Goal: Task Accomplishment & Management: Use online tool/utility

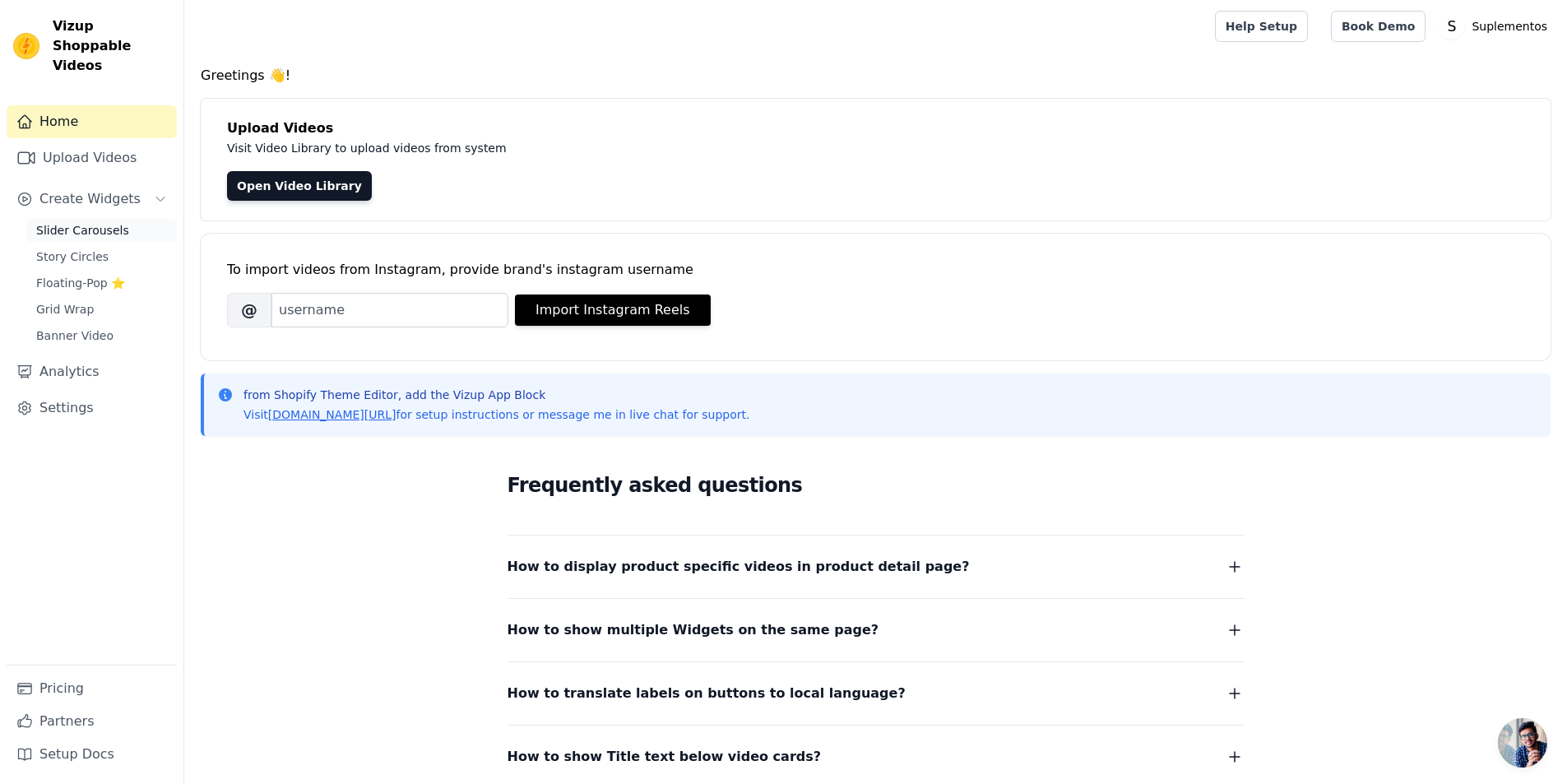
click at [94, 222] on span "Slider Carousels" at bounding box center [82, 230] width 93 height 17
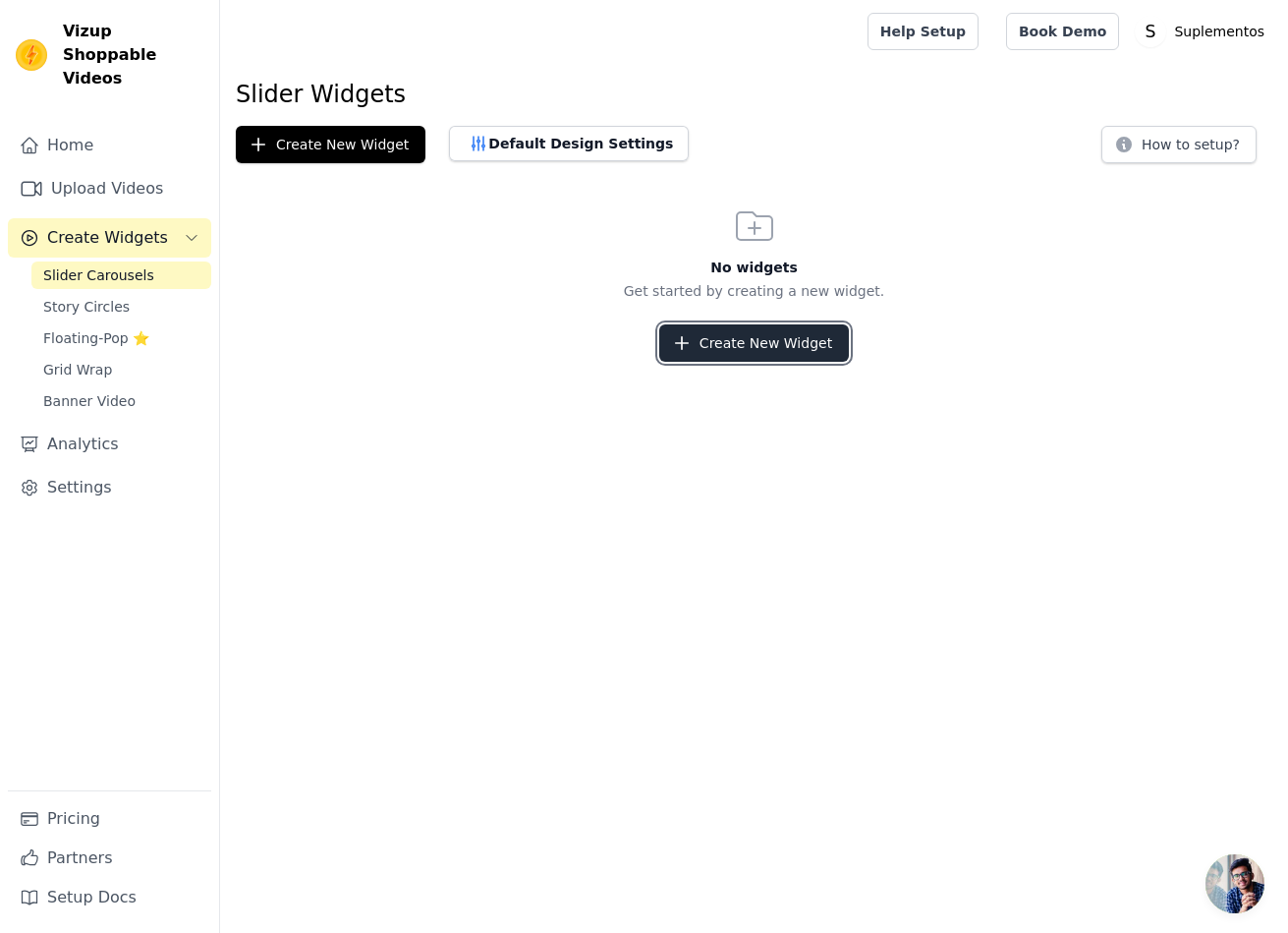
click at [758, 347] on button "Create New Widget" at bounding box center [754, 342] width 190 height 37
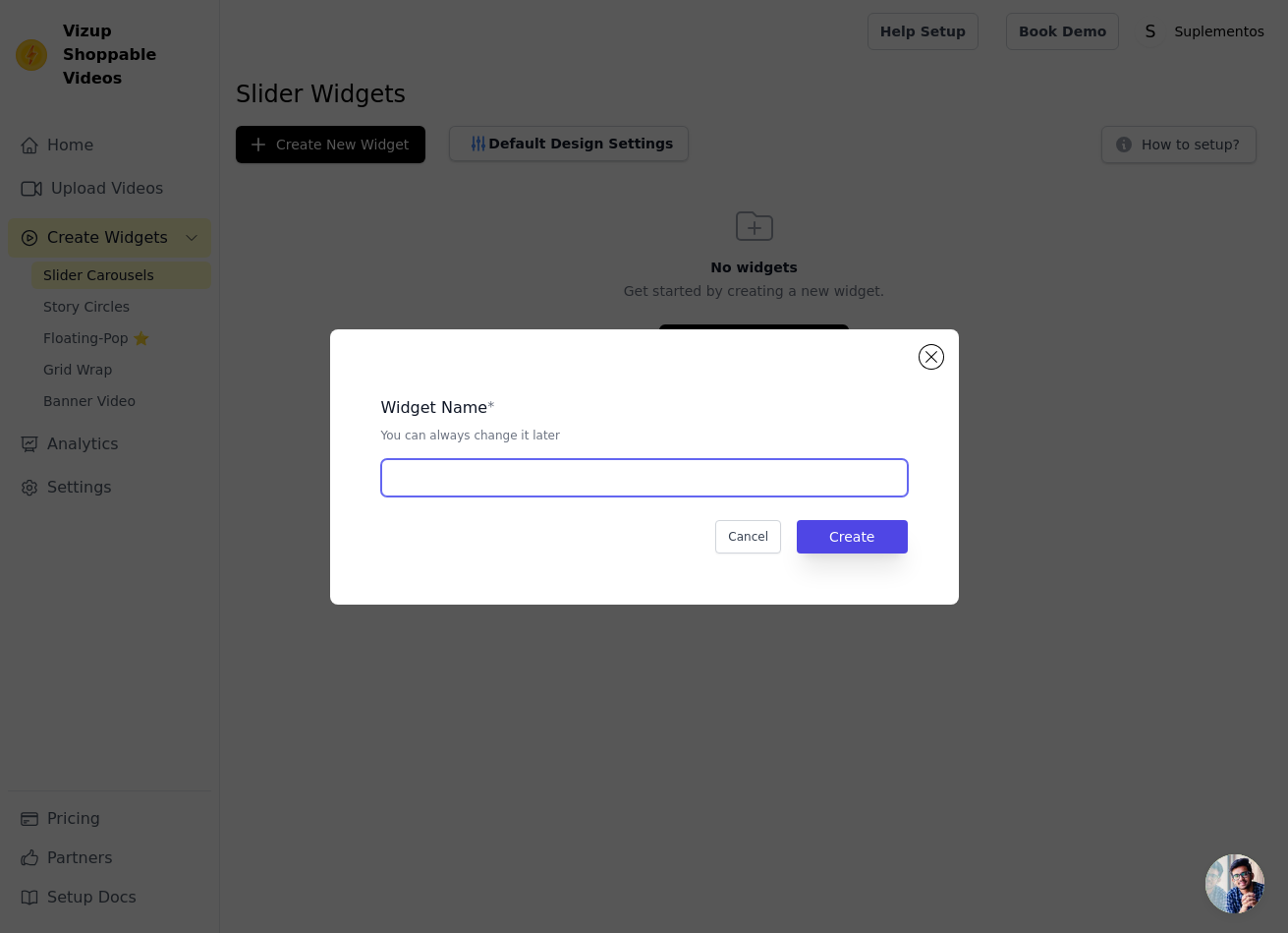
click at [507, 489] on input "text" at bounding box center [644, 477] width 527 height 37
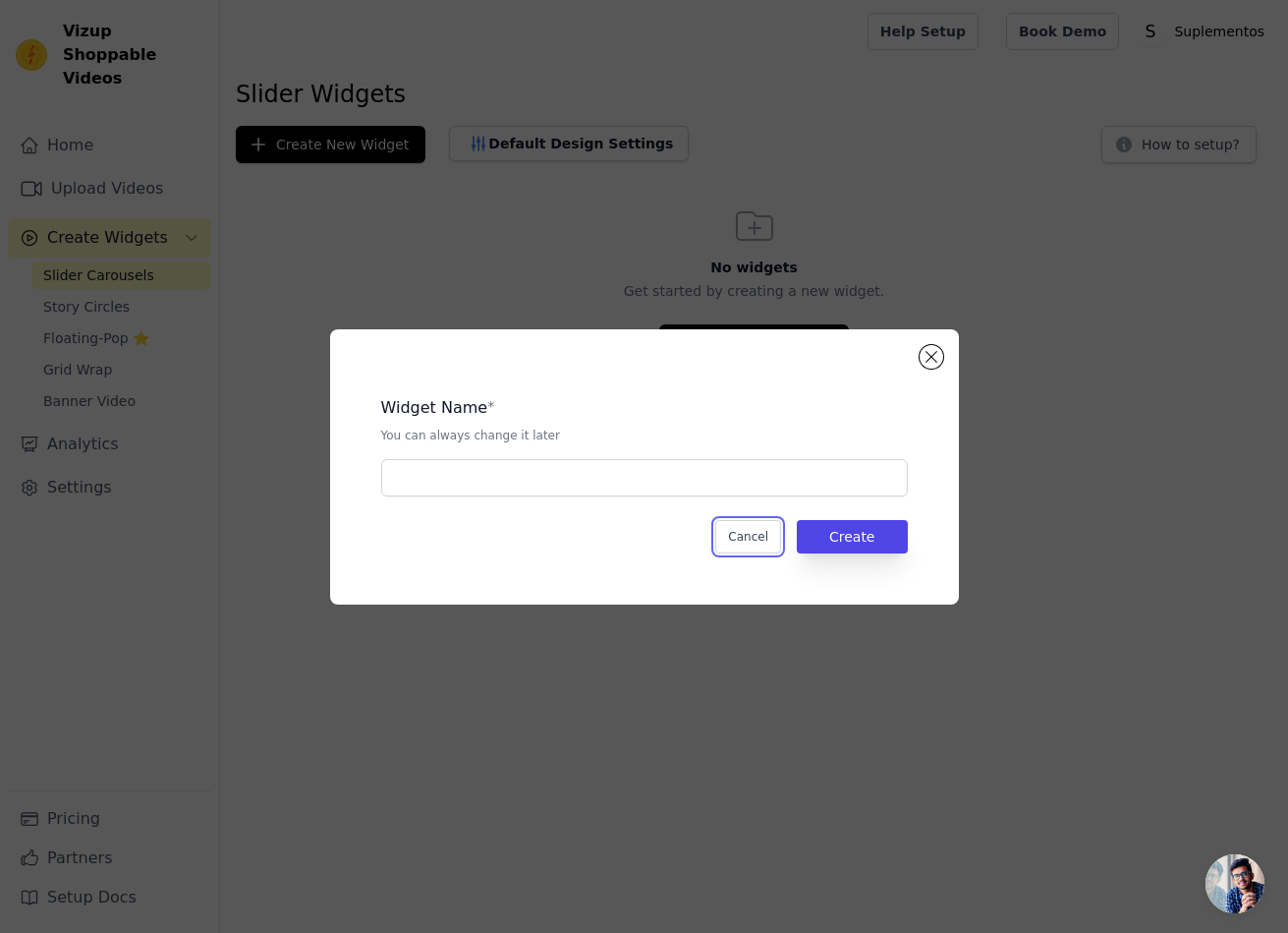
click at [781, 536] on button "Cancel" at bounding box center [748, 536] width 66 height 33
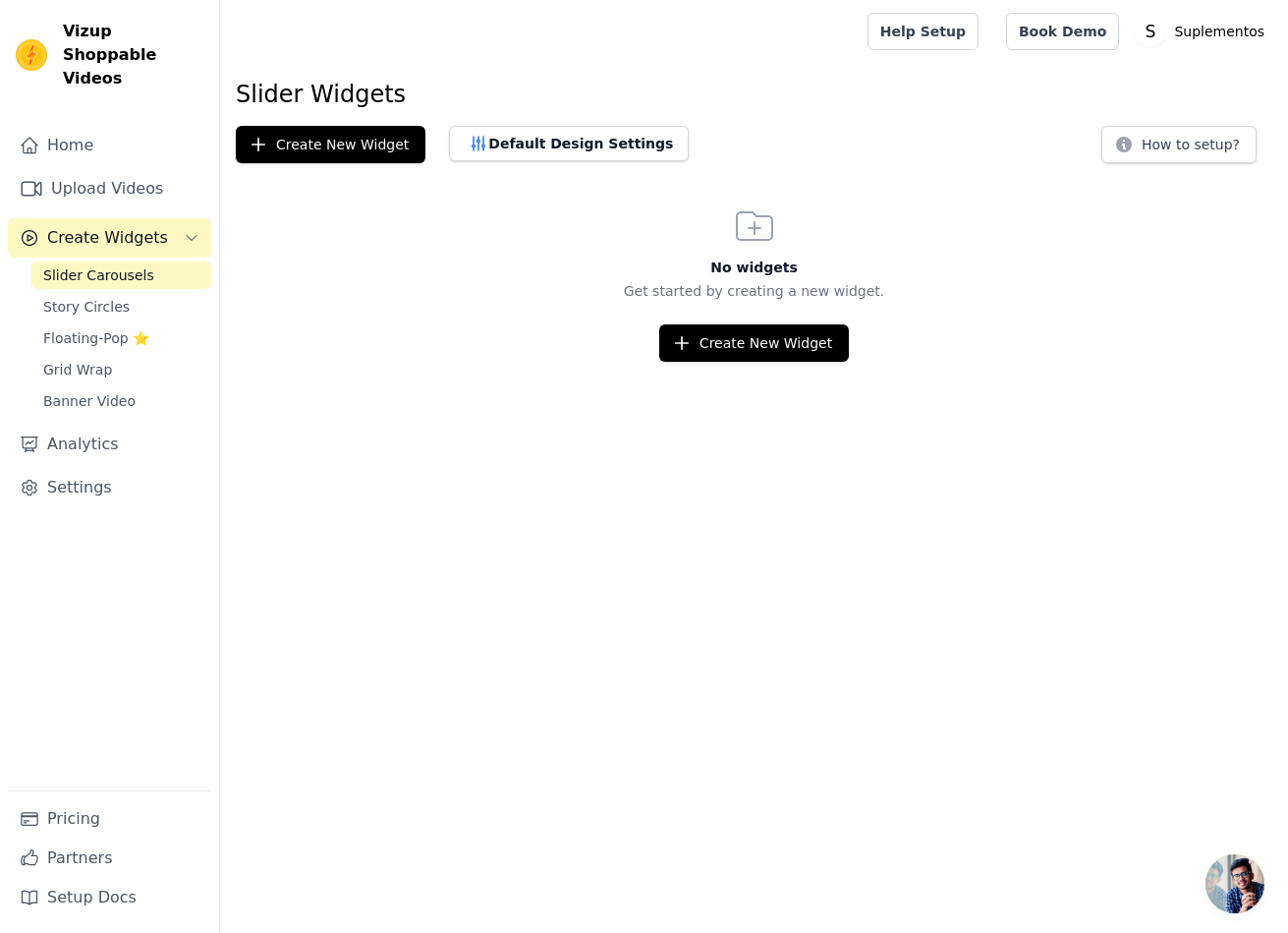
click at [780, 321] on div "No widgets Get started by creating a new widget. Create New Widget" at bounding box center [754, 282] width 1069 height 160
click at [751, 337] on button "Create New Widget" at bounding box center [754, 342] width 190 height 37
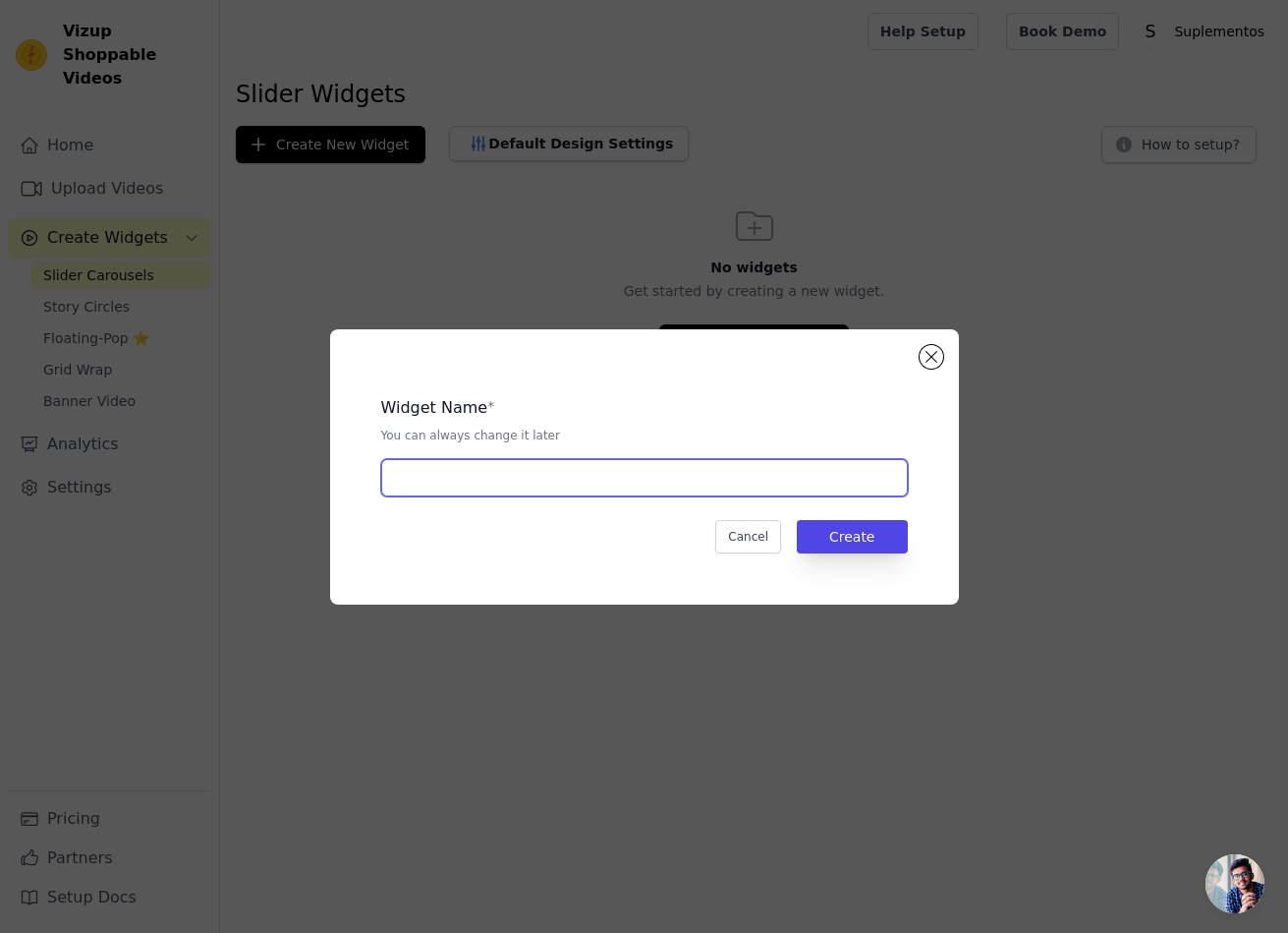
click at [648, 489] on input "text" at bounding box center [644, 477] width 527 height 37
type input "Suplementos"
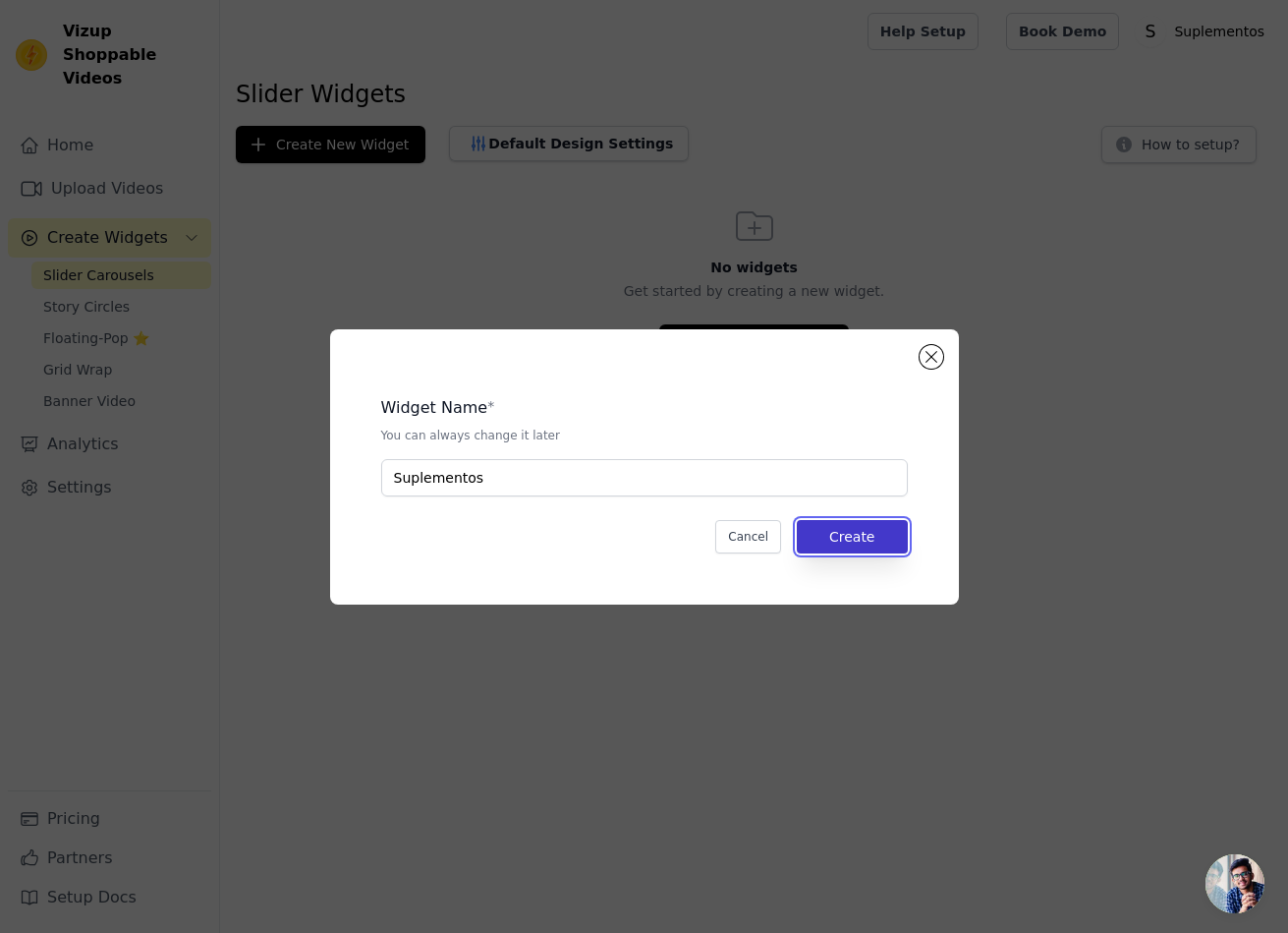
click at [908, 546] on button "Create" at bounding box center [852, 536] width 111 height 33
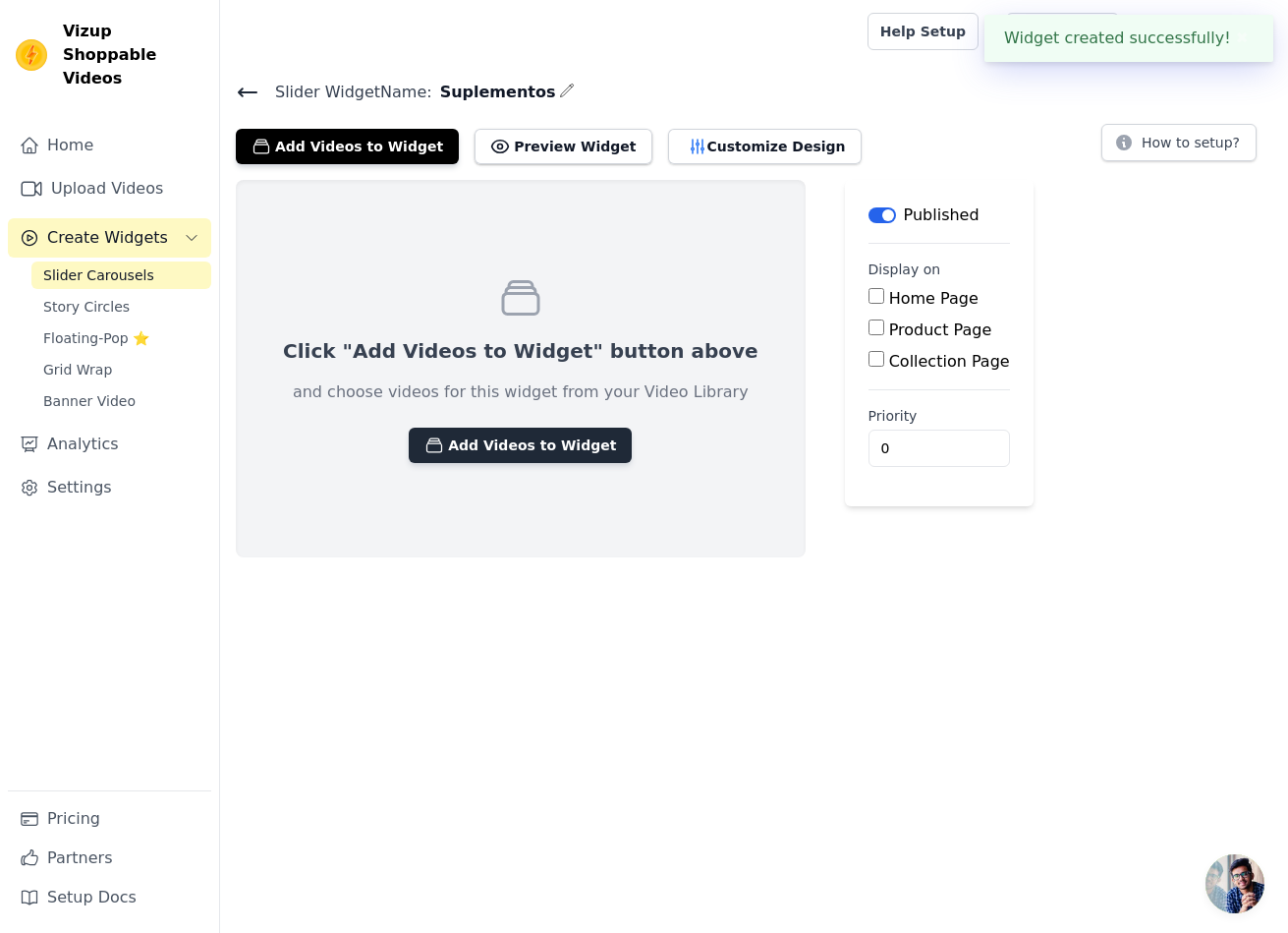
click at [513, 439] on button "Add Videos to Widget" at bounding box center [521, 444] width 223 height 35
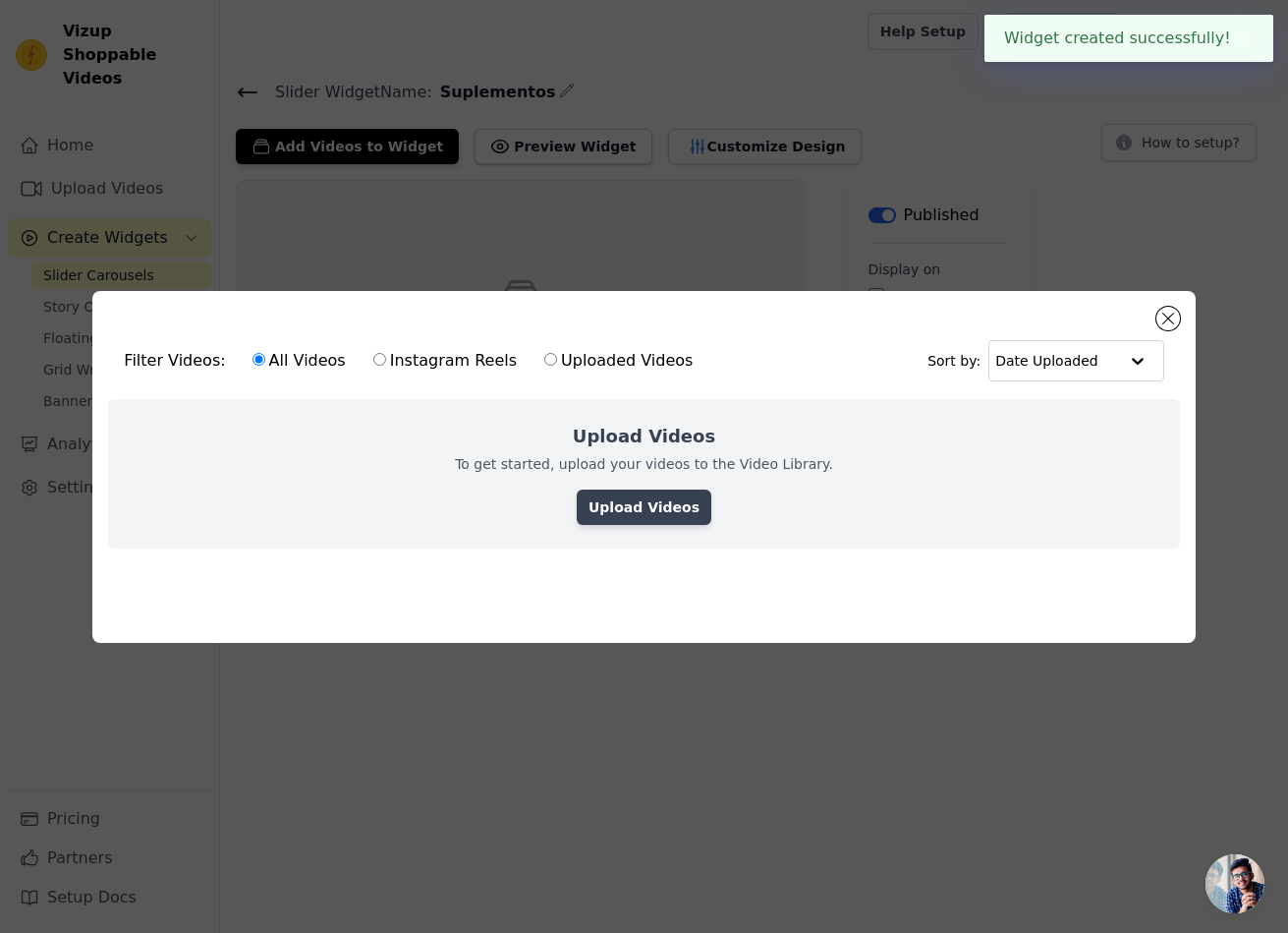
click at [620, 490] on link "Upload Videos" at bounding box center [644, 507] width 135 height 35
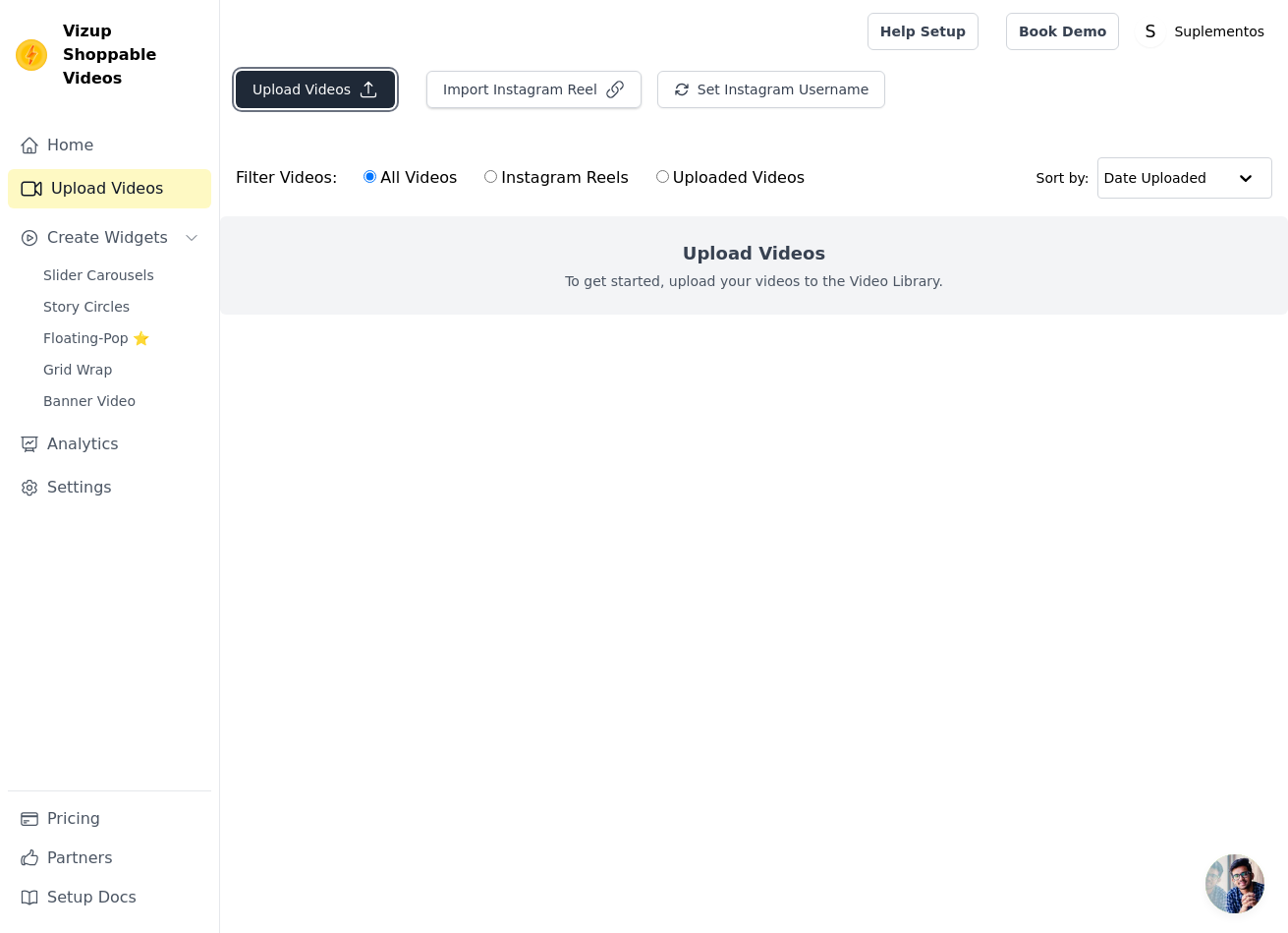
click at [322, 98] on button "Upload Videos" at bounding box center [315, 89] width 160 height 37
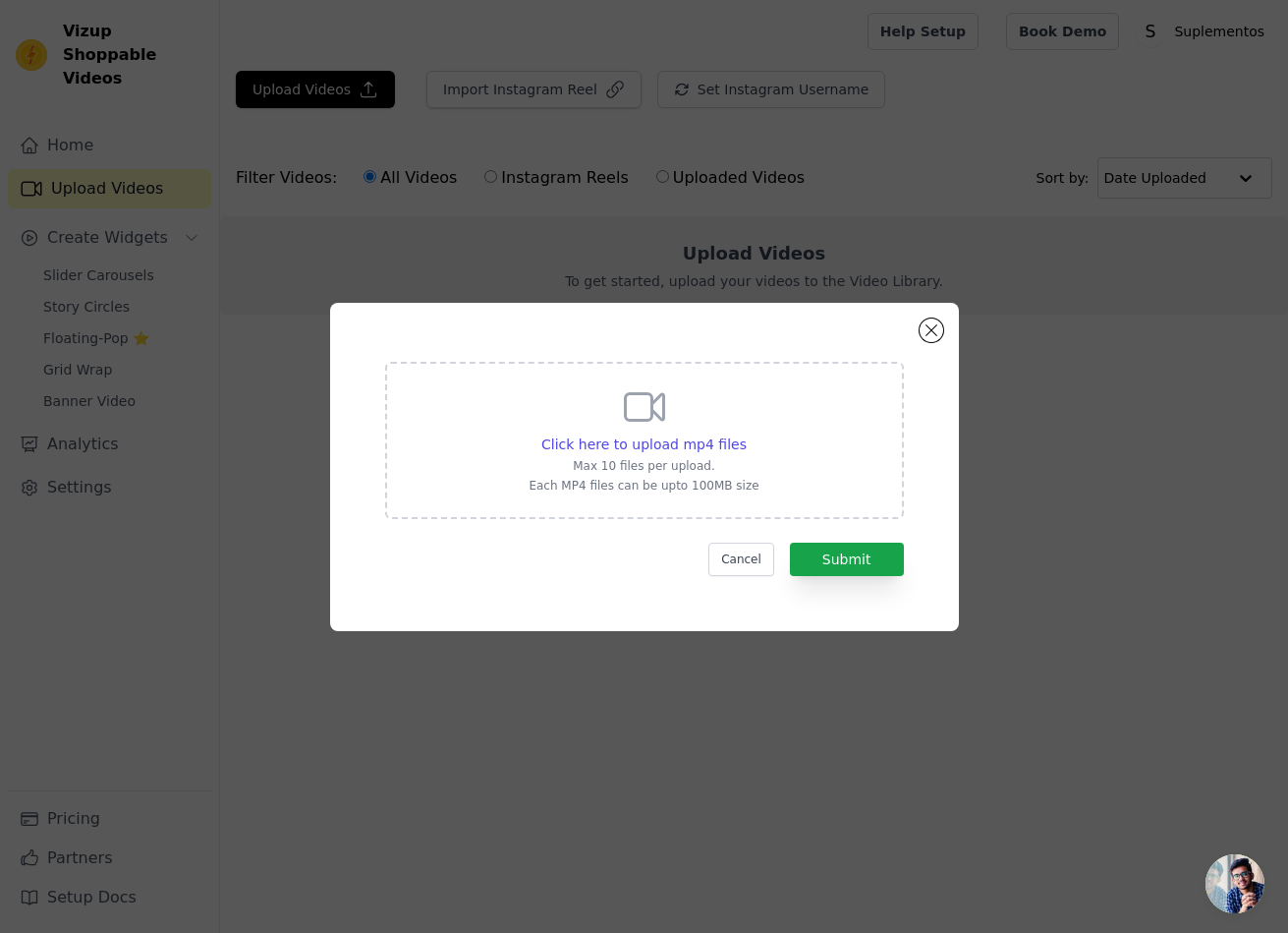
click at [529, 383] on div "Click here to upload mp4 files Max 10 files per upload. Each MP4 files can be u…" at bounding box center [644, 438] width 229 height 110
click at [746, 433] on input "Click here to upload mp4 files Max 10 files per upload. Each MP4 files can be u…" at bounding box center [746, 433] width 1 height 1
type input "C:\fakepath\Temos orgulho em produzir suplementos de altíssimo nível em qualida…"
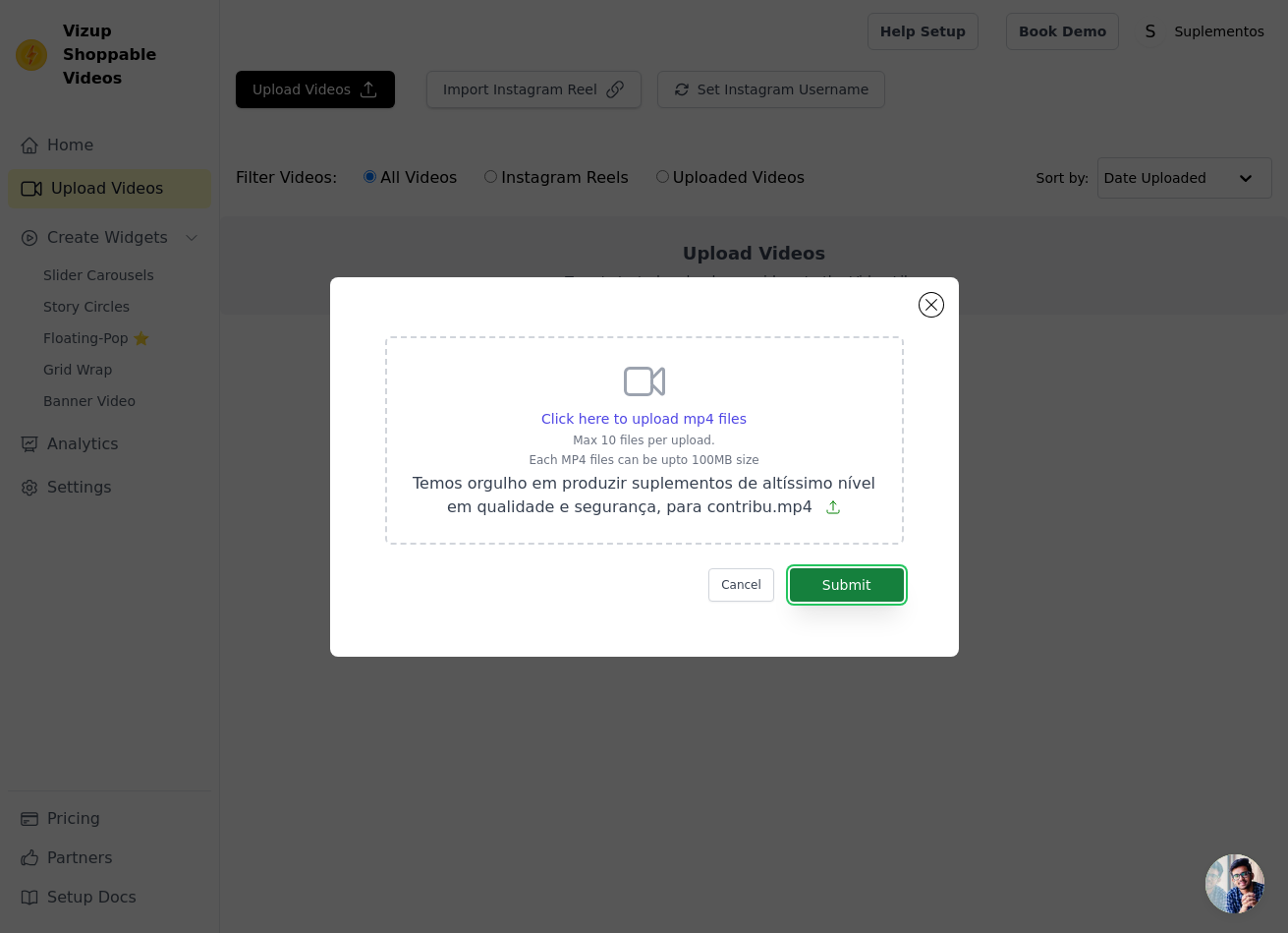
click at [790, 568] on button "Submit" at bounding box center [847, 584] width 114 height 33
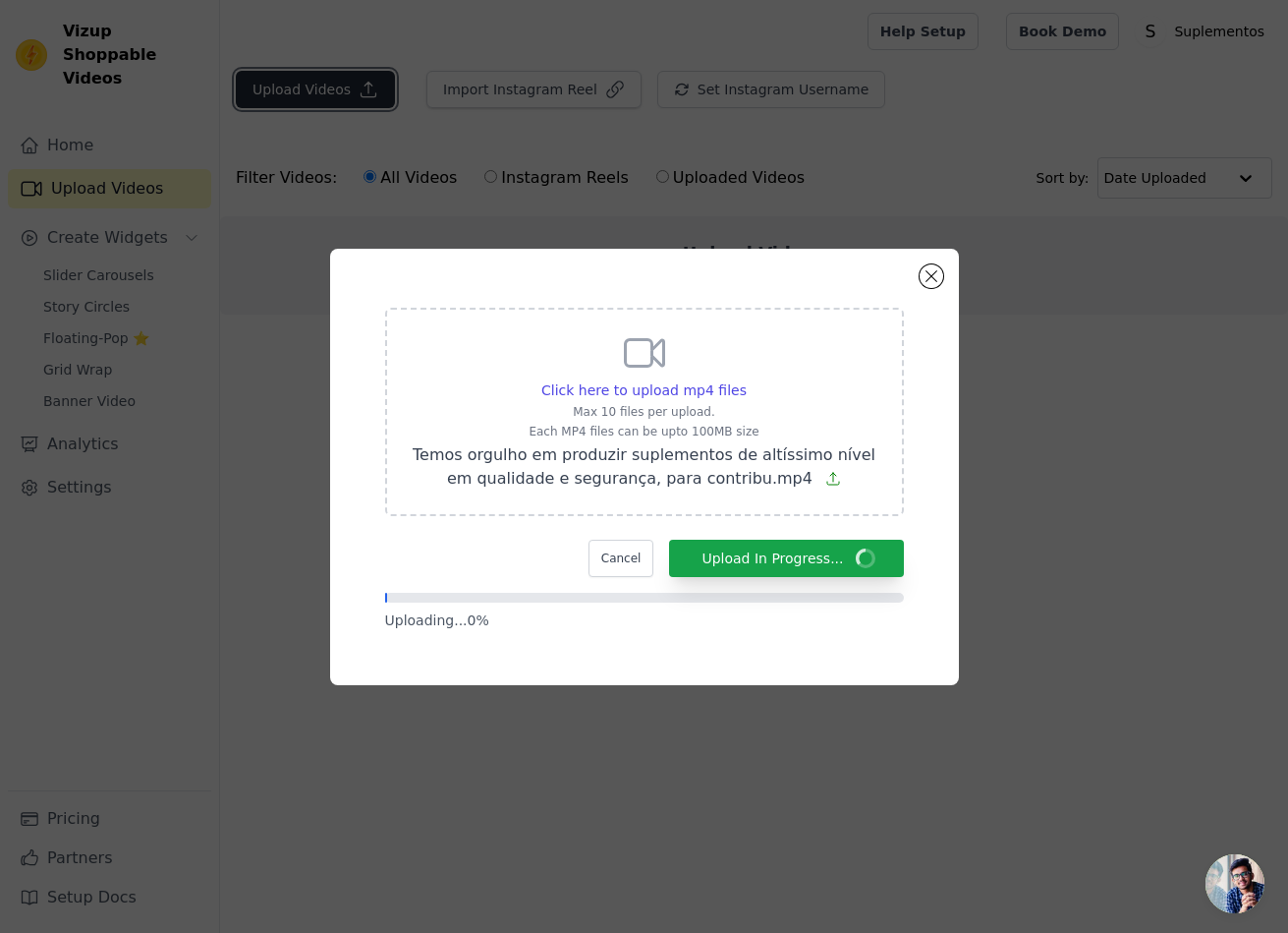
click at [395, 96] on button "Upload Videos" at bounding box center [315, 89] width 160 height 37
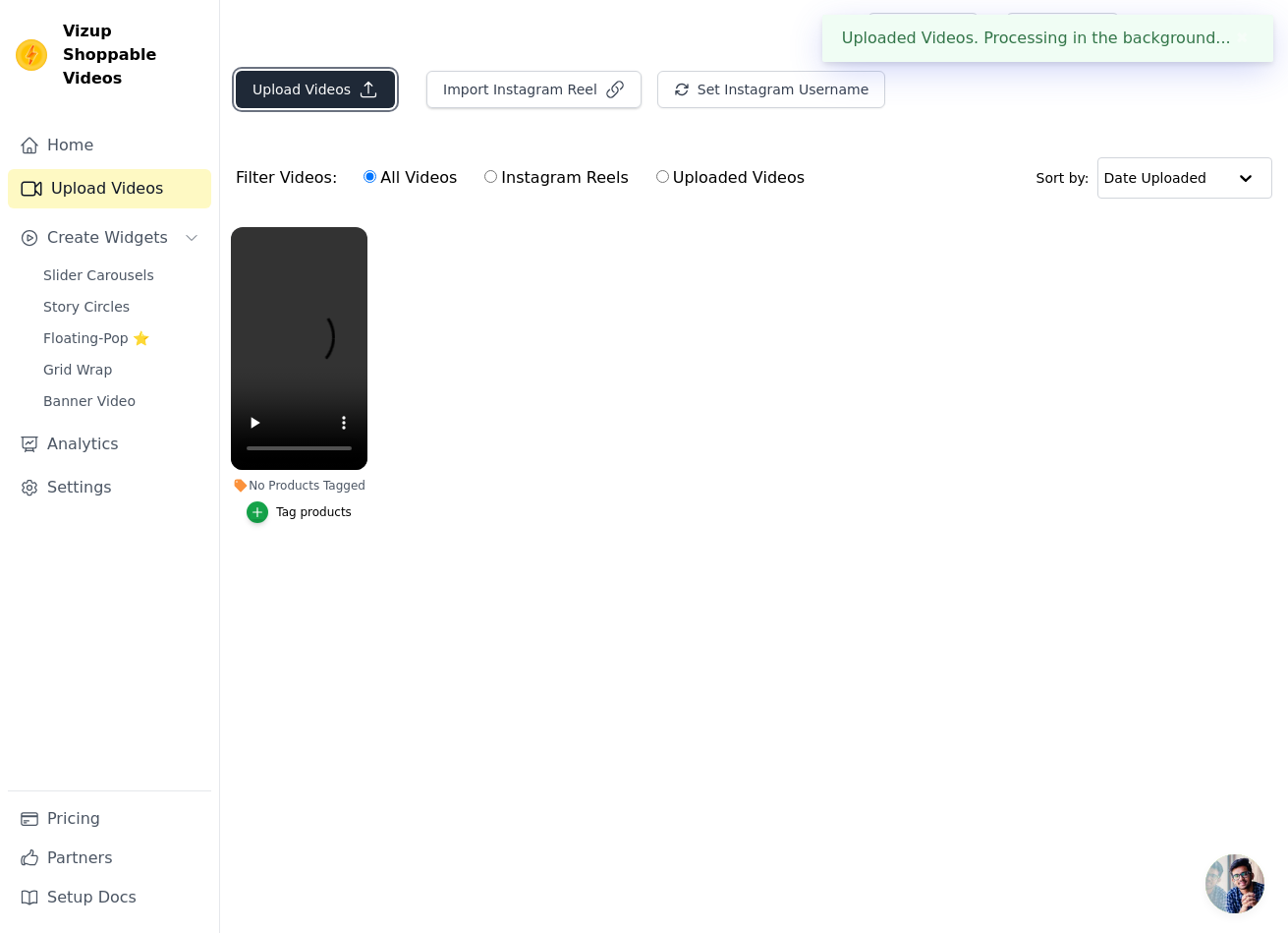
click at [318, 88] on button "Upload Videos" at bounding box center [315, 89] width 160 height 37
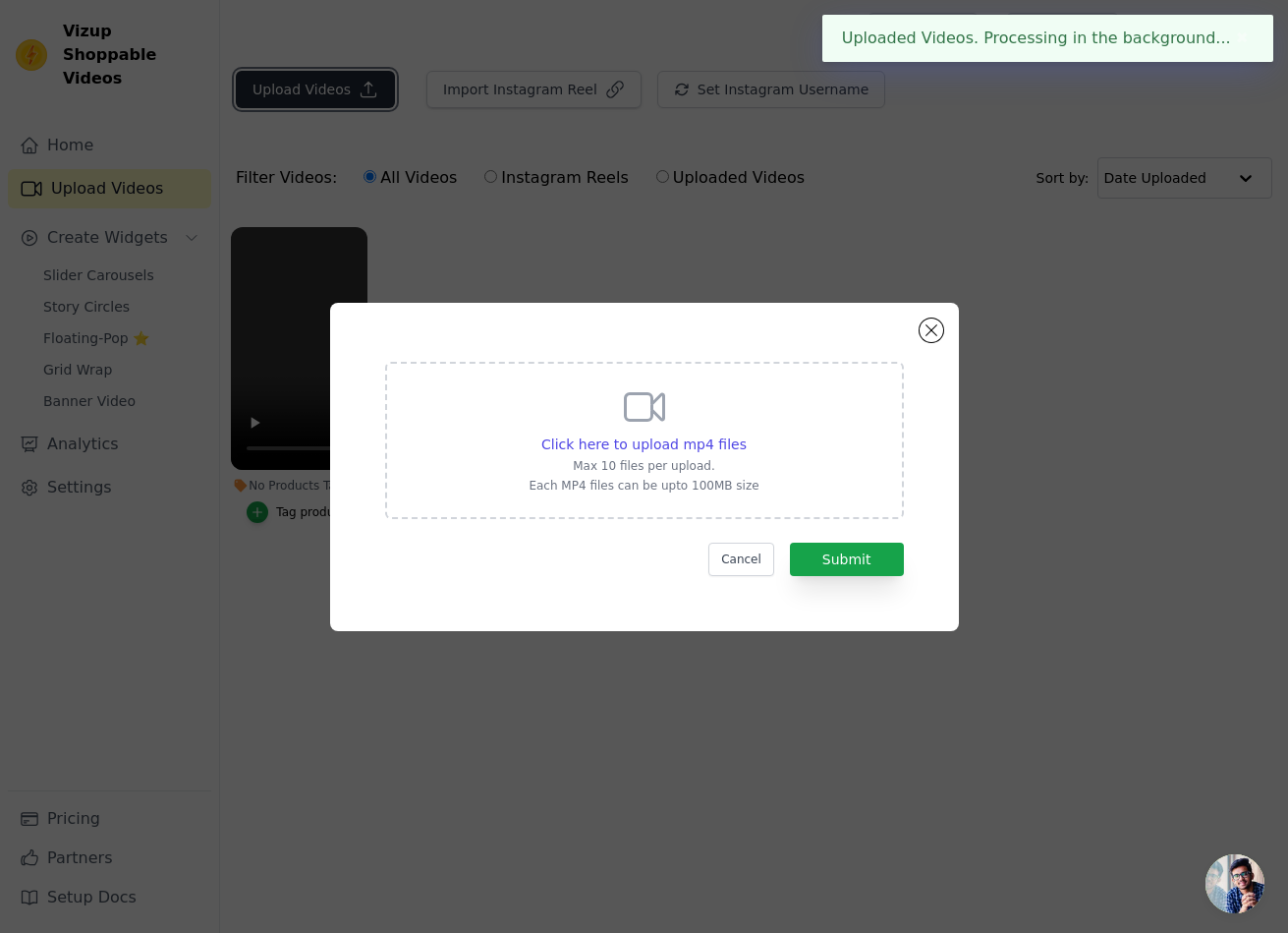
click at [395, 99] on button "Upload Videos" at bounding box center [315, 89] width 160 height 37
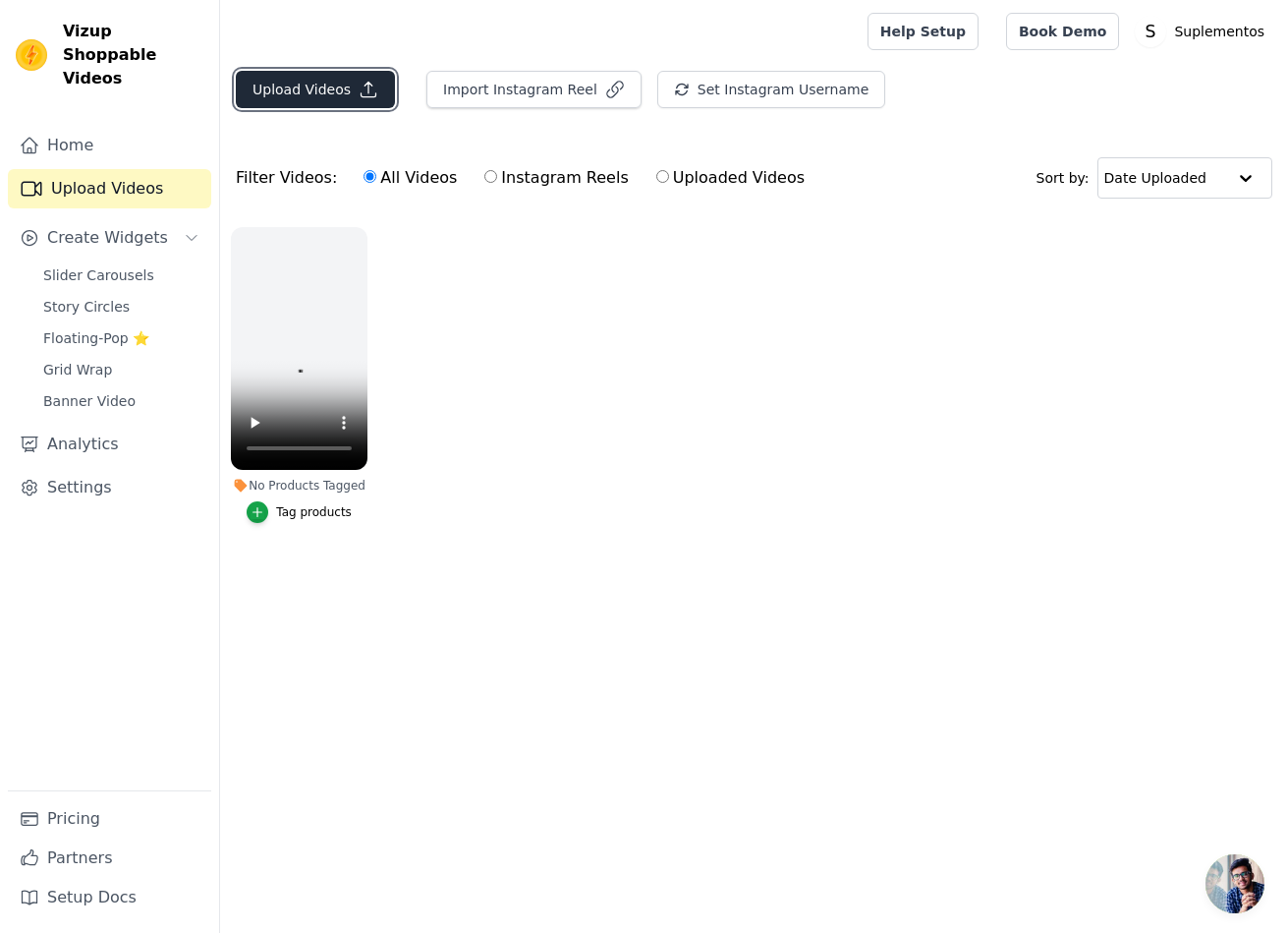
click at [332, 84] on button "Upload Videos" at bounding box center [315, 89] width 160 height 37
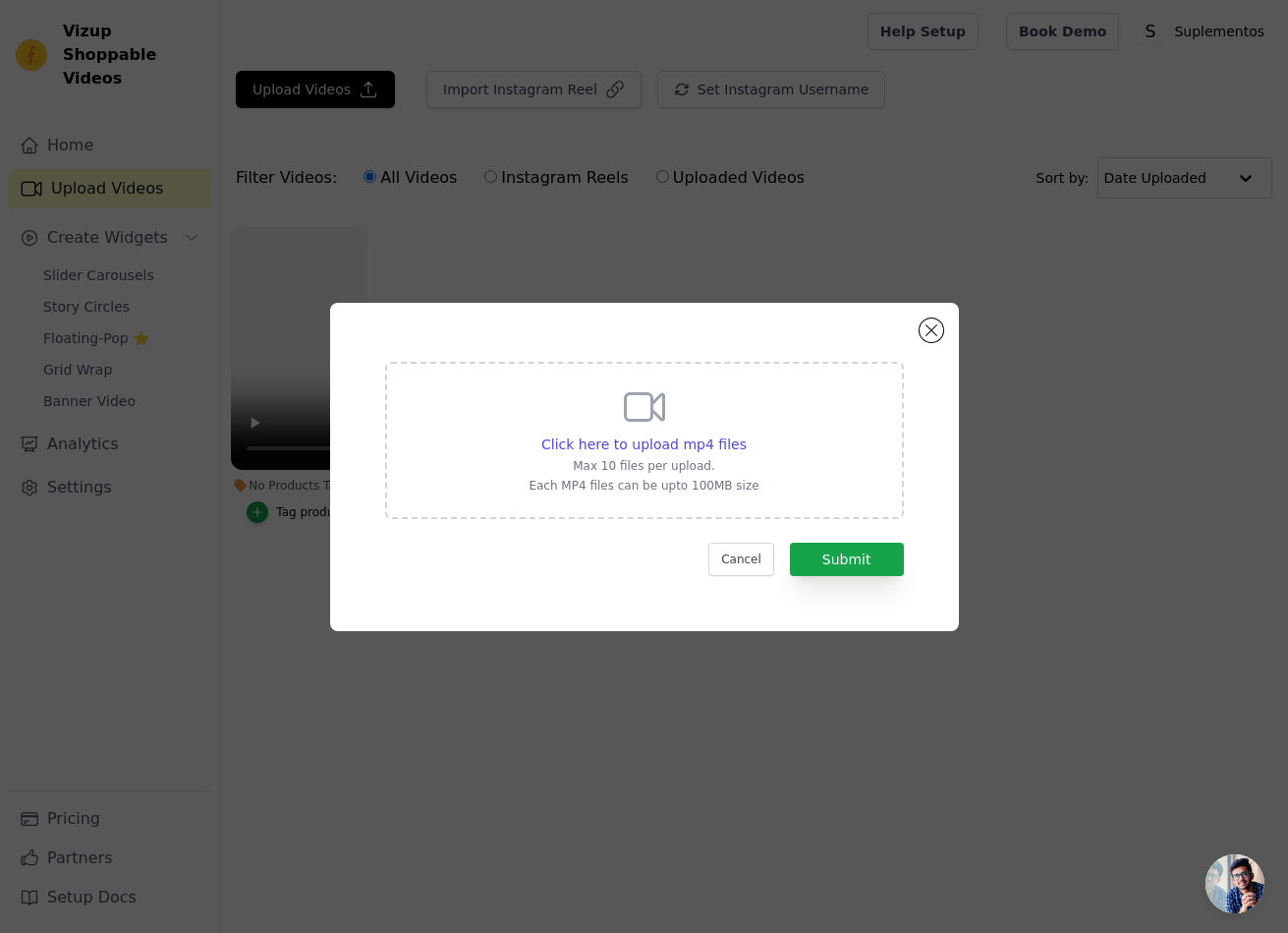
click at [621, 383] on icon at bounding box center [644, 406] width 47 height 47
click at [746, 433] on input "Click here to upload mp4 files Max 10 files per upload. Each MP4 files can be u…" at bounding box center [746, 433] width 1 height 1
type input "C:\fakepath\Feliz demais em contar pra vcs que sou a mais nova embaixadora da @…"
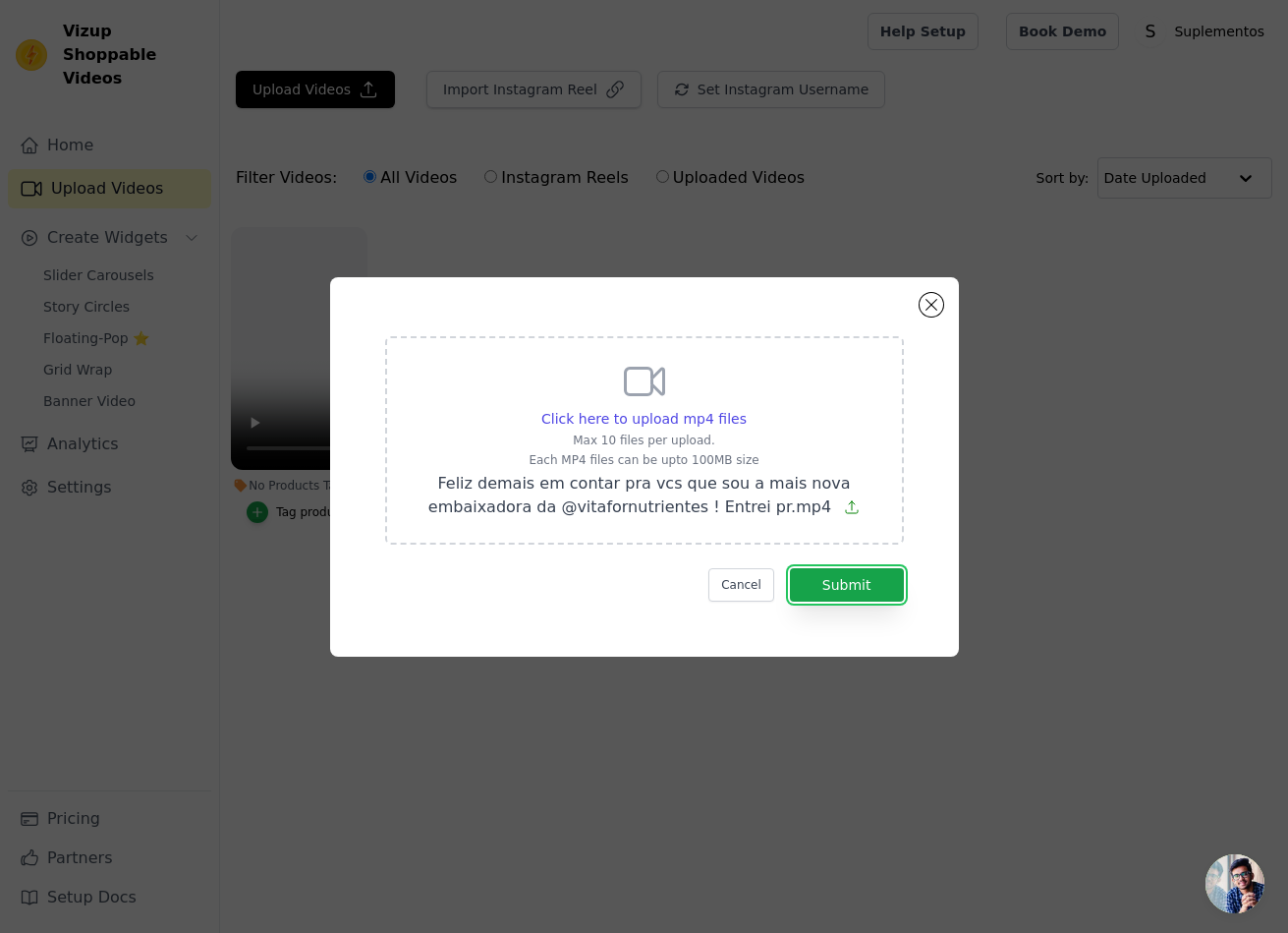
drag, startPoint x: 745, startPoint y: 378, endPoint x: 794, endPoint y: 364, distance: 51.0
click at [790, 568] on button "Submit" at bounding box center [847, 584] width 114 height 33
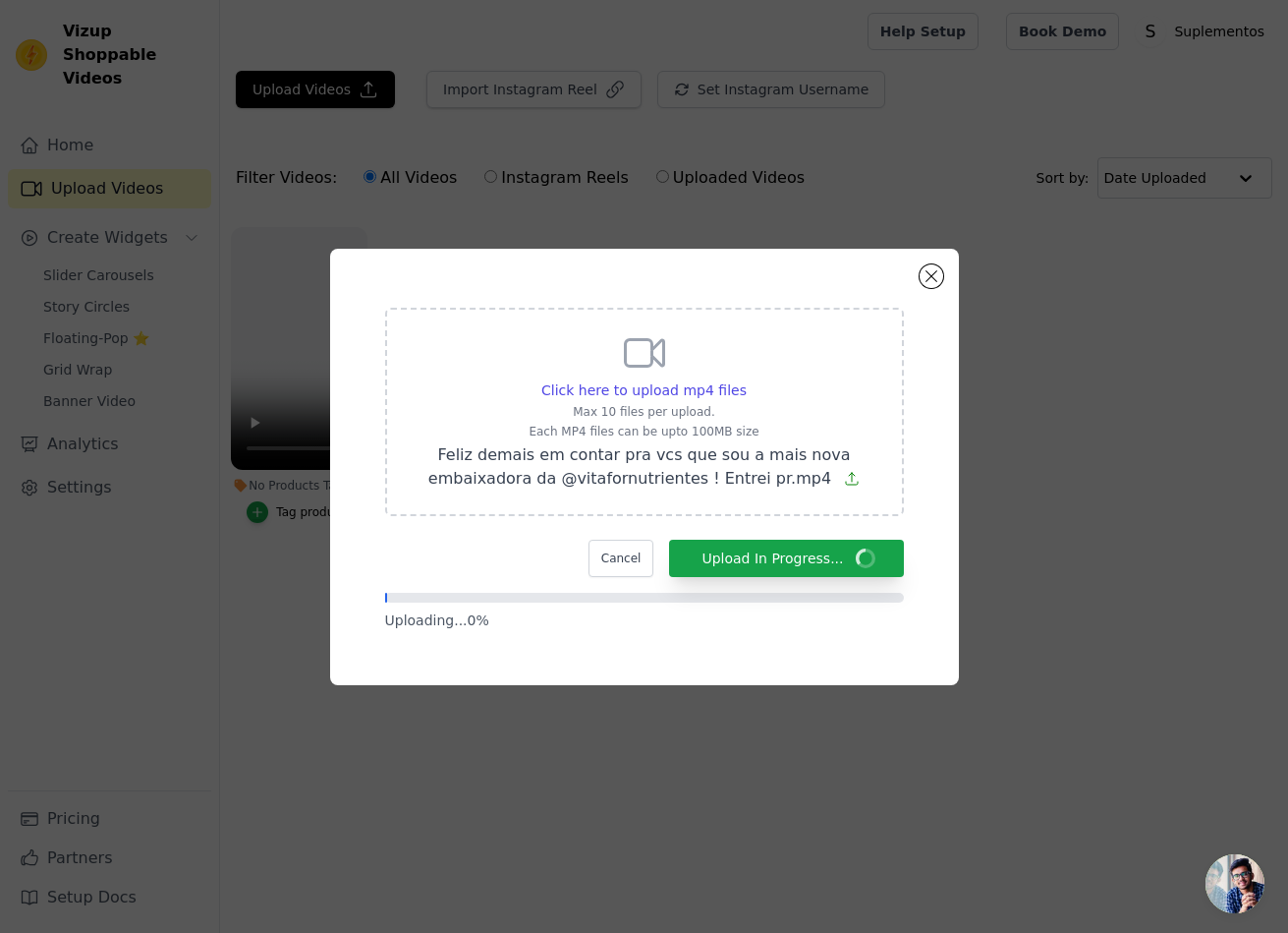
click at [621, 329] on icon at bounding box center [644, 352] width 47 height 47
click at [746, 379] on input "Click here to upload mp4 files Max 10 files per upload. Each MP4 files can be u…" at bounding box center [746, 379] width 1 height 1
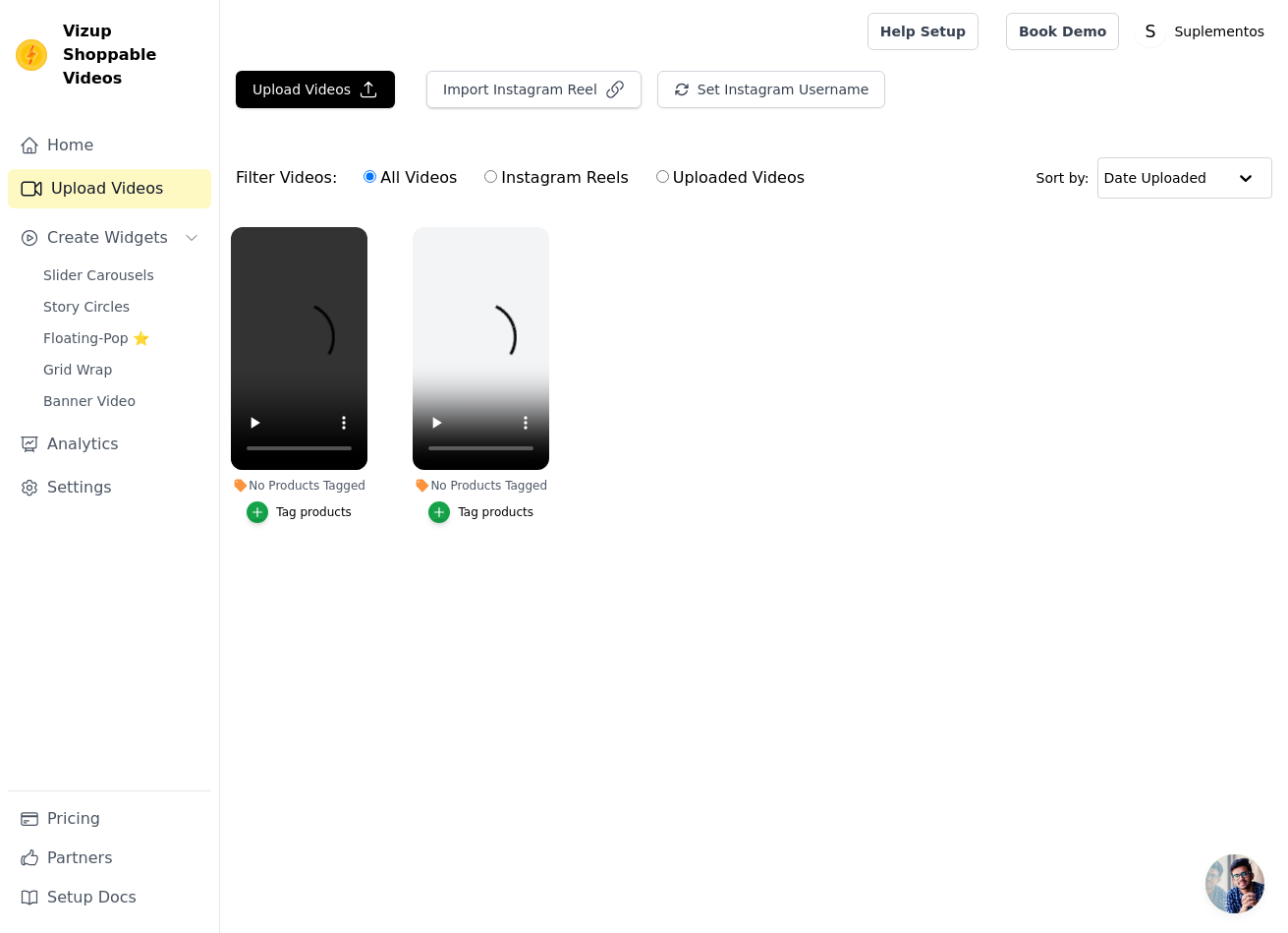
click at [906, 477] on ul "No Products Tagged Tag products No Products Tagged Tag products" at bounding box center [754, 395] width 1069 height 357
click at [334, 78] on button "Upload Videos" at bounding box center [315, 89] width 160 height 37
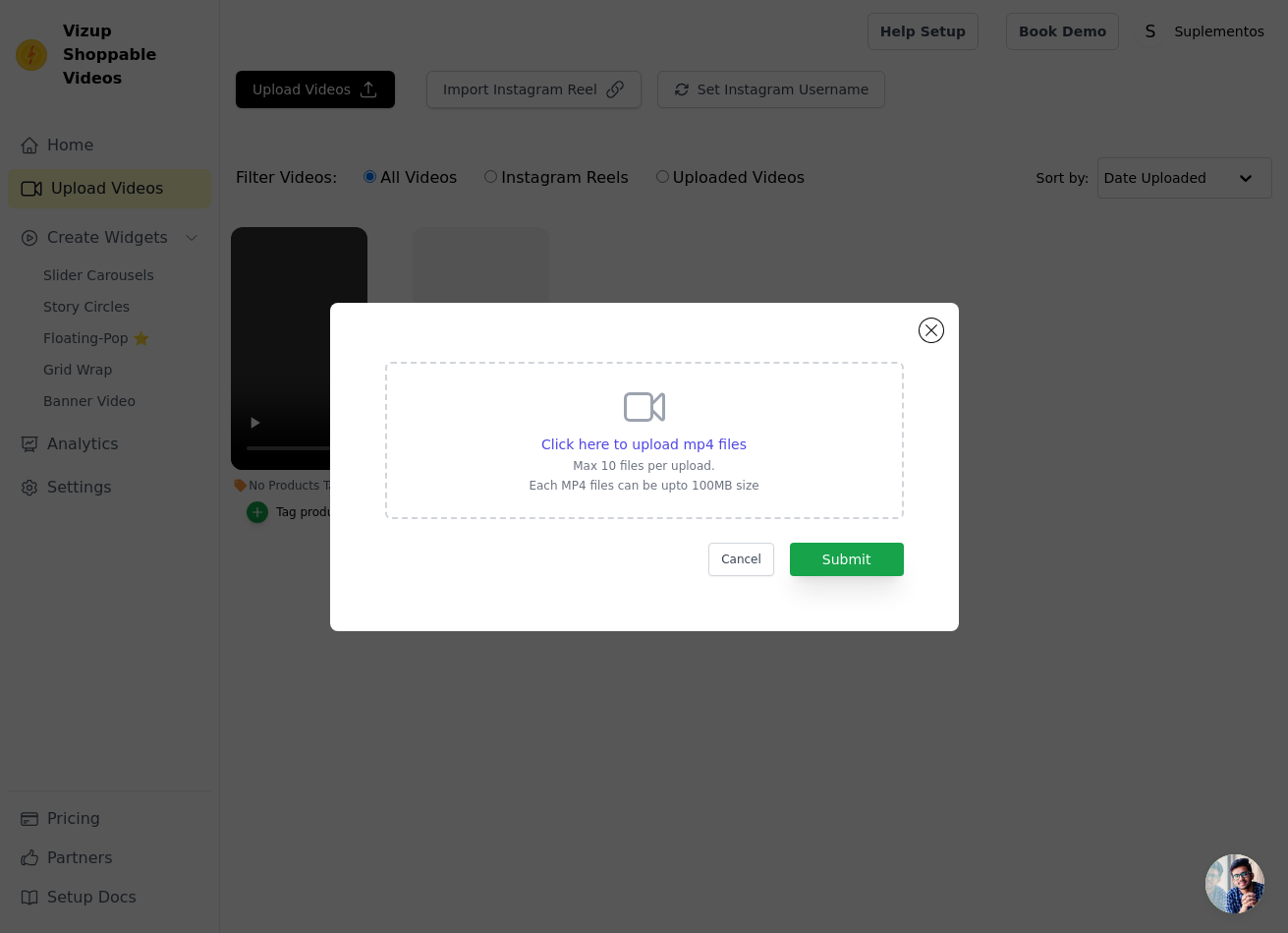
click at [529, 383] on div "Click here to upload mp4 files Max 10 files per upload. Each MP4 files can be u…" at bounding box center [644, 438] width 229 height 110
click at [746, 433] on input "Click here to upload mp4 files Max 10 files per upload. Each MP4 files can be u…" at bounding box center [746, 433] width 1 height 1
type input "C:\fakepath\Será que eles suaram 😅Convocamos nosso time de influenciadores para…"
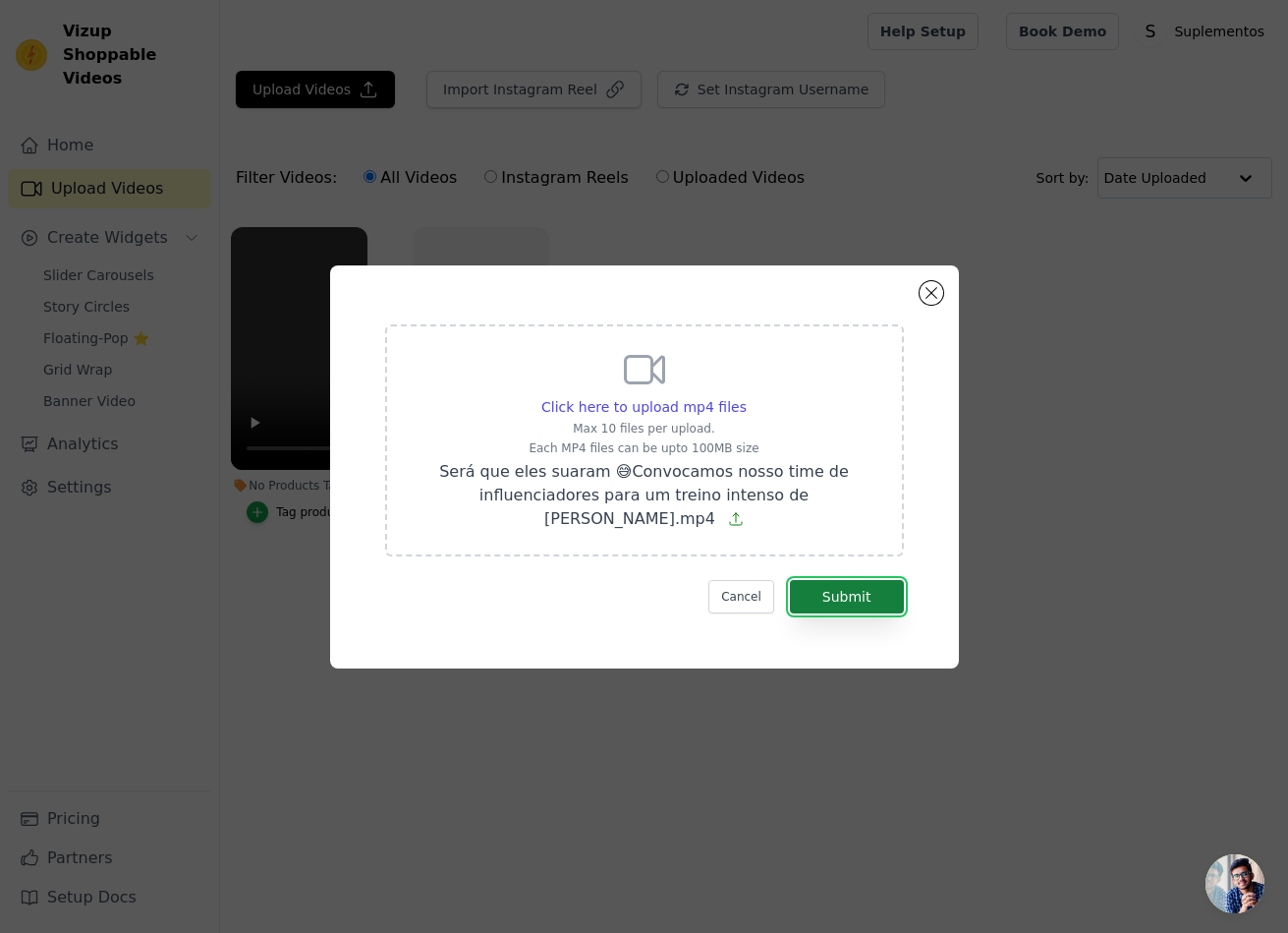
click at [790, 580] on button "Submit" at bounding box center [847, 596] width 114 height 33
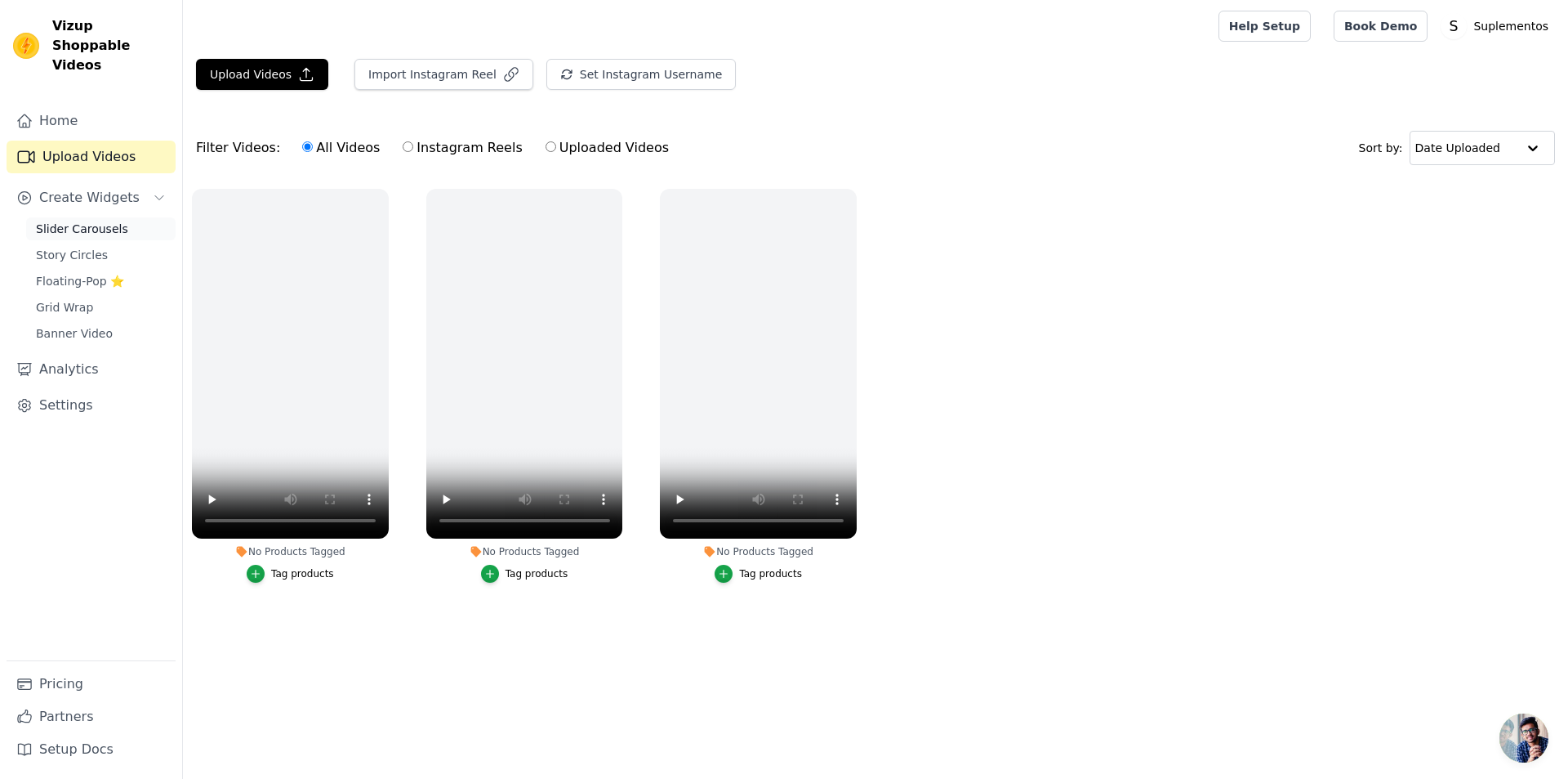
click at [84, 221] on span "Slider Carousels" at bounding box center [81, 229] width 92 height 17
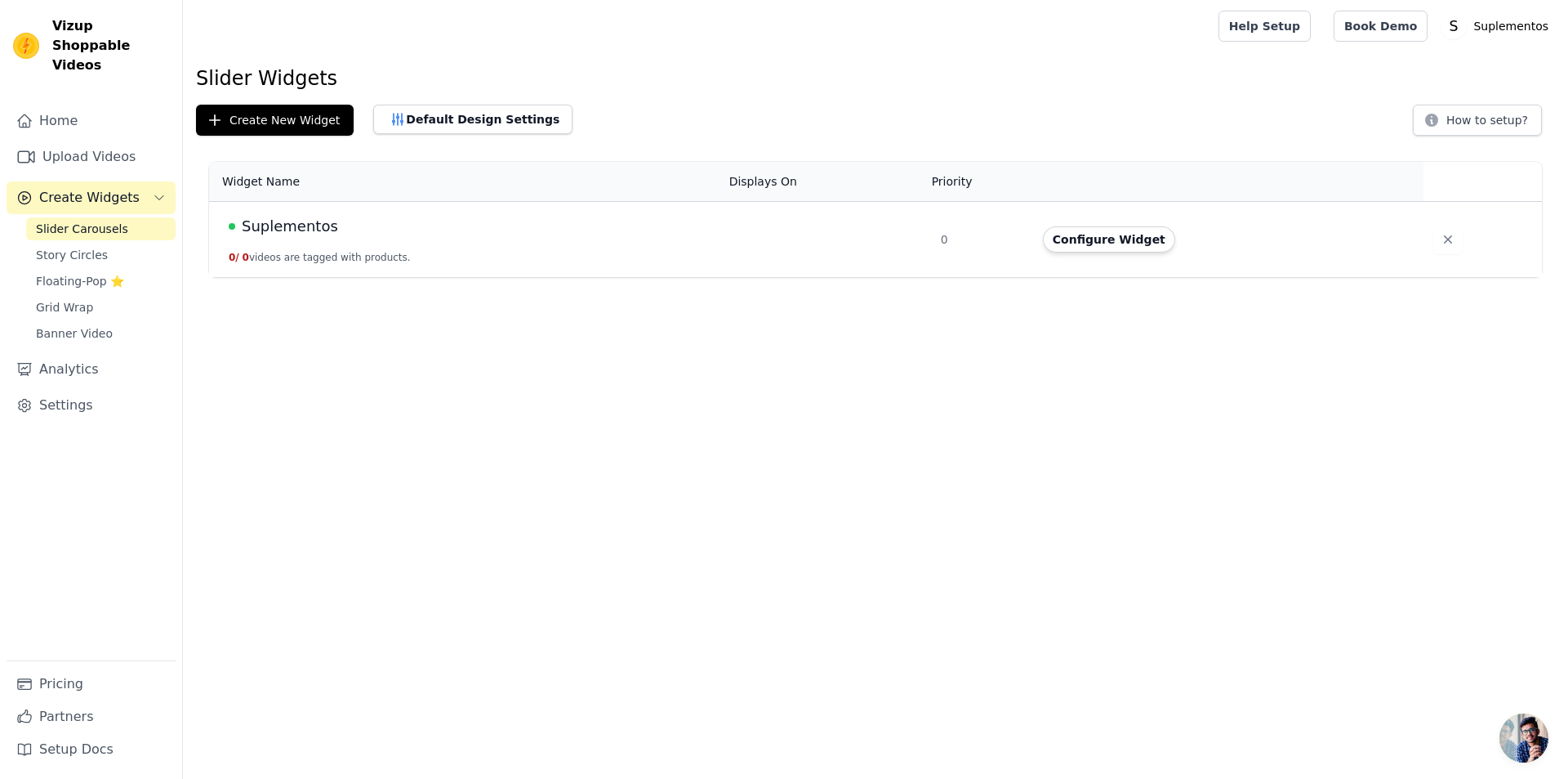
click at [346, 233] on div "Suplementos" at bounding box center [469, 226] width 481 height 23
click at [290, 222] on span "Suplementos" at bounding box center [290, 226] width 96 height 23
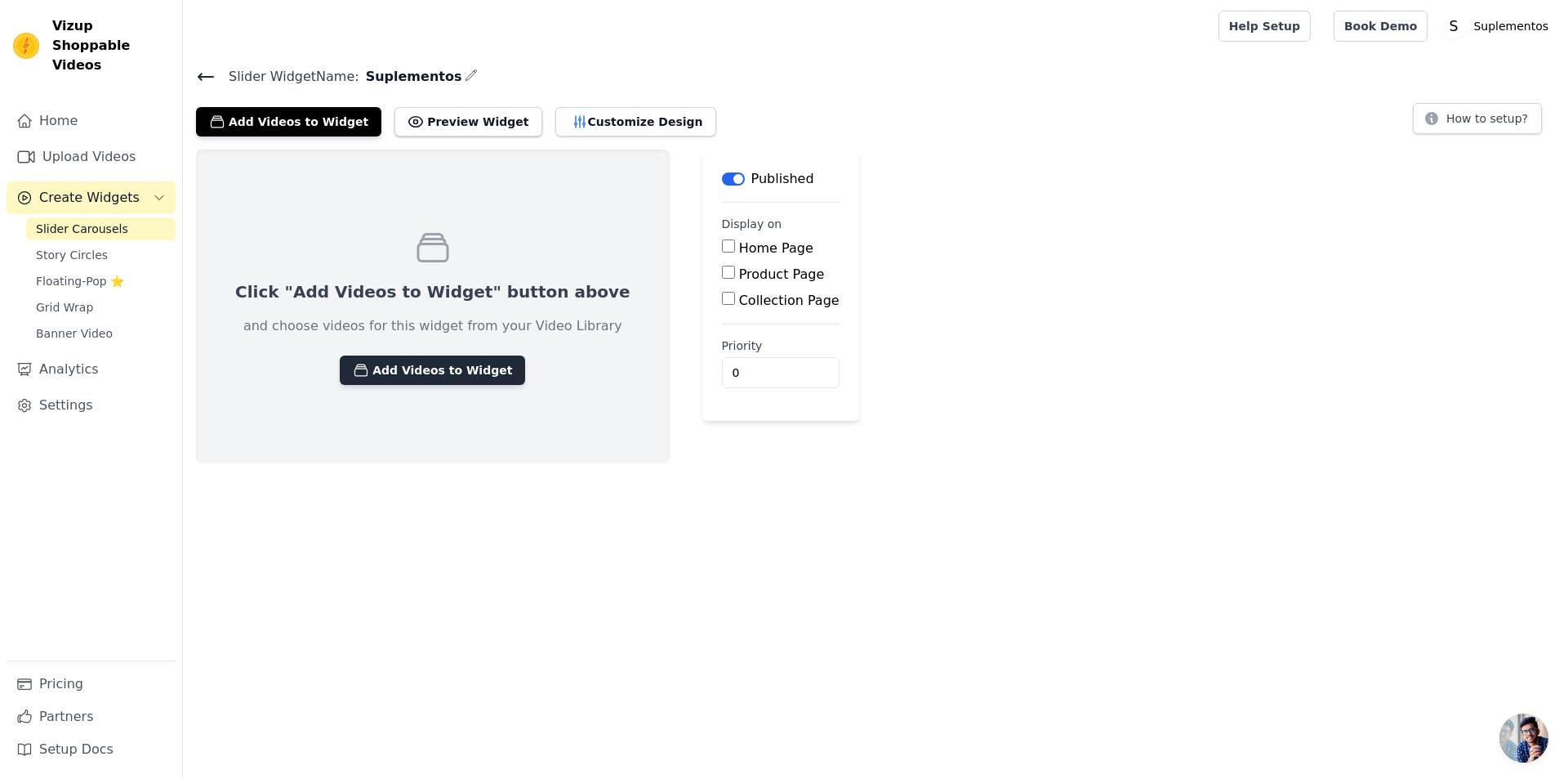
click at [395, 370] on button "Add Videos to Widget" at bounding box center [433, 369] width 186 height 29
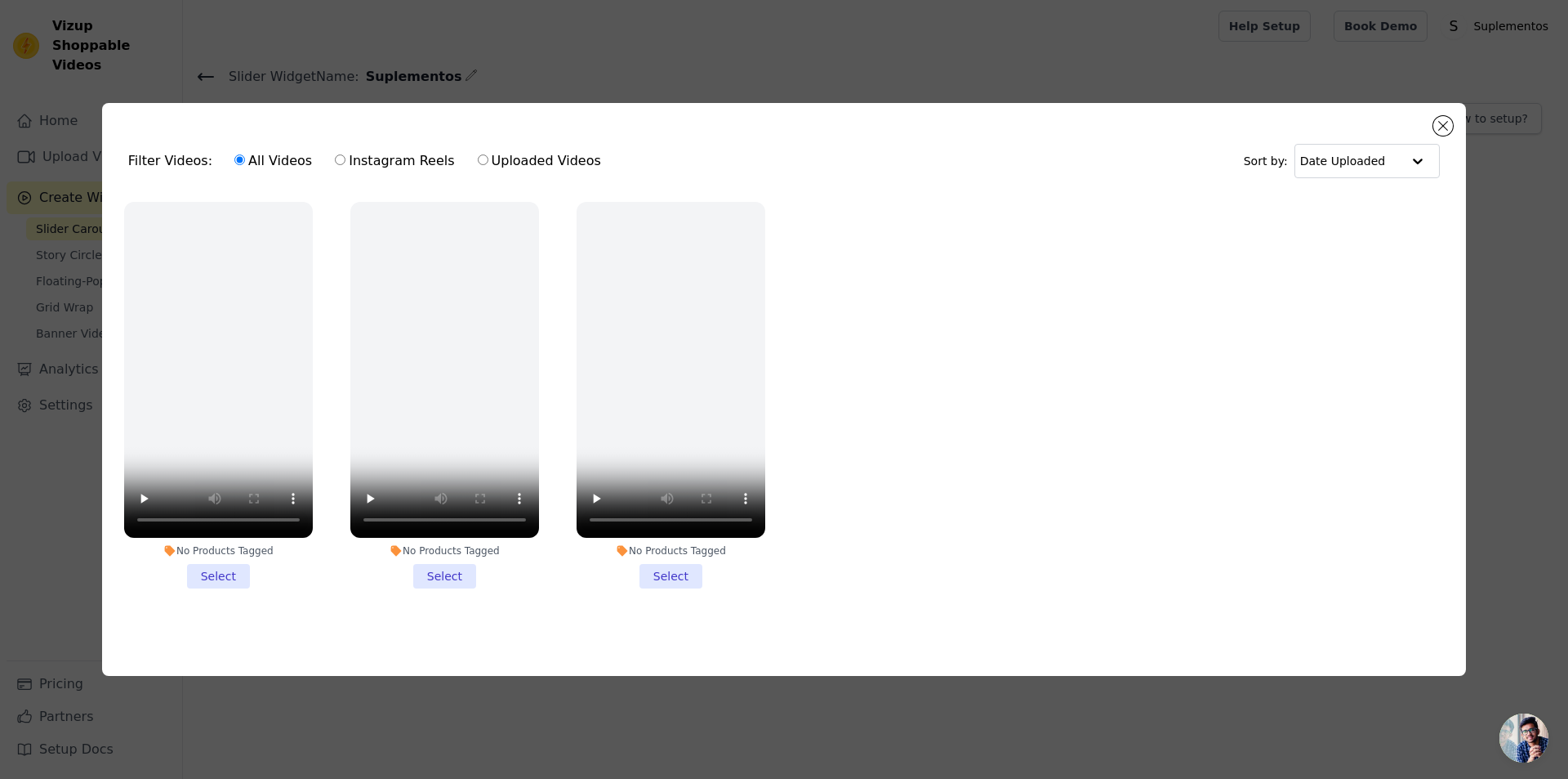
click at [270, 459] on li "No Products Tagged Select" at bounding box center [219, 395] width 189 height 387
click at [0, 0] on input "No Products Tagged Select" at bounding box center [0, 0] width 0 height 0
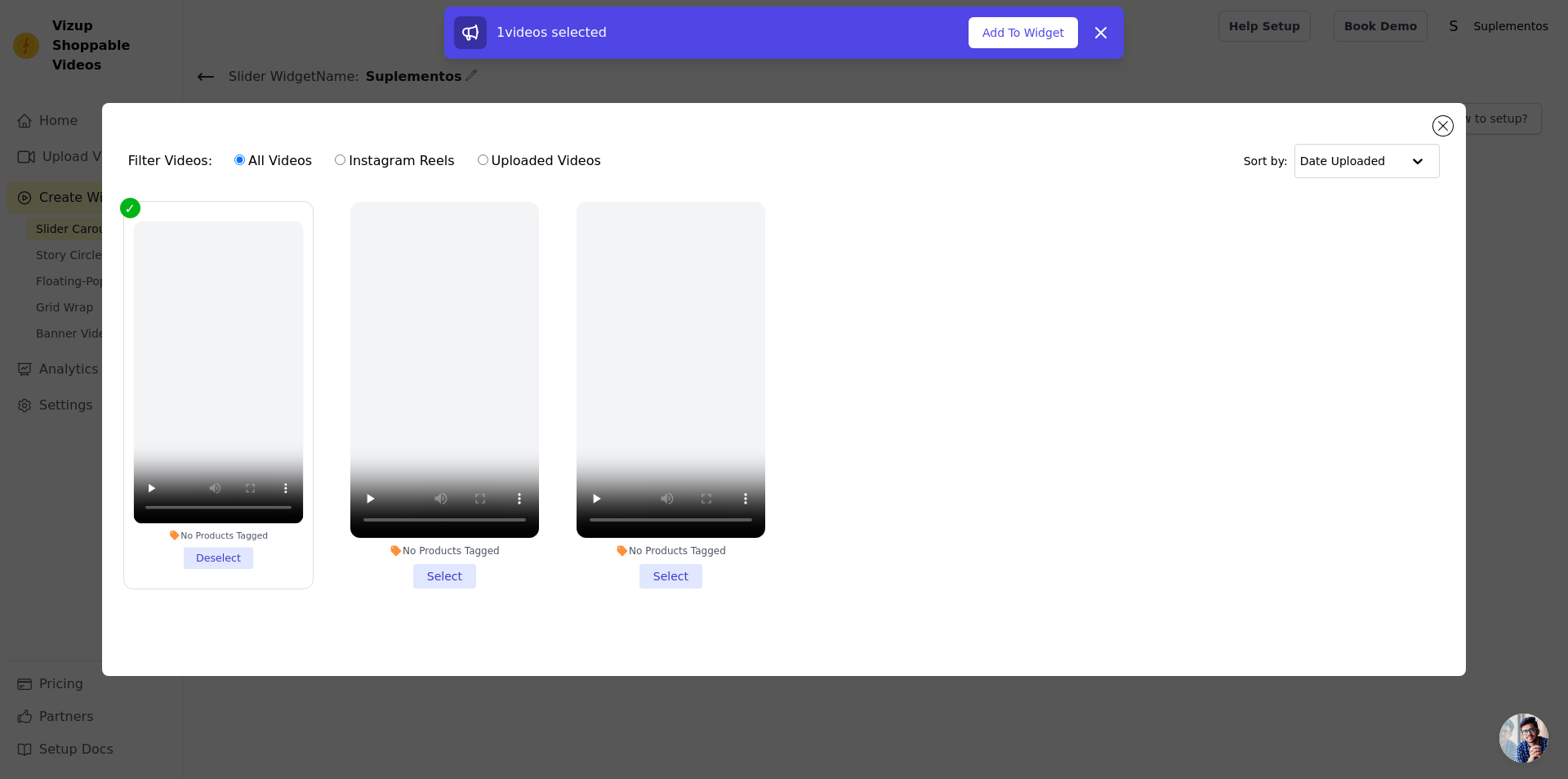
click at [264, 452] on li "No Products Tagged Deselect" at bounding box center [218, 395] width 170 height 348
click at [0, 0] on input "No Products Tagged Deselect" at bounding box center [0, 0] width 0 height 0
checkbox input "false"
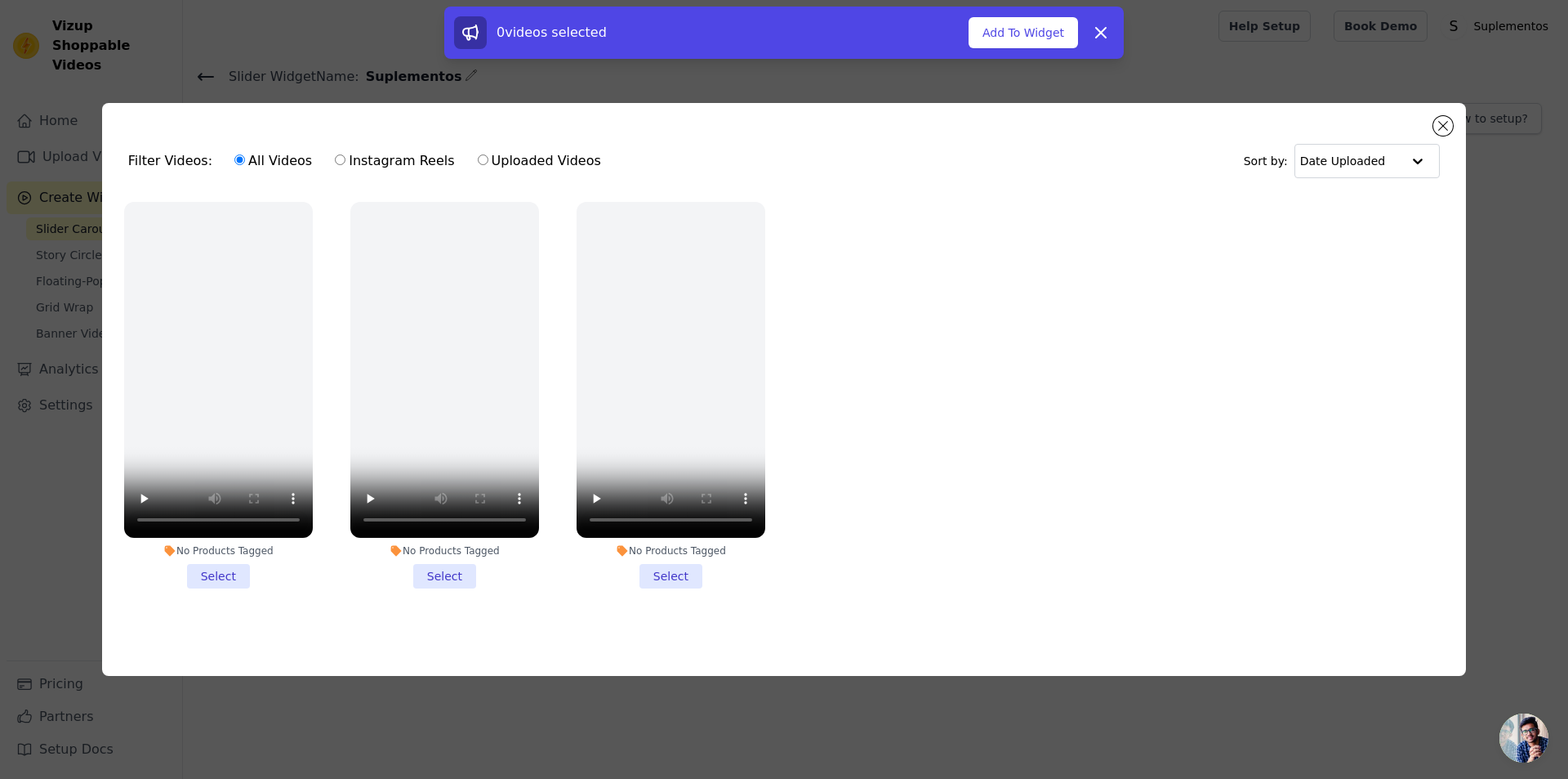
click at [576, 455] on li "No Products Tagged Select" at bounding box center [671, 395] width 189 height 387
click at [0, 0] on input "No Products Tagged Select" at bounding box center [0, 0] width 0 height 0
checkbox input "true"
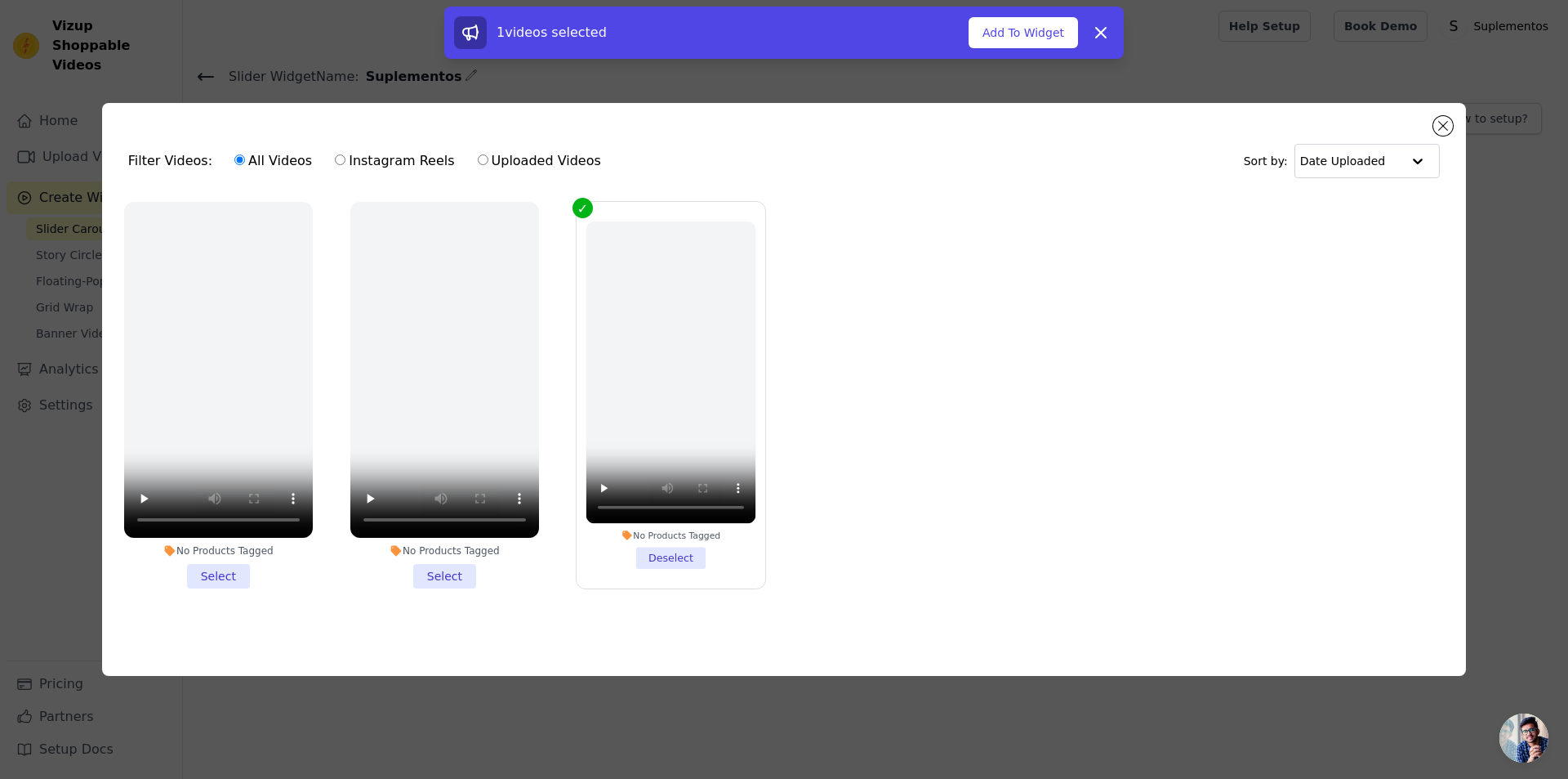
click at [371, 450] on li "No Products Tagged Select" at bounding box center [445, 395] width 189 height 387
click at [0, 0] on input "No Products Tagged Select" at bounding box center [0, 0] width 0 height 0
checkbox input "true"
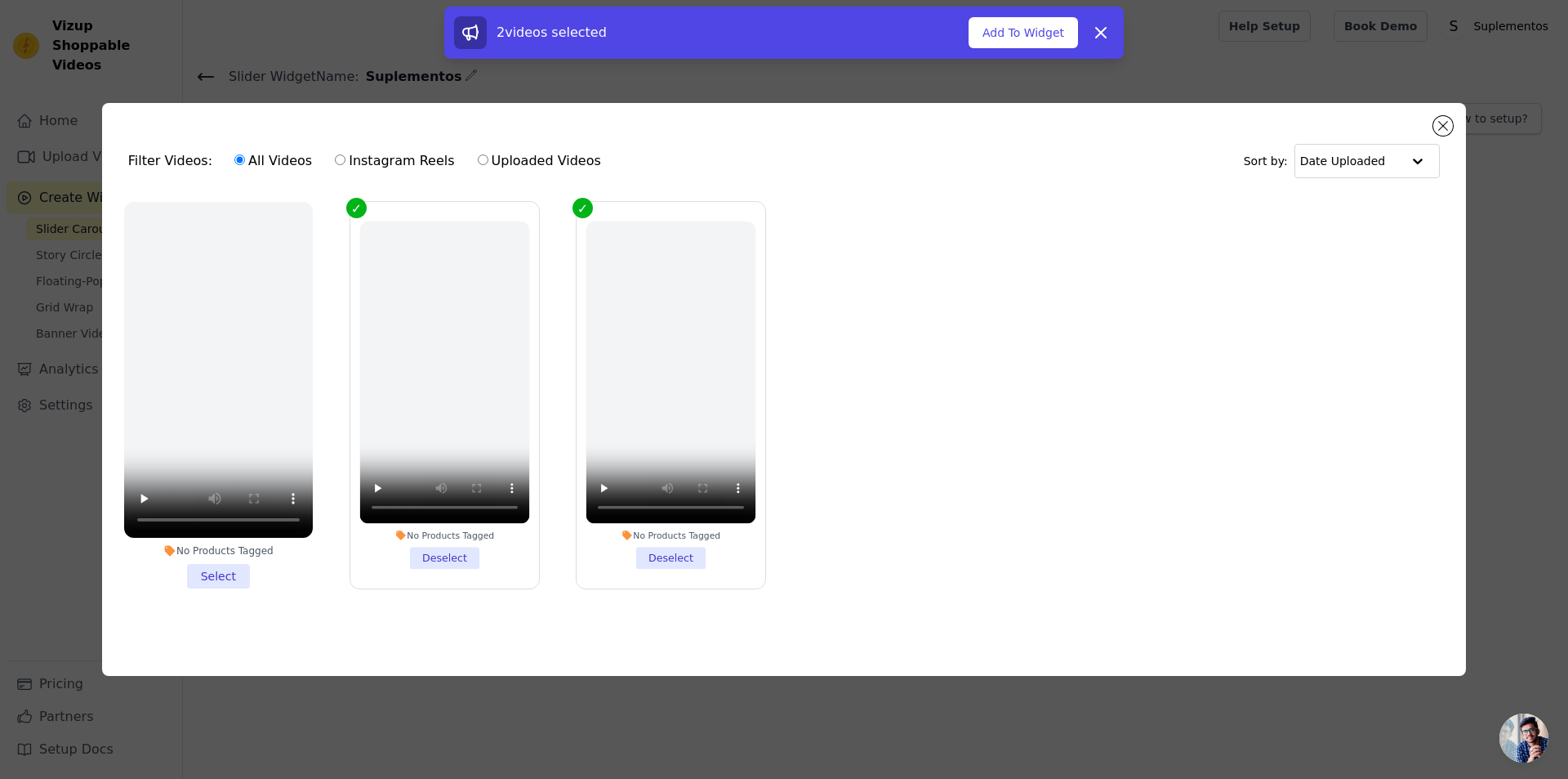
click at [277, 462] on li "No Products Tagged Select" at bounding box center [219, 395] width 189 height 387
click at [0, 0] on input "No Products Tagged Select" at bounding box center [0, 0] width 0 height 0
checkbox input "true"
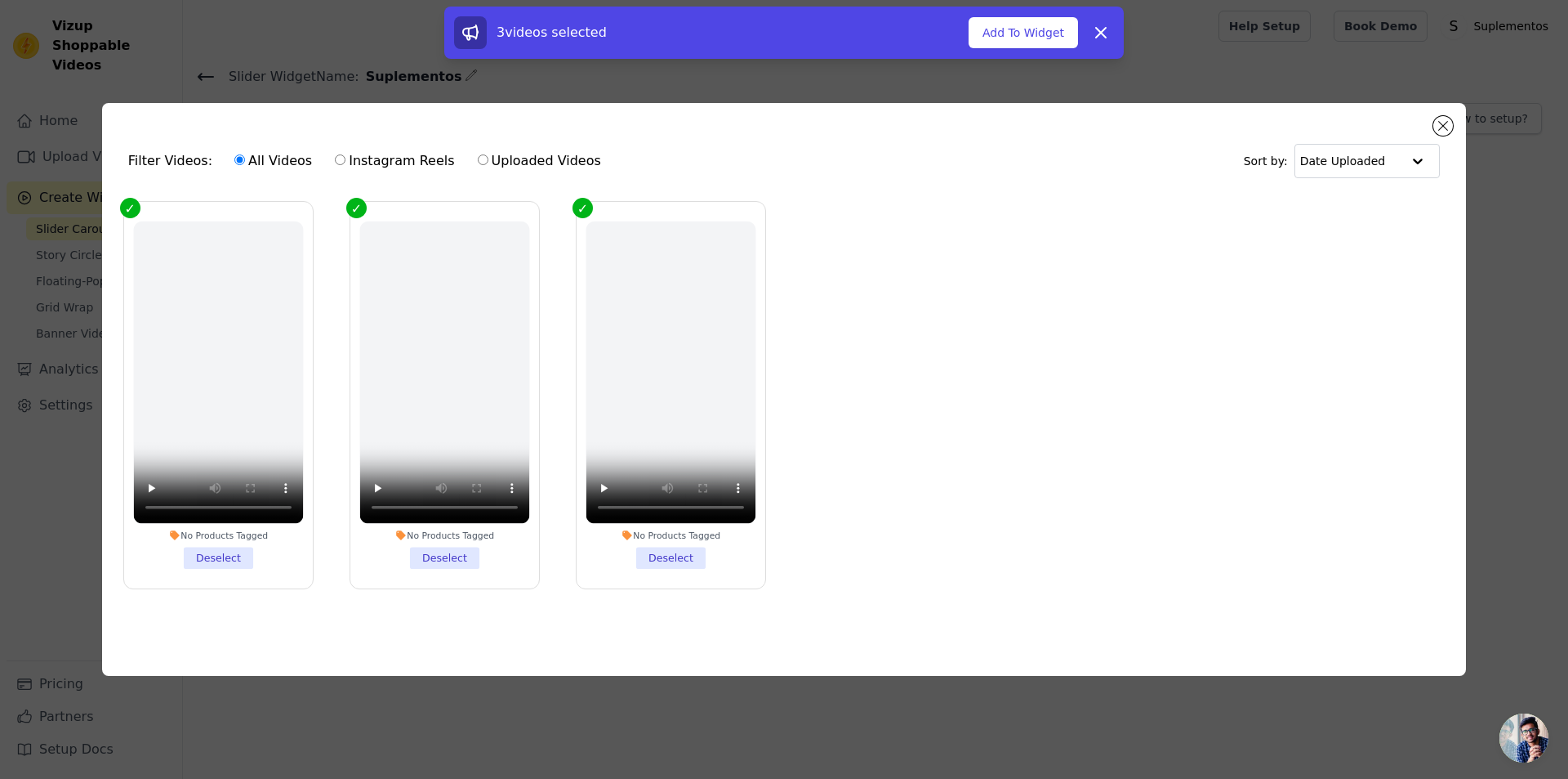
click at [525, 385] on button "Add Videos to Widget" at bounding box center [433, 369] width 186 height 29
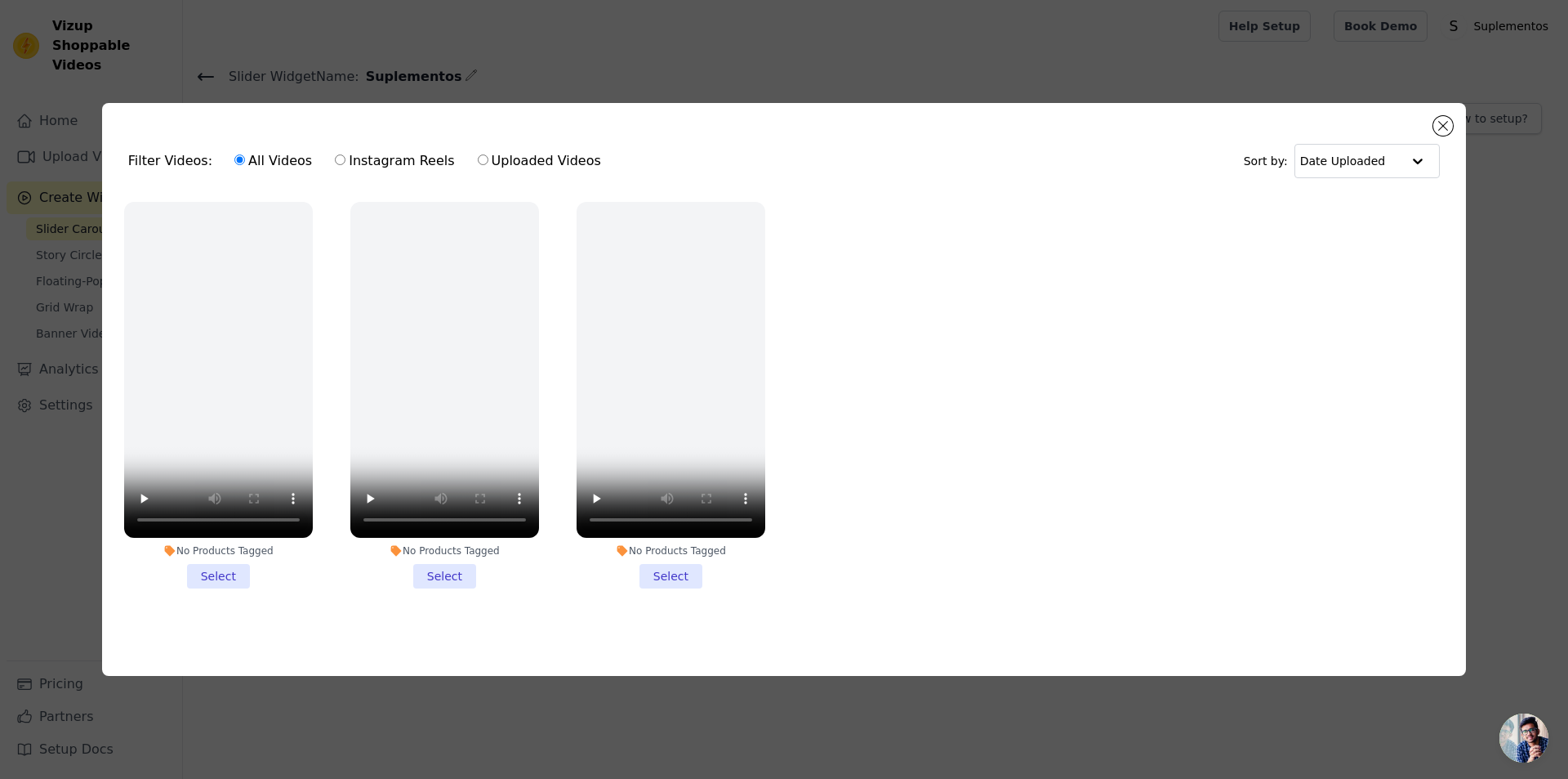
click at [825, 282] on label "Product Page" at bounding box center [781, 274] width 85 height 16
click at [735, 279] on input "Product Page" at bounding box center [729, 272] width 13 height 13
checkbox input "true"
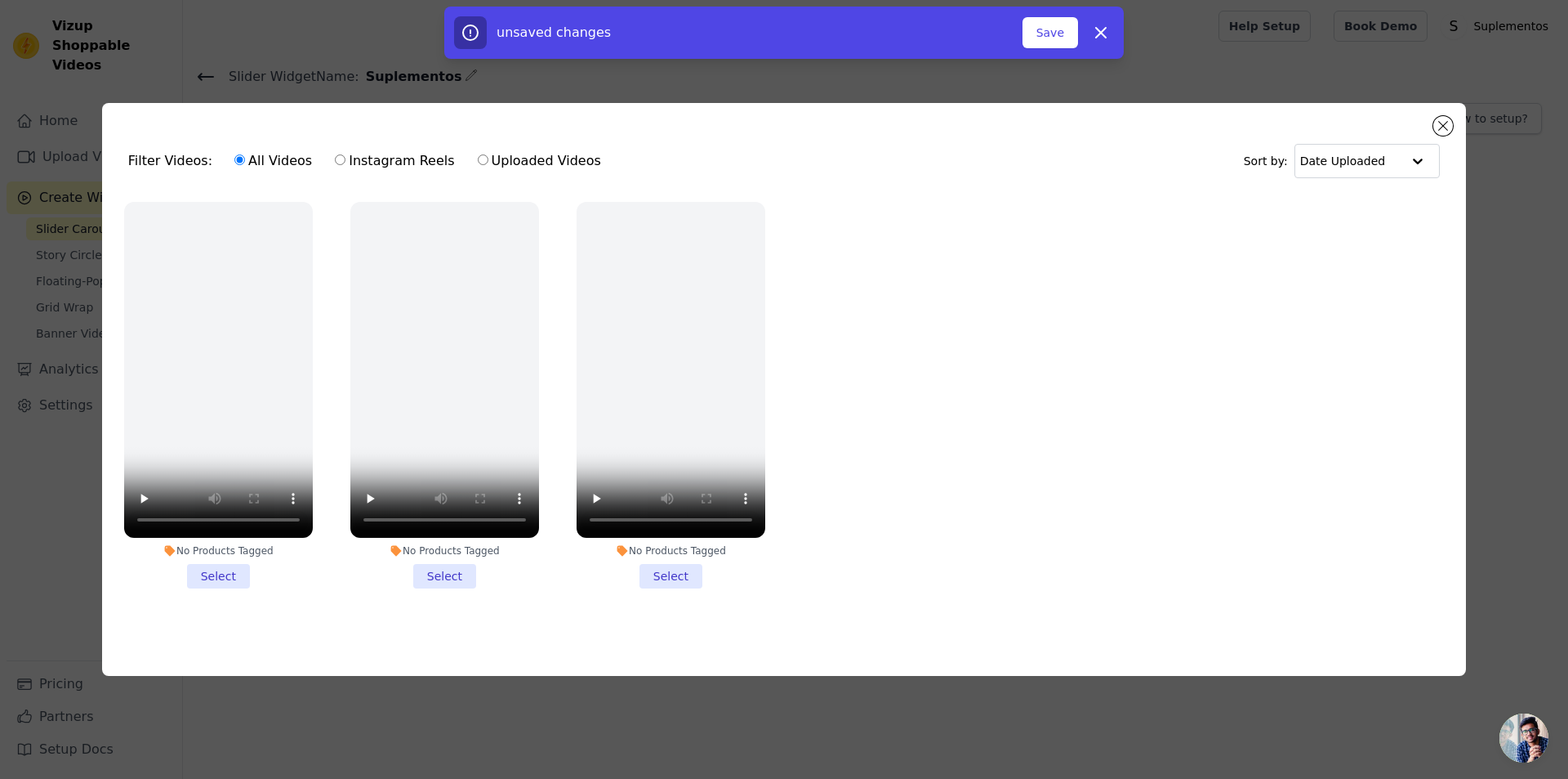
click at [566, 124] on button "Customize Design" at bounding box center [636, 121] width 161 height 29
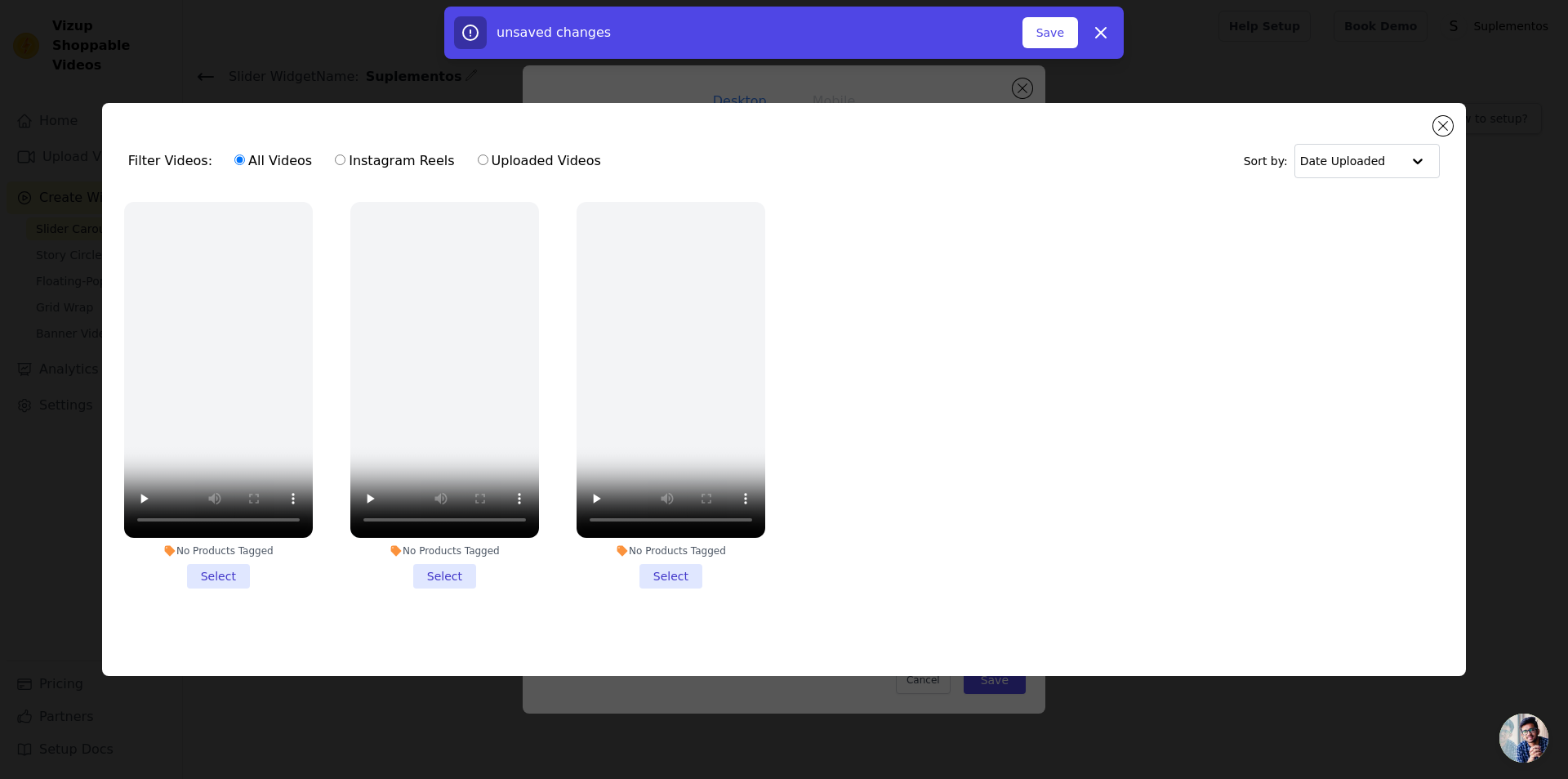
drag, startPoint x: 886, startPoint y: 213, endPoint x: 793, endPoint y: 223, distance: 93.5
click at [793, 183] on div "Width (in px) 200" at bounding box center [866, 166] width 266 height 31
type input "120"
drag, startPoint x: 895, startPoint y: 254, endPoint x: 787, endPoint y: 257, distance: 108.0
click at [787, 233] on div "Height (in px) 355" at bounding box center [866, 217] width 266 height 31
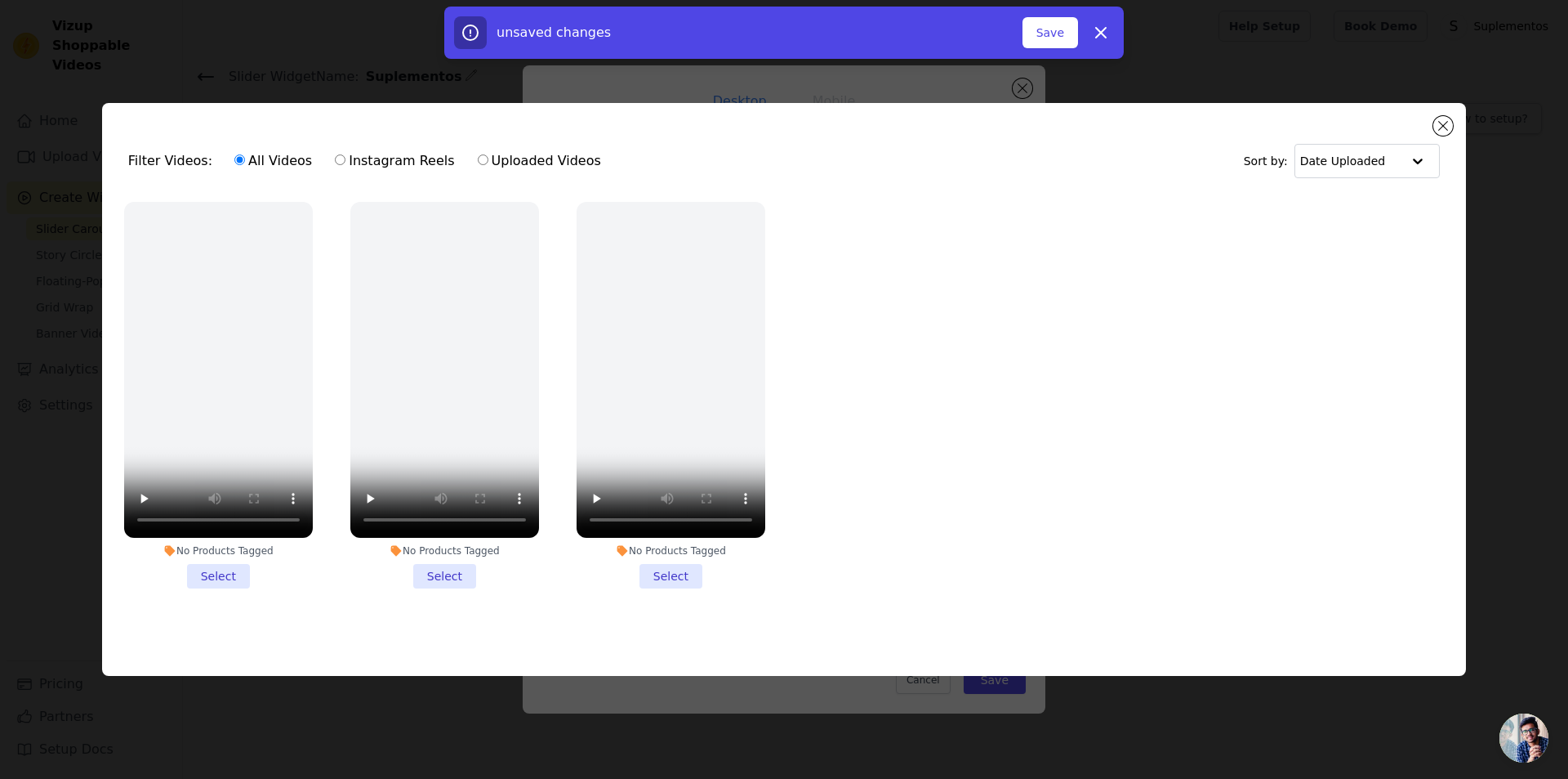
scroll to position [102, 0]
type input "300"
click at [964, 694] on button "Save" at bounding box center [994, 679] width 62 height 27
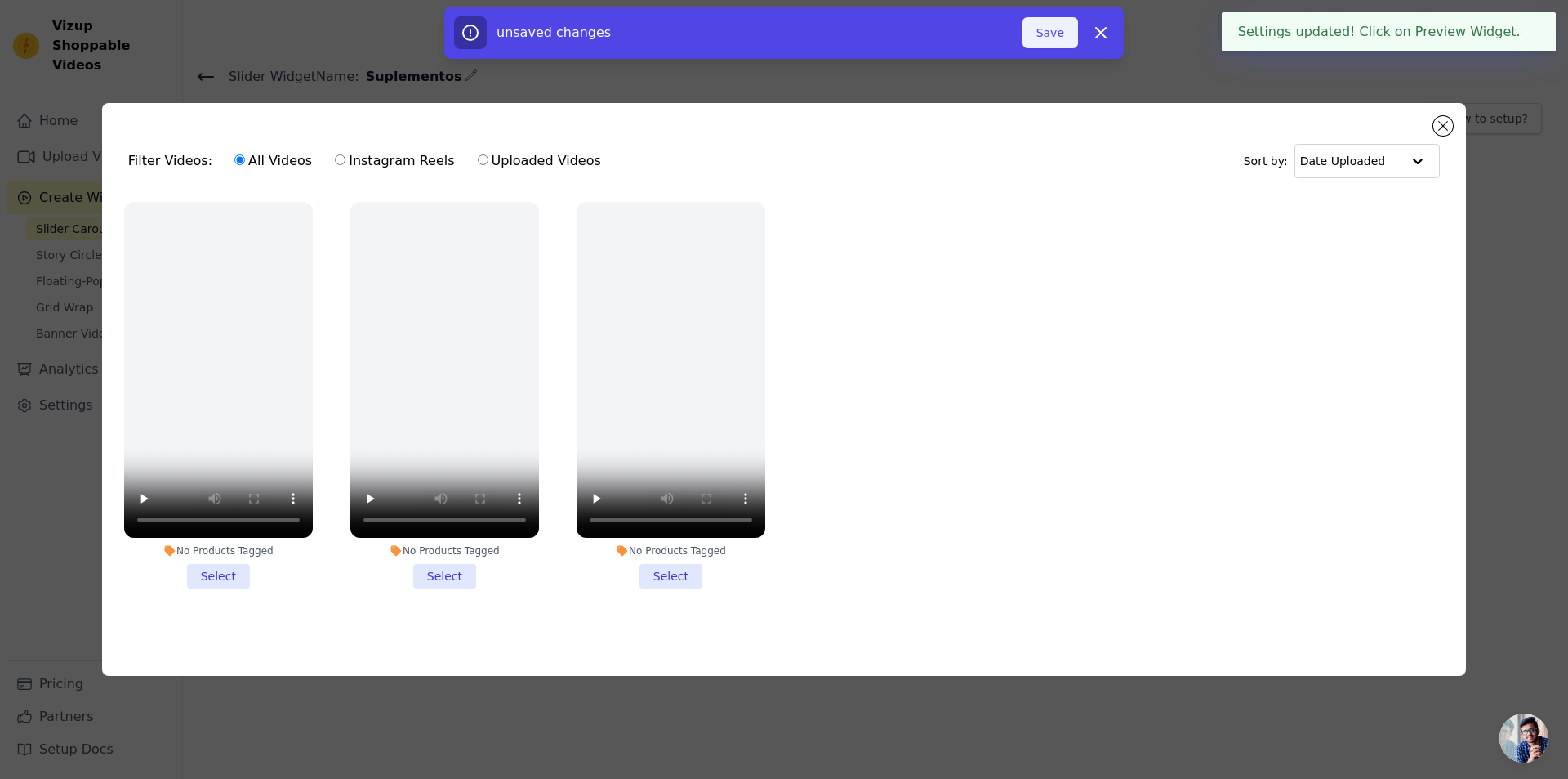
click at [1059, 35] on button "Save" at bounding box center [1050, 32] width 56 height 31
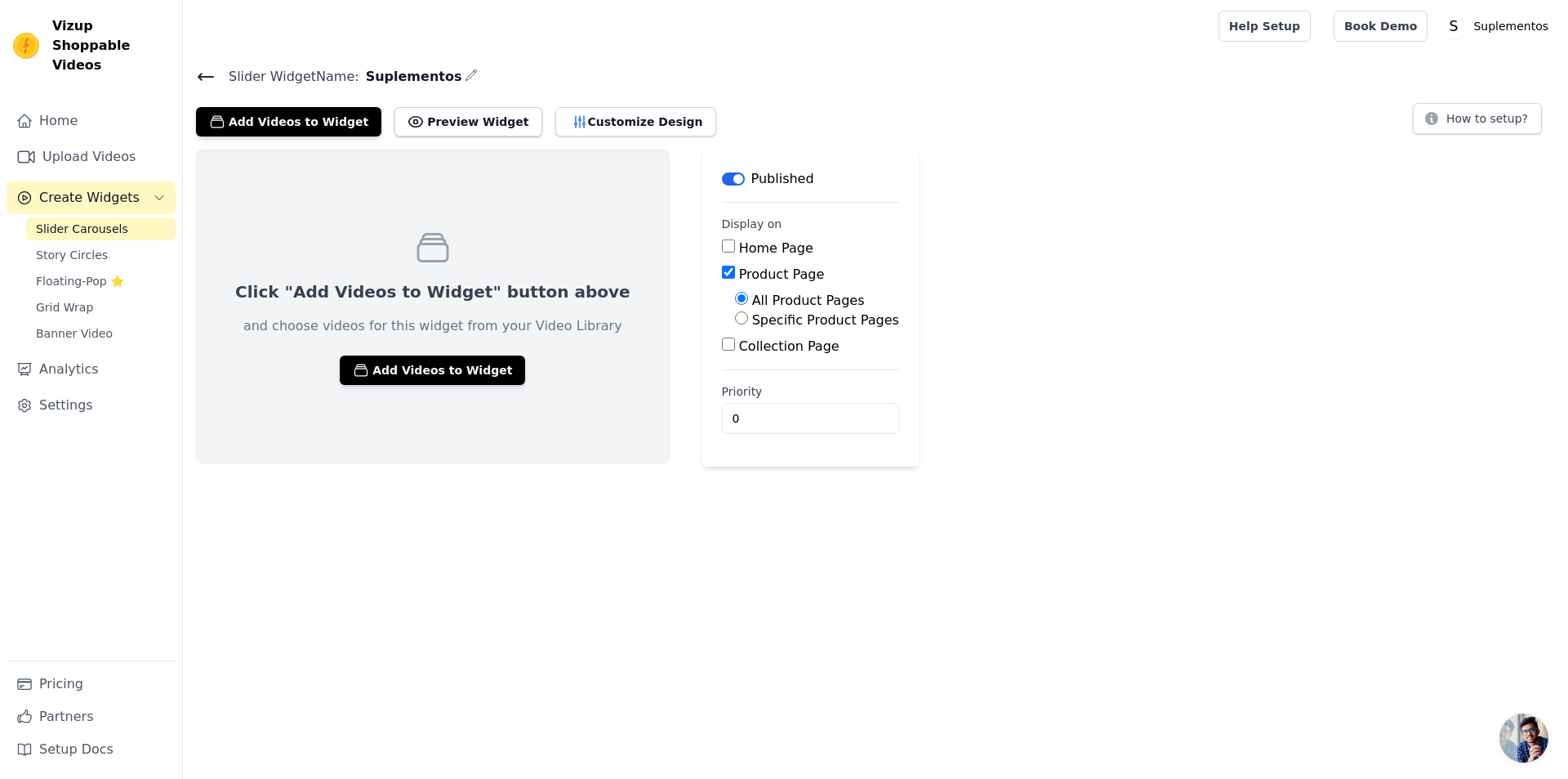
click at [81, 221] on span "Slider Carousels" at bounding box center [81, 229] width 92 height 17
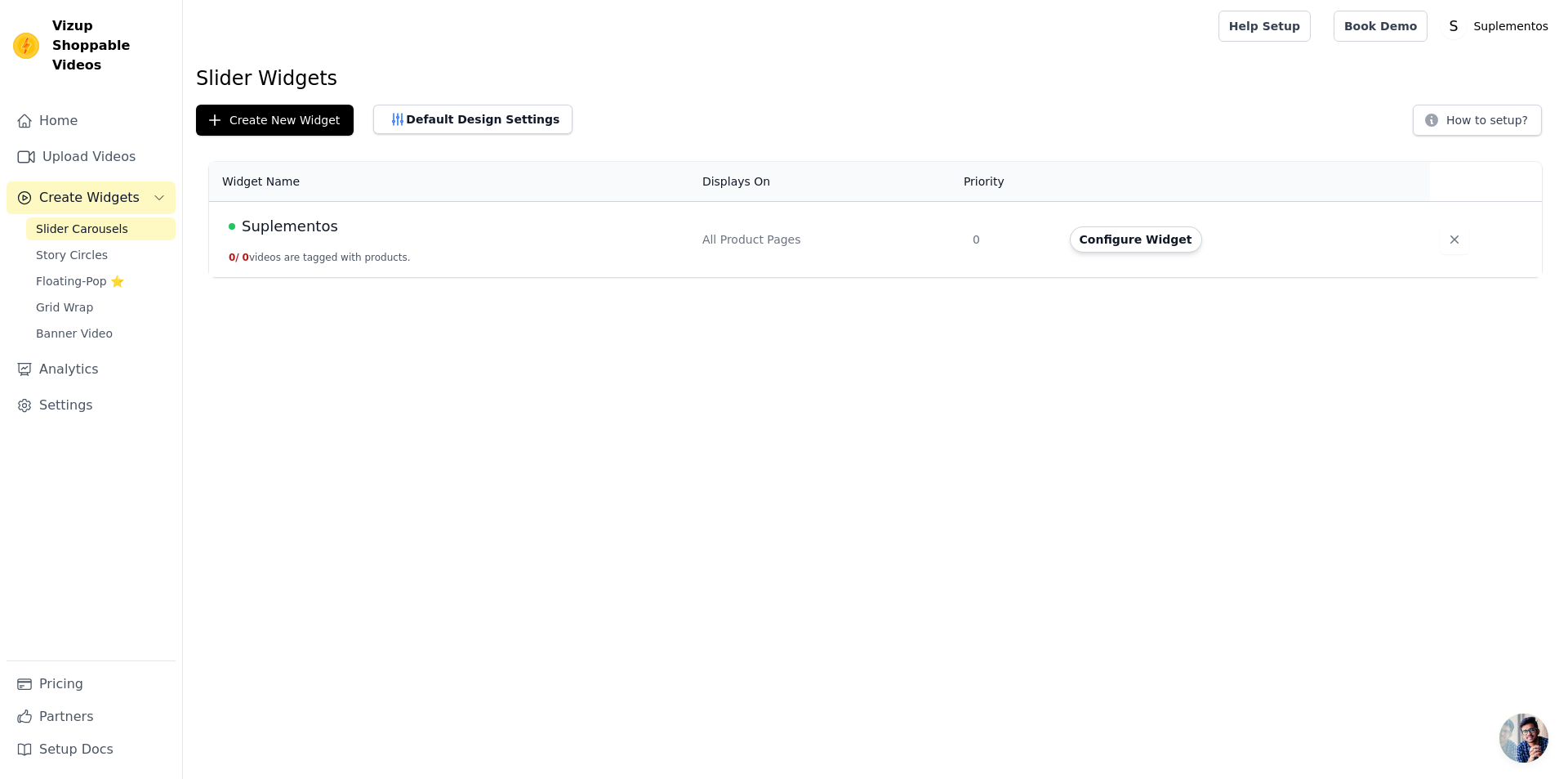
click at [409, 256] on td "Suplementos 0 / 0 videos are tagged with products." at bounding box center [450, 240] width 483 height 76
click at [1110, 235] on button "Configure Widget" at bounding box center [1136, 240] width 133 height 27
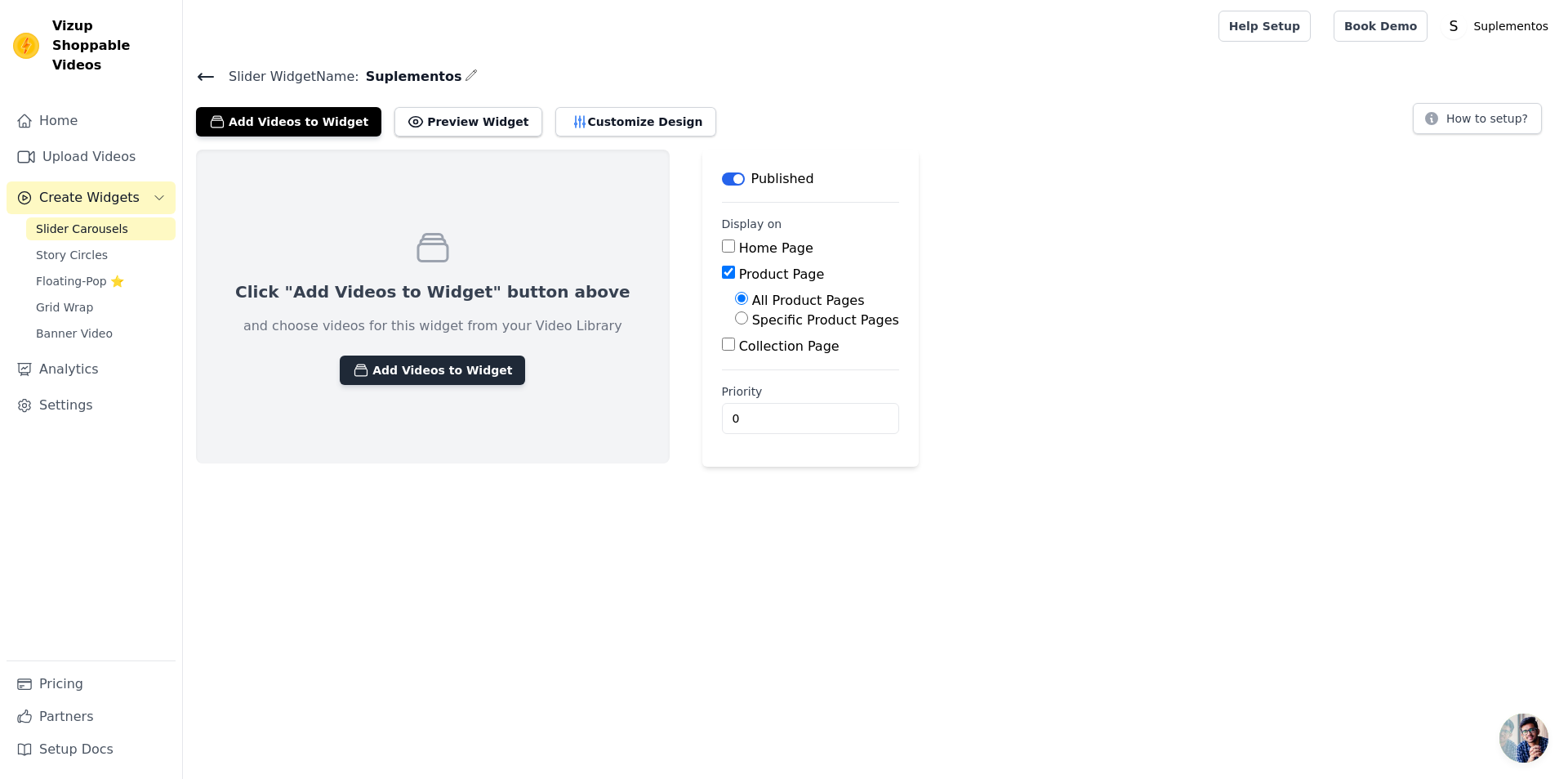
click at [424, 365] on button "Add Videos to Widget" at bounding box center [433, 369] width 186 height 29
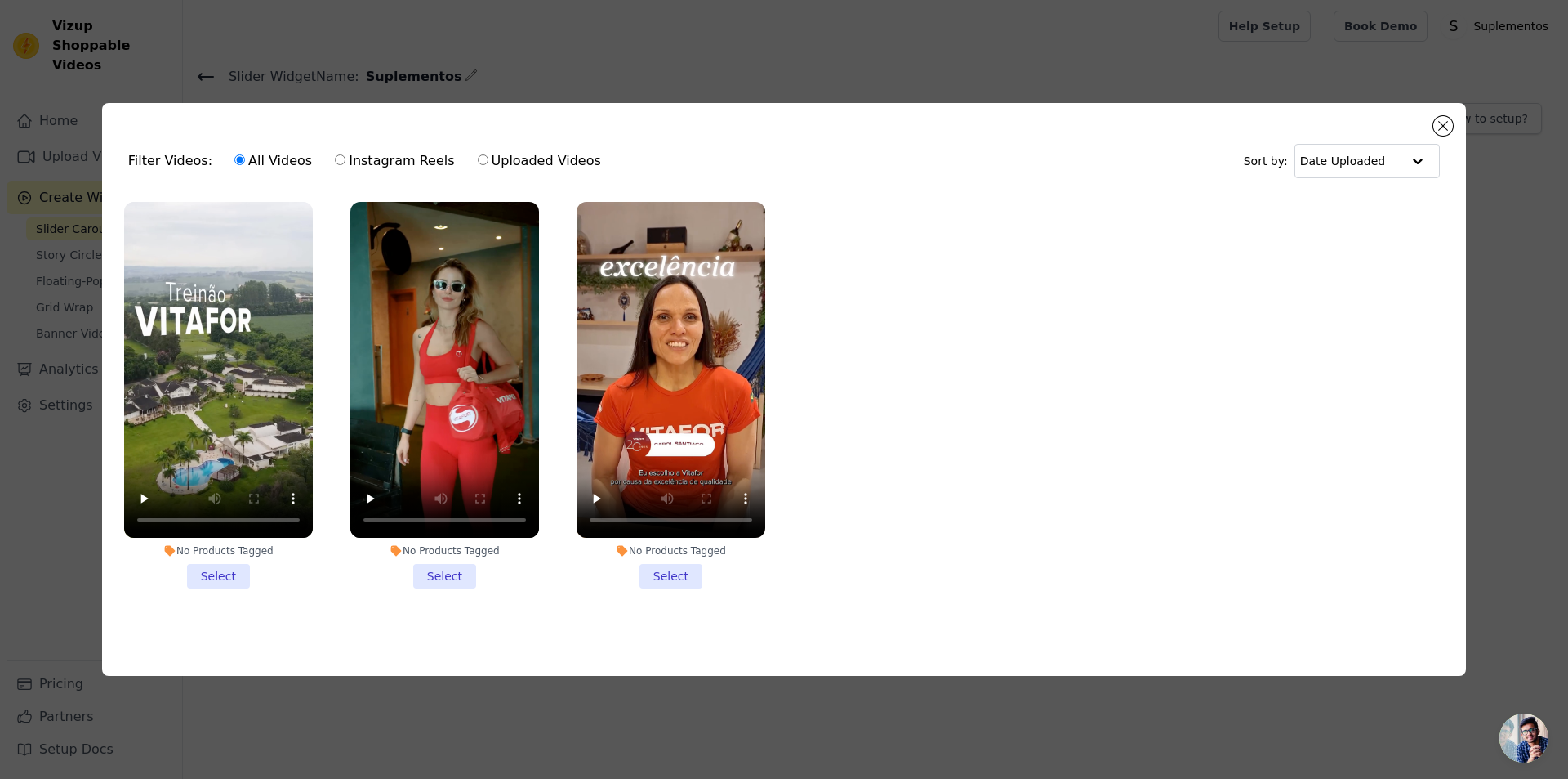
click at [287, 455] on li "No Products Tagged Select" at bounding box center [219, 395] width 189 height 387
click at [0, 0] on input "No Products Tagged Select" at bounding box center [0, 0] width 0 height 0
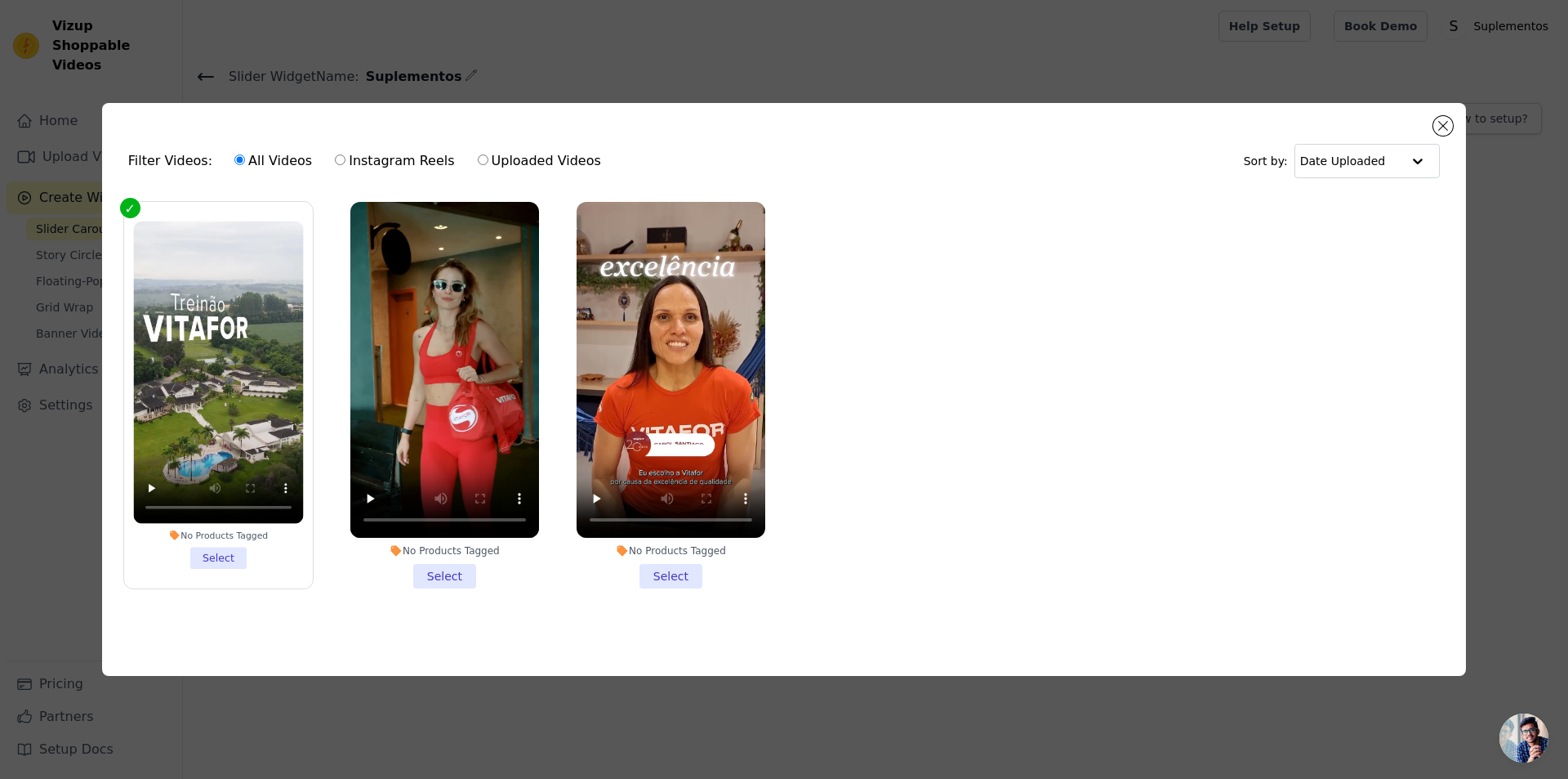
checkbox input "true"
checkbox input "false"
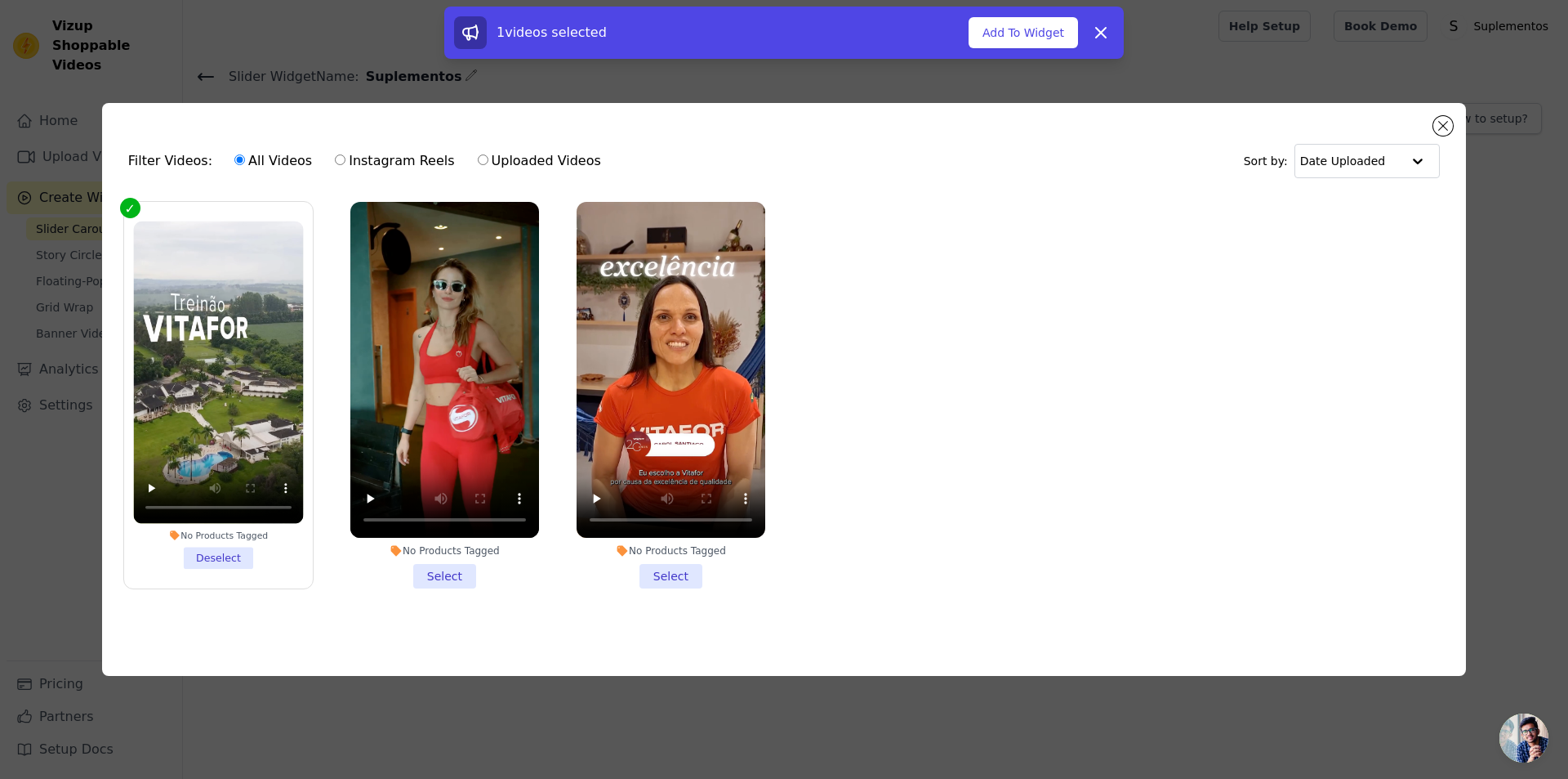
click at [388, 462] on li "No Products Tagged Select" at bounding box center [445, 395] width 189 height 387
click at [0, 0] on input "No Products Tagged Select" at bounding box center [0, 0] width 0 height 0
checkbox input "true"
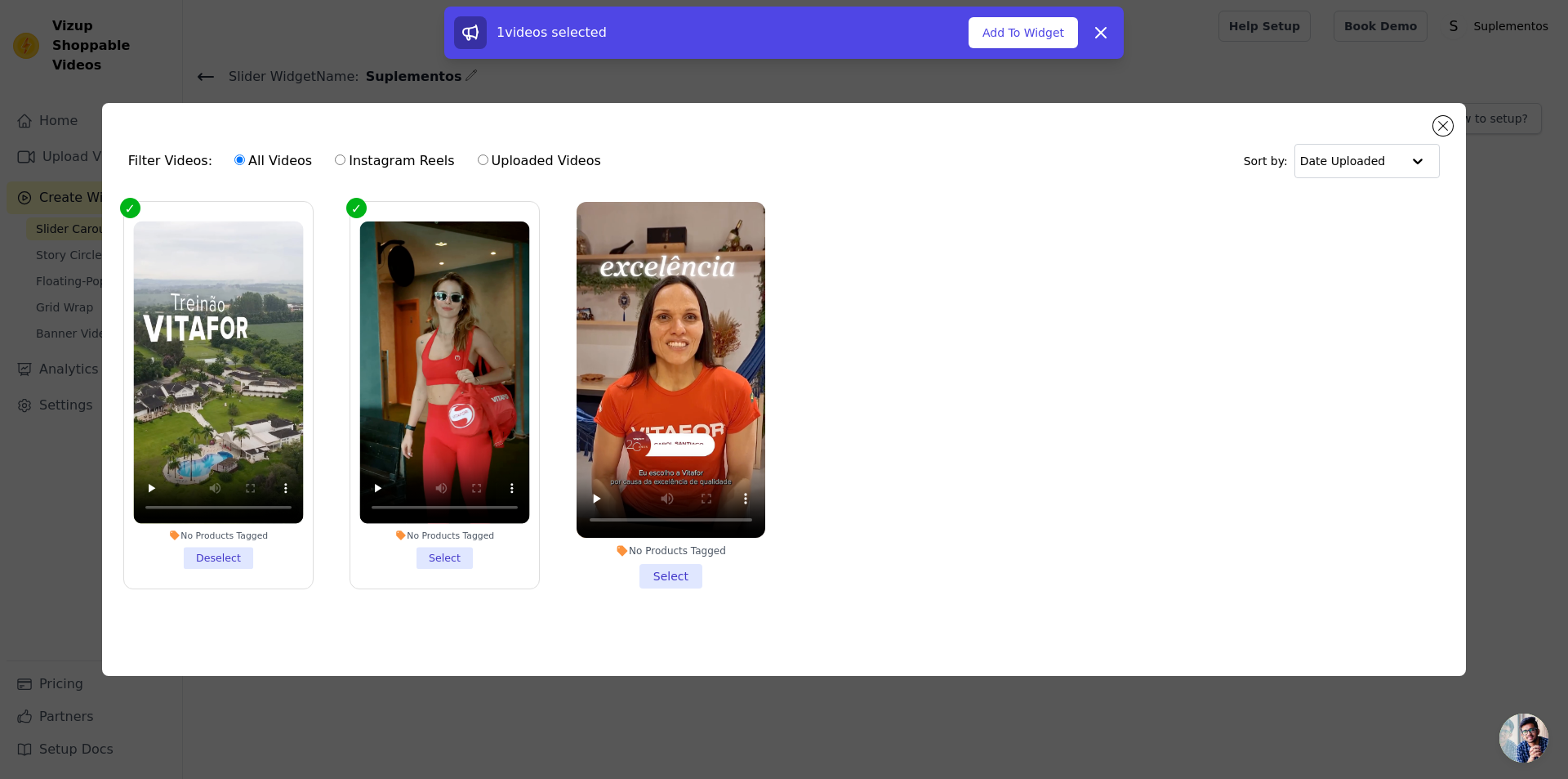
checkbox input "true"
click at [576, 462] on li "No Products Tagged Select" at bounding box center [671, 395] width 189 height 387
click at [0, 0] on input "No Products Tagged Select" at bounding box center [0, 0] width 0 height 0
checkbox input "true"
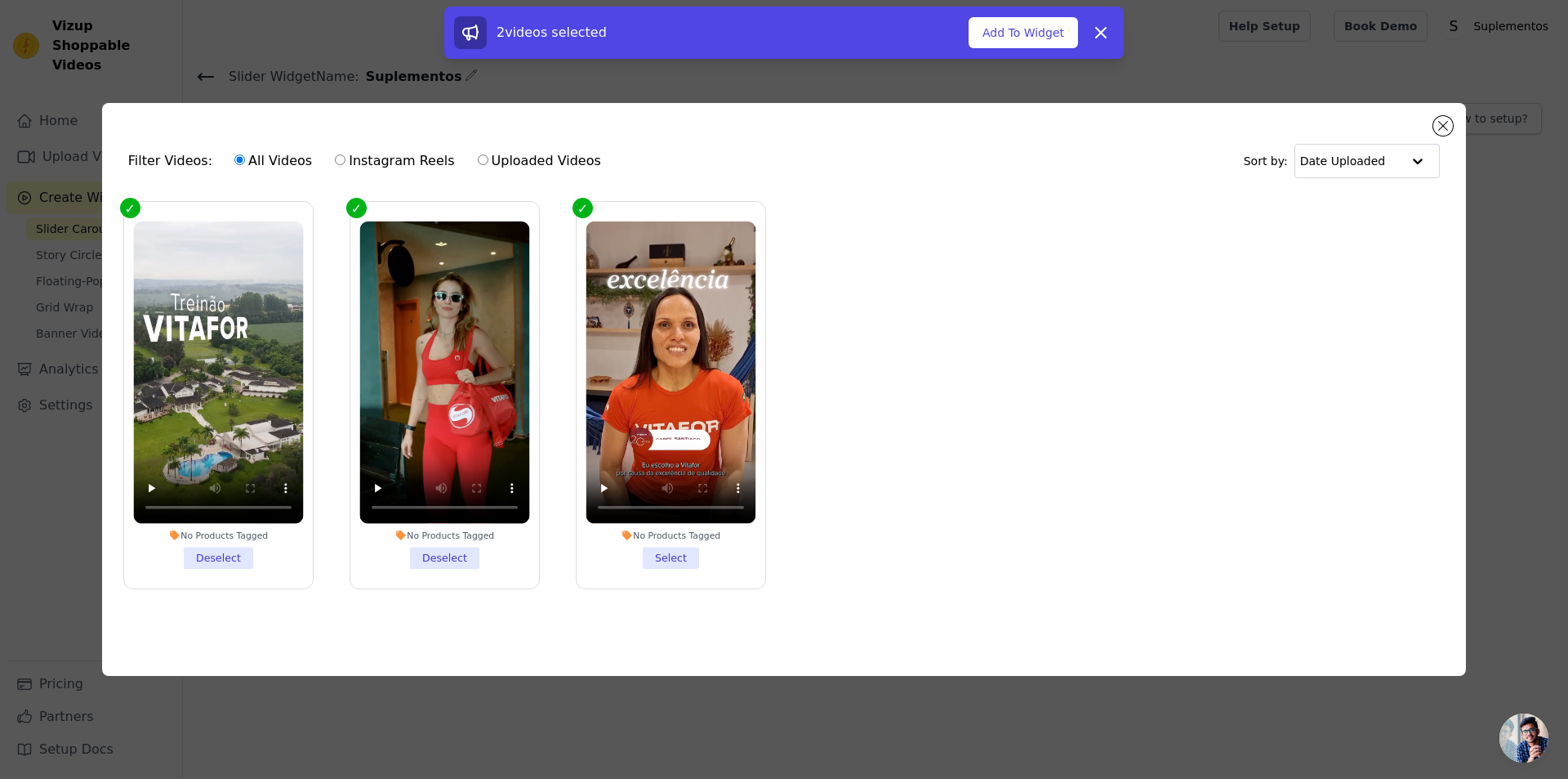
checkbox input "true"
click at [1028, 28] on button "Add To Widget" at bounding box center [1023, 32] width 109 height 31
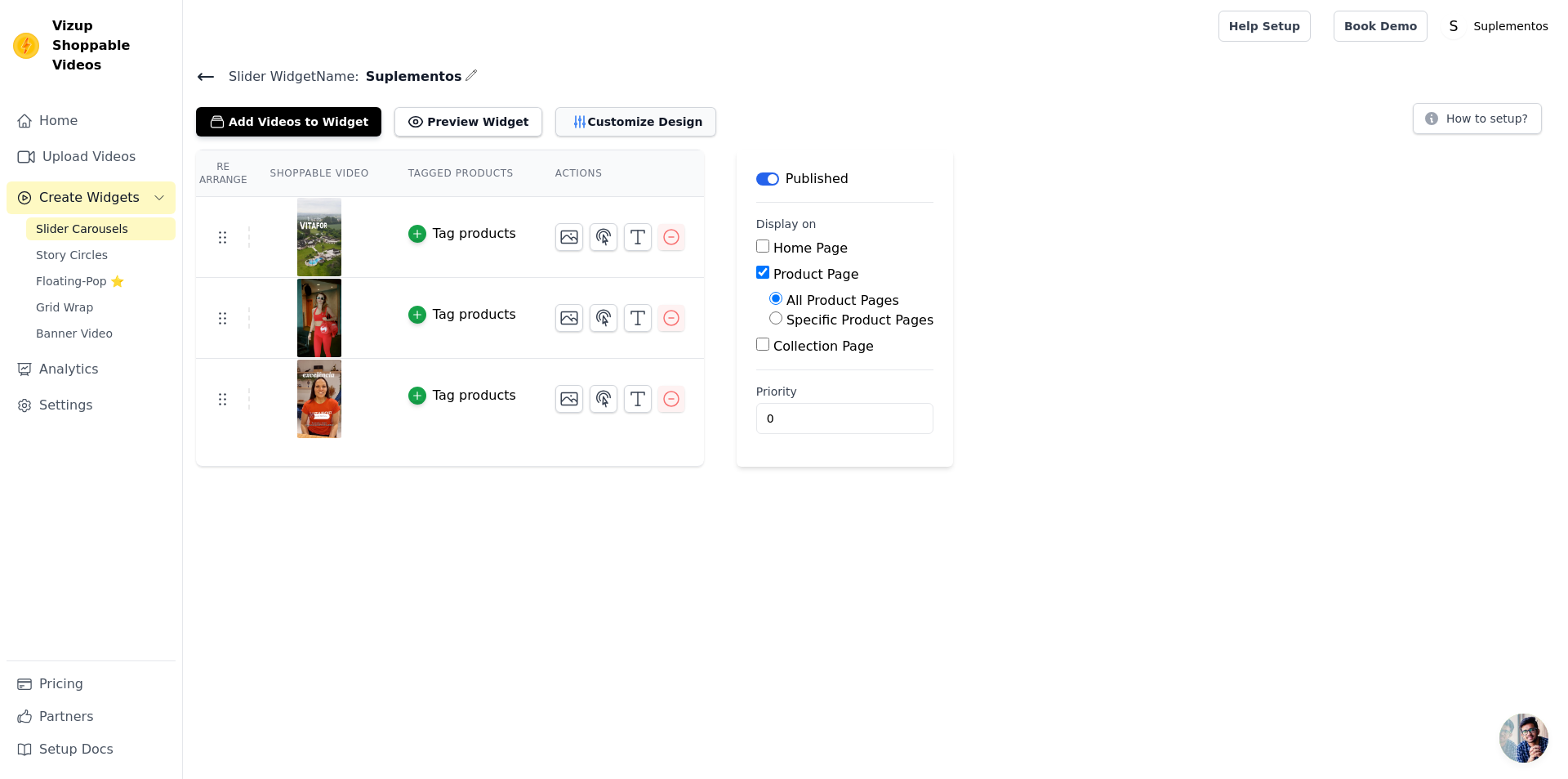
click at [556, 129] on button "Customize Design" at bounding box center [636, 121] width 161 height 29
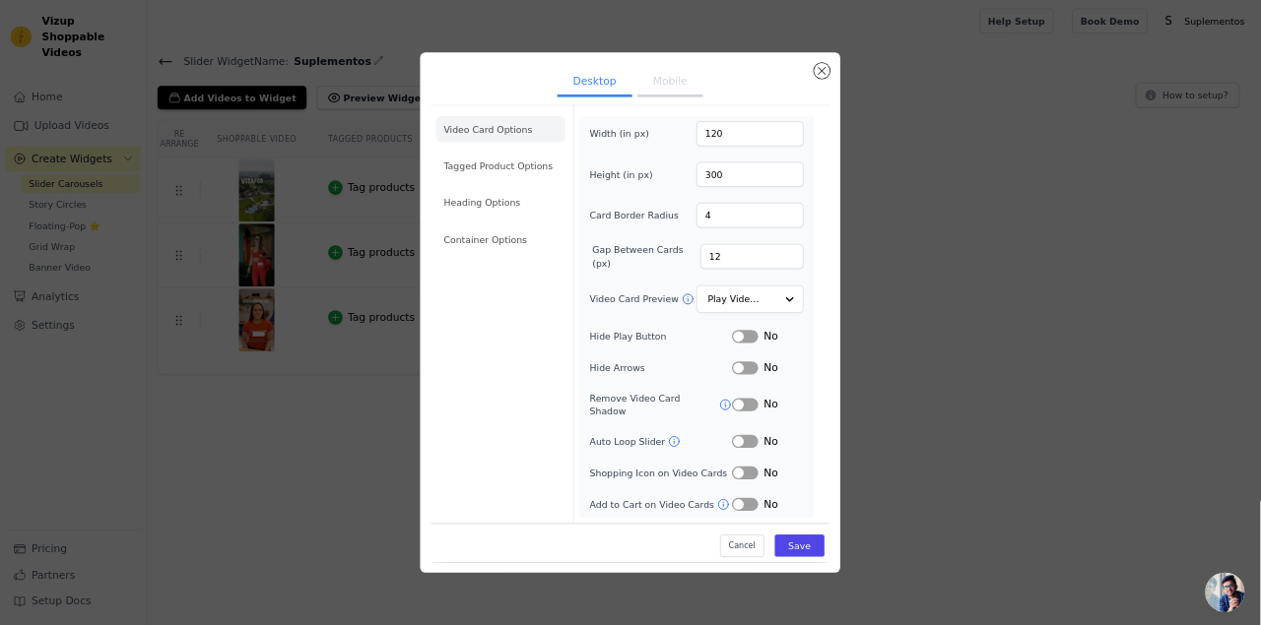
scroll to position [123, 0]
click at [1096, 633] on div "Width (in px) 120 Height (in px) 300 Card Border Radius 4 Gap Between Cards (px…" at bounding box center [1044, 475] width 321 height 587
click at [1120, 564] on div "Label No" at bounding box center [1151, 553] width 107 height 24
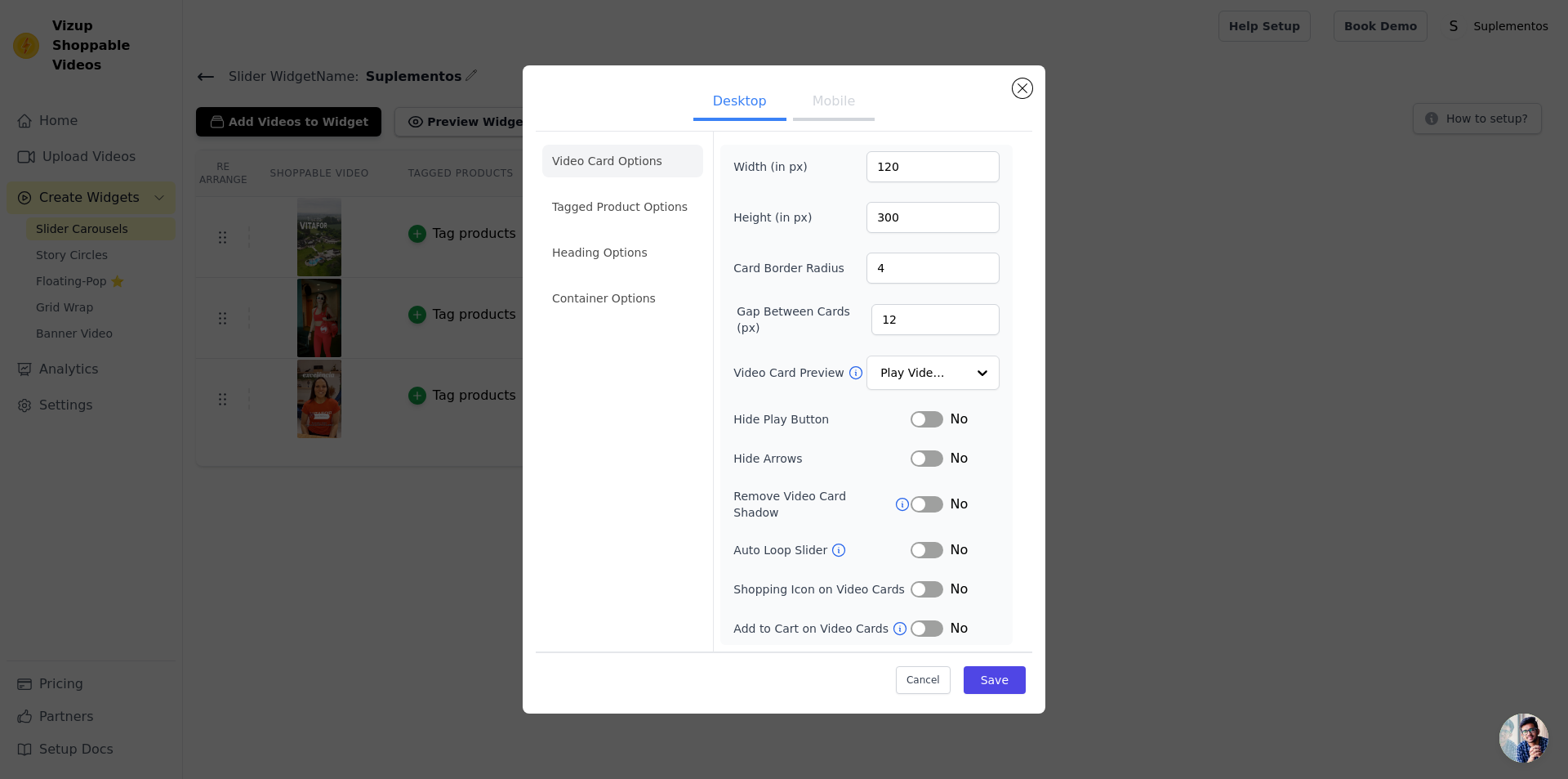
click at [881, 478] on div "Width (in px) 120 Height (in px) 300 Card Border Radius 4 Gap Between Cards (px…" at bounding box center [866, 394] width 266 height 487
drag, startPoint x: 899, startPoint y: 444, endPoint x: 922, endPoint y: 444, distance: 23.0
click at [917, 429] on div "No" at bounding box center [954, 419] width 89 height 20
click at [998, 462] on div "Video Card Options Tagged Product Options Heading Options Container Options Wid…" at bounding box center [784, 391] width 497 height 520
click at [914, 538] on div "Width (in px) 120 Height (in px) 300 Card Border Radius 4 Gap Between Cards (px…" at bounding box center [866, 394] width 266 height 487
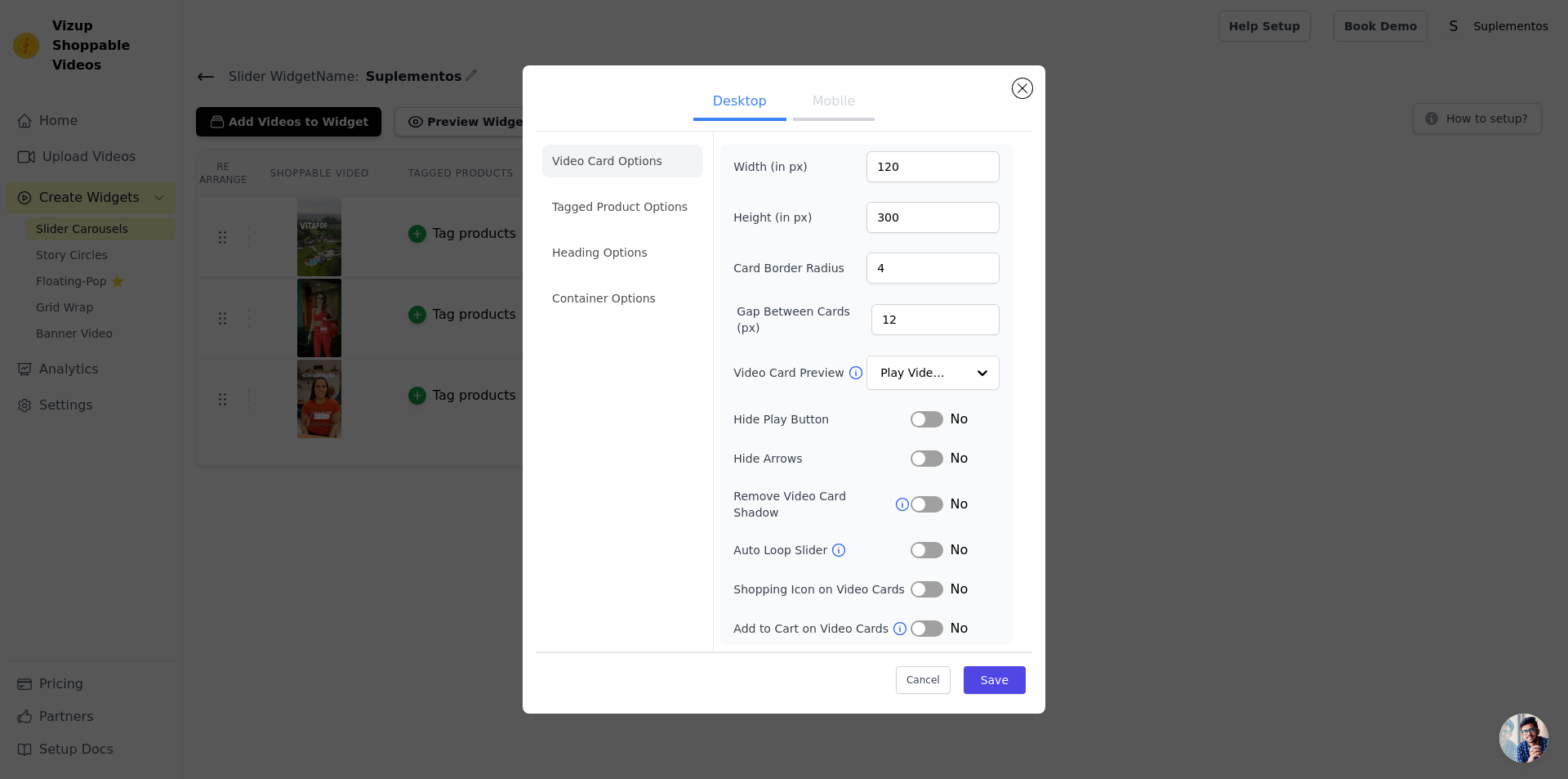
scroll to position [102, 0]
click at [910, 449] on label "Label" at bounding box center [910, 449] width 1 height 1
click at [911, 449] on label "Label" at bounding box center [910, 449] width 1 height 1
click at [912, 450] on button "Label" at bounding box center [926, 459] width 32 height 17
click at [950, 449] on span "Yes" at bounding box center [961, 459] width 22 height 20
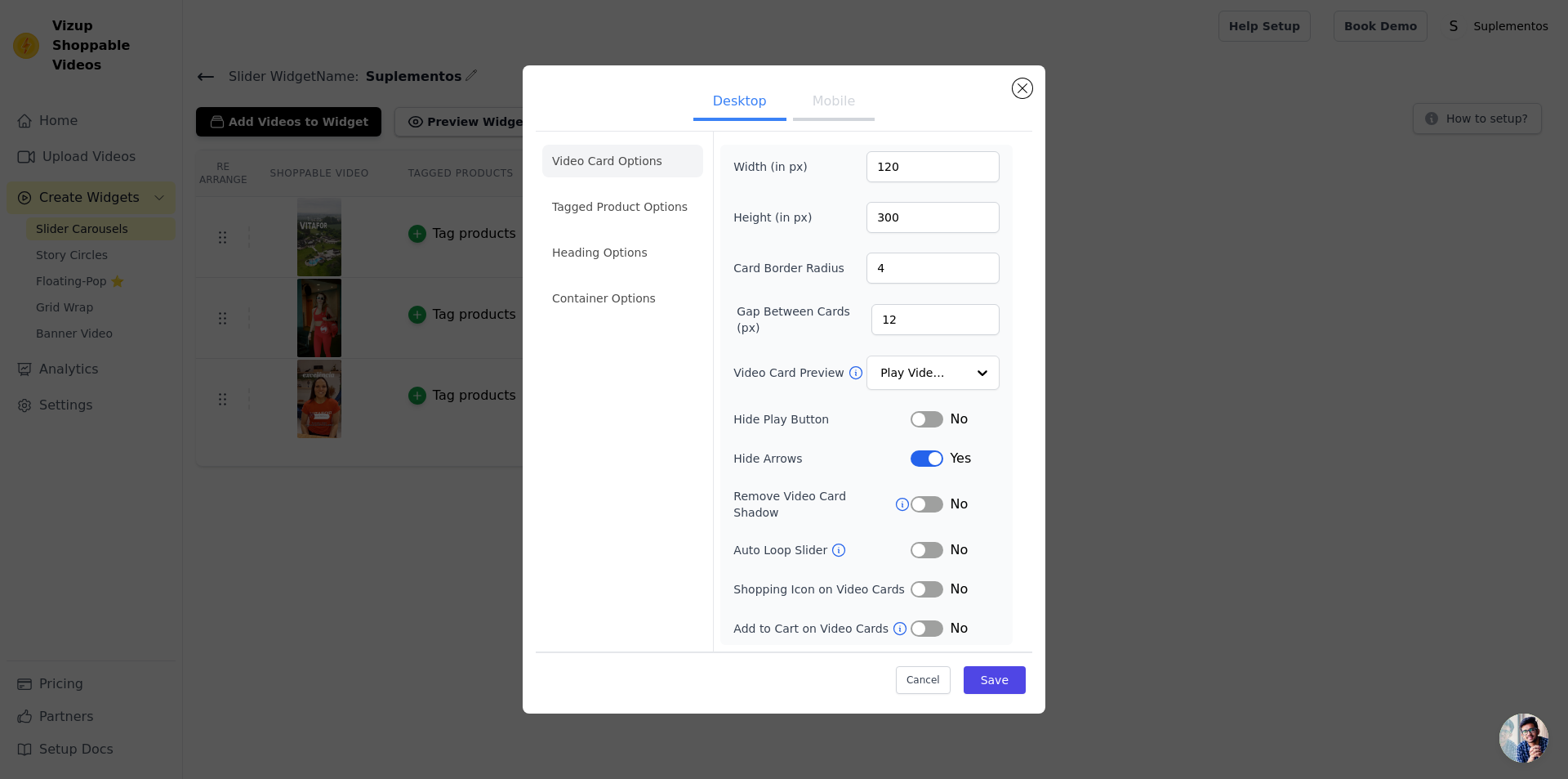
click at [910, 449] on label "Label" at bounding box center [910, 449] width 1 height 1
click at [910, 450] on button "Label" at bounding box center [926, 459] width 32 height 17
click at [789, 450] on label "Hide Arrows" at bounding box center [822, 459] width 177 height 17
click at [757, 450] on label "Hide Arrows" at bounding box center [822, 459] width 177 height 17
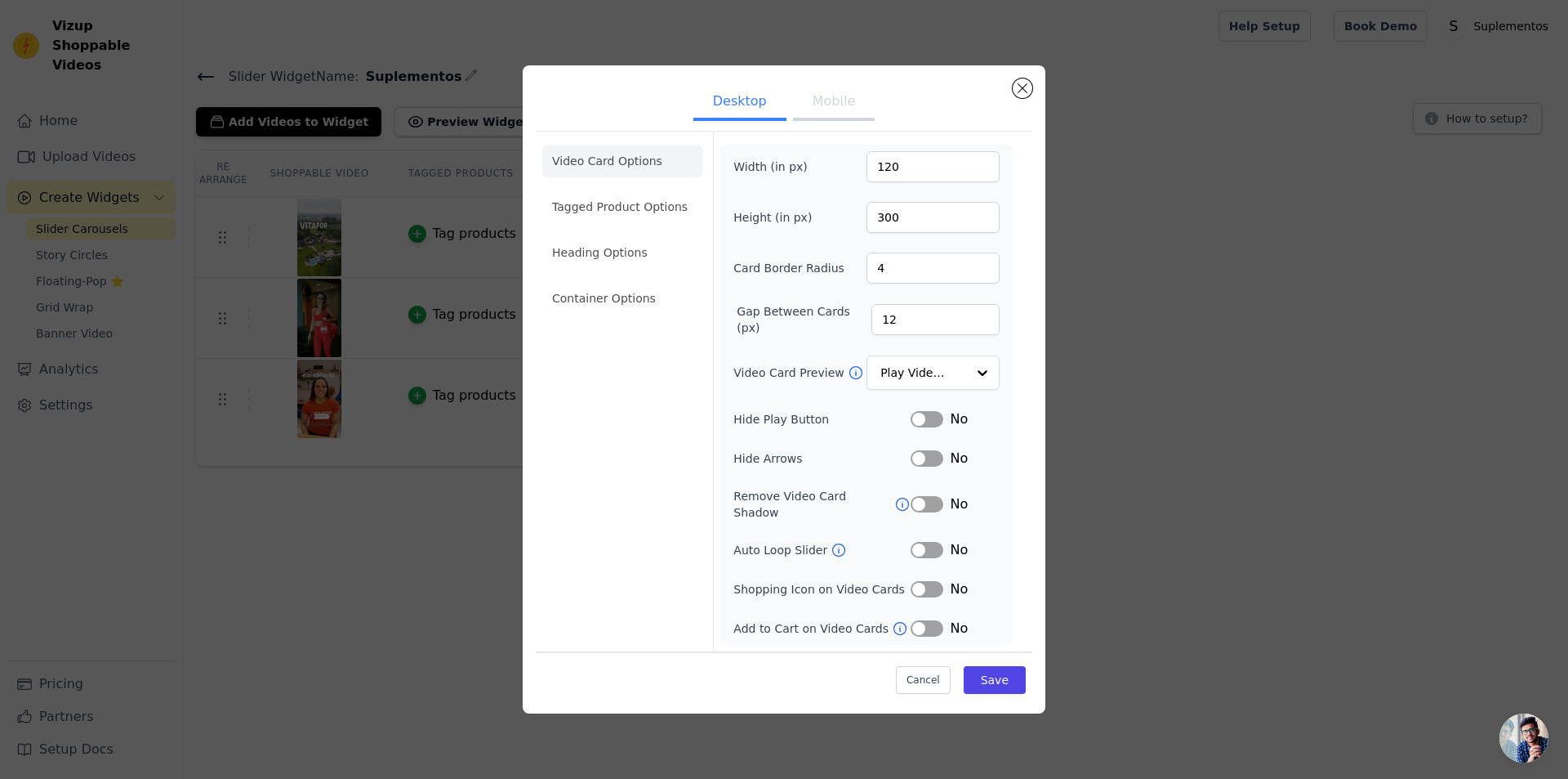
click at [794, 121] on button "Mobile" at bounding box center [833, 102] width 81 height 36
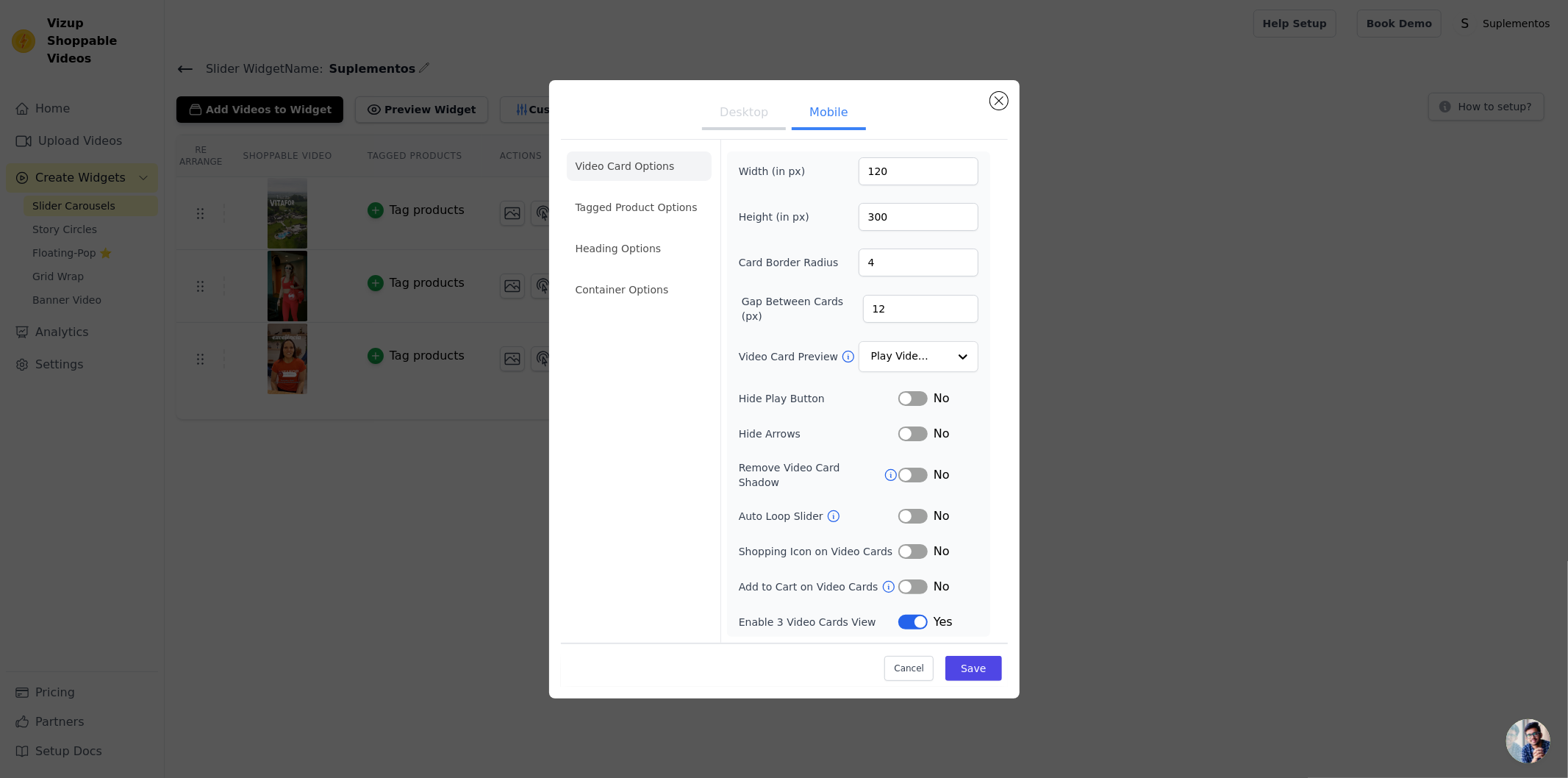
click at [887, 584] on form "Width (in px) 120 Height (in px) 300 Card Border Radius 4 Gap Between Cards (px…" at bounding box center [858, 391] width 275 height 503
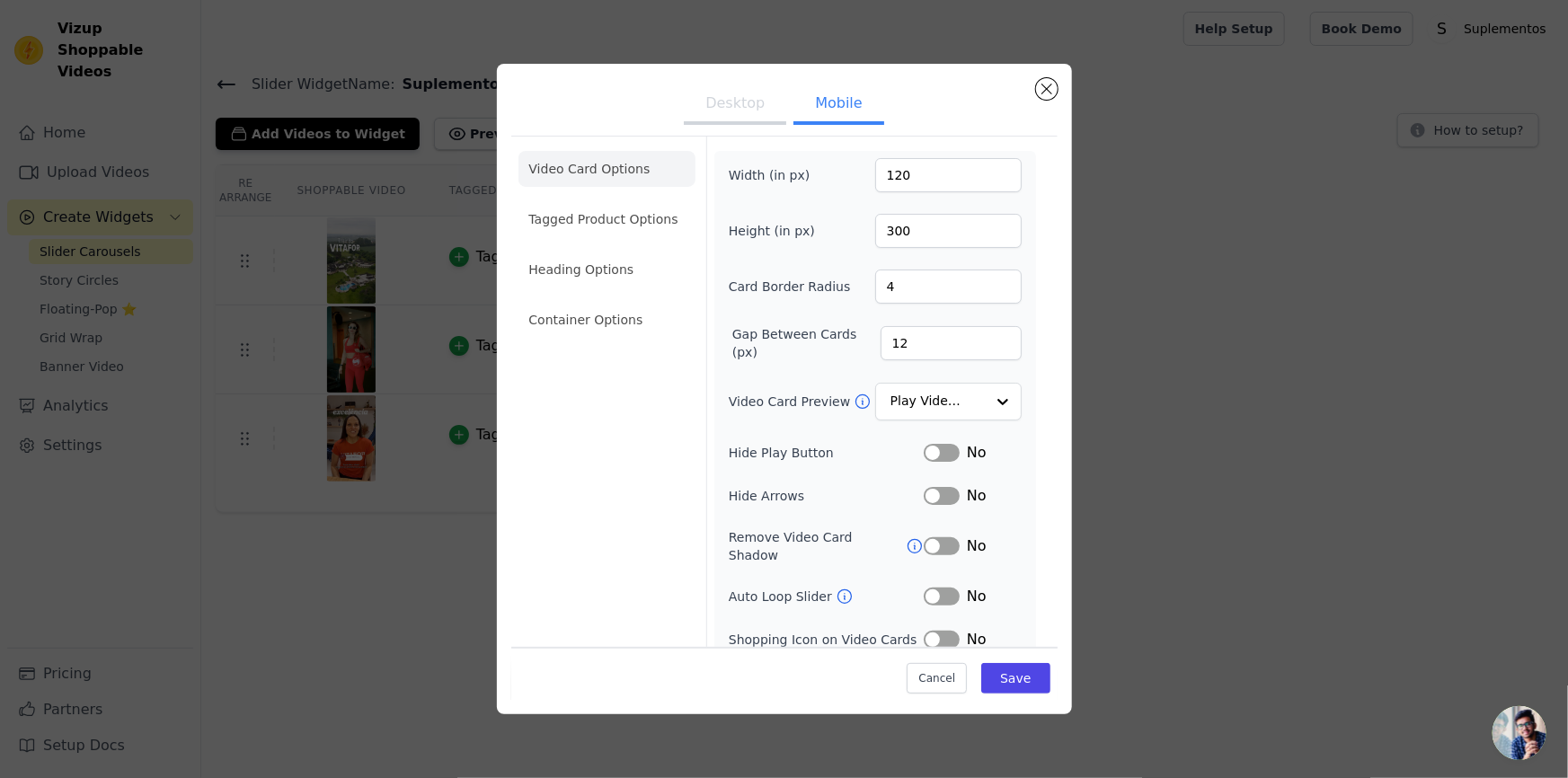
click at [786, 125] on button "Desktop" at bounding box center [735, 105] width 102 height 39
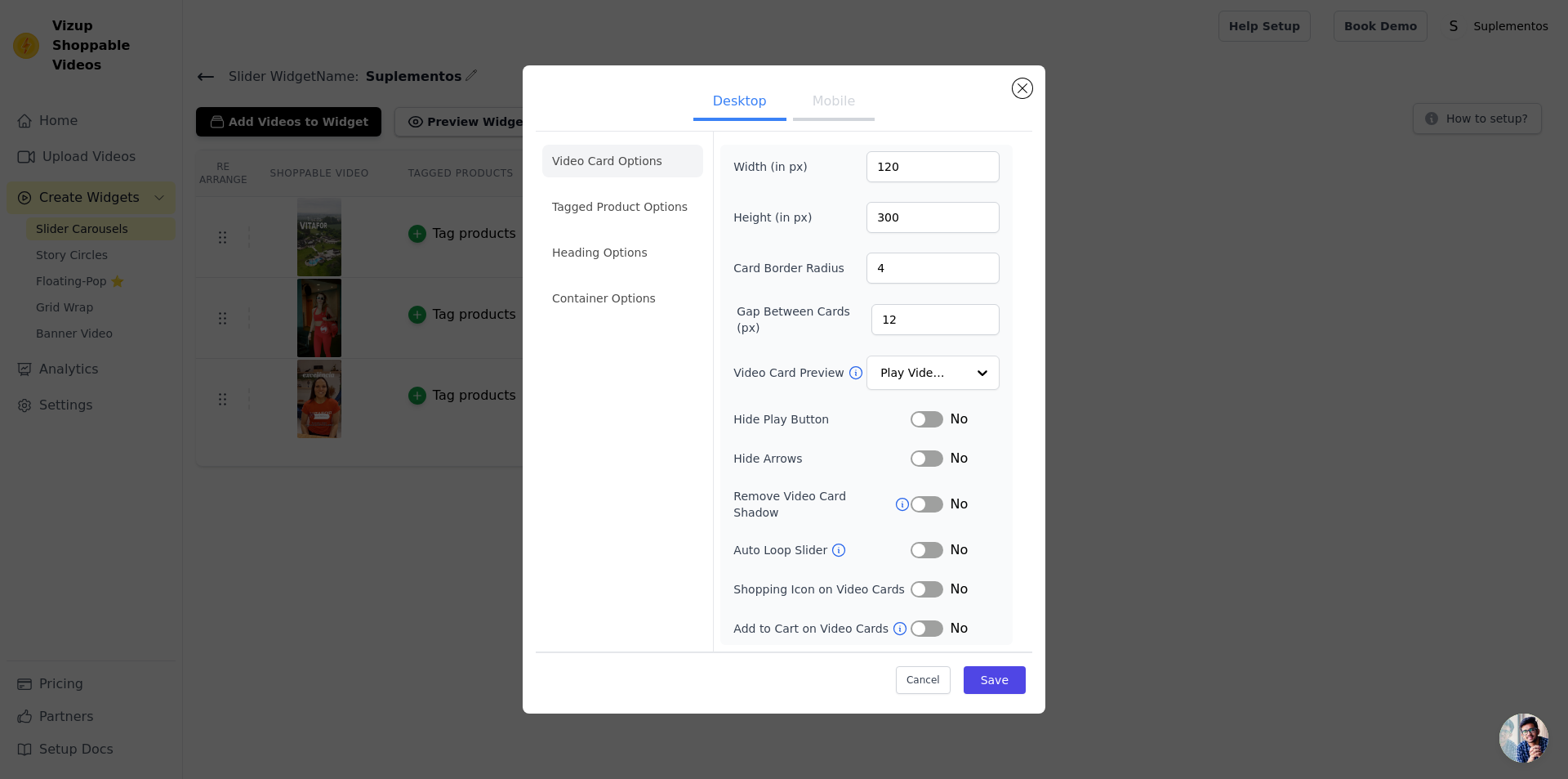
drag, startPoint x: 789, startPoint y: 14, endPoint x: 1283, endPoint y: 82, distance: 498.7
click at [1283, 84] on h4 "Slider Widget Name: Suplementos" at bounding box center [875, 76] width 1359 height 22
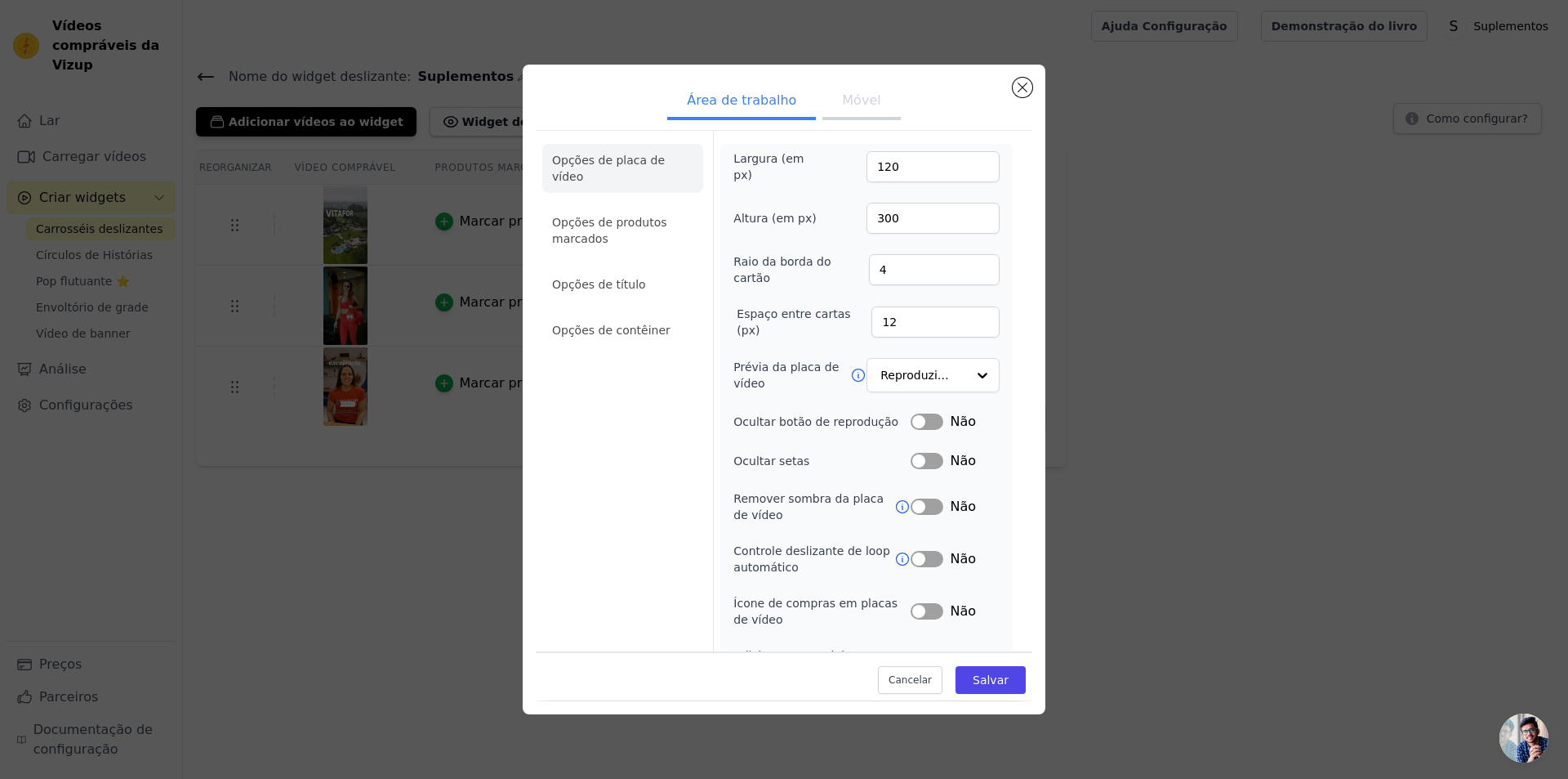
click at [1012, 496] on div "Largura (em px) 120 Altura (em px) 300 Raio da borda do cartão 4 Espaço entre c…" at bounding box center [867, 415] width 293 height 543
click at [976, 429] on font "Não" at bounding box center [964, 421] width 27 height 16
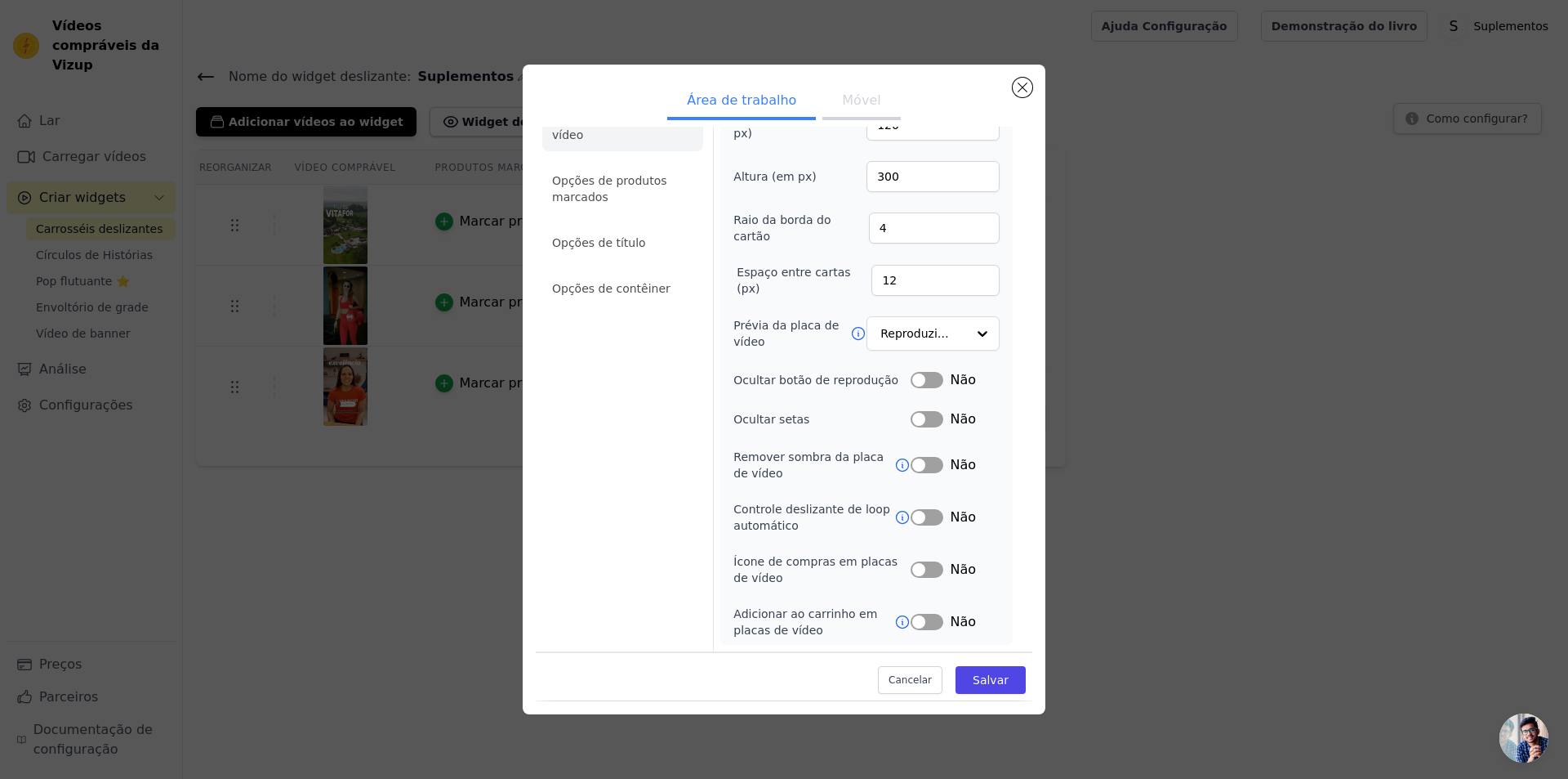
click at [1000, 475] on div "Rótulo Não" at bounding box center [954, 465] width 89 height 20
click at [986, 481] on div "Remover sombra da placa de vídeo Rótulo Não" at bounding box center [866, 465] width 266 height 32
click at [910, 473] on icon at bounding box center [903, 465] width 17 height 17
click at [878, 429] on div "Ocultar setas Rótulo Não" at bounding box center [866, 419] width 266 height 20
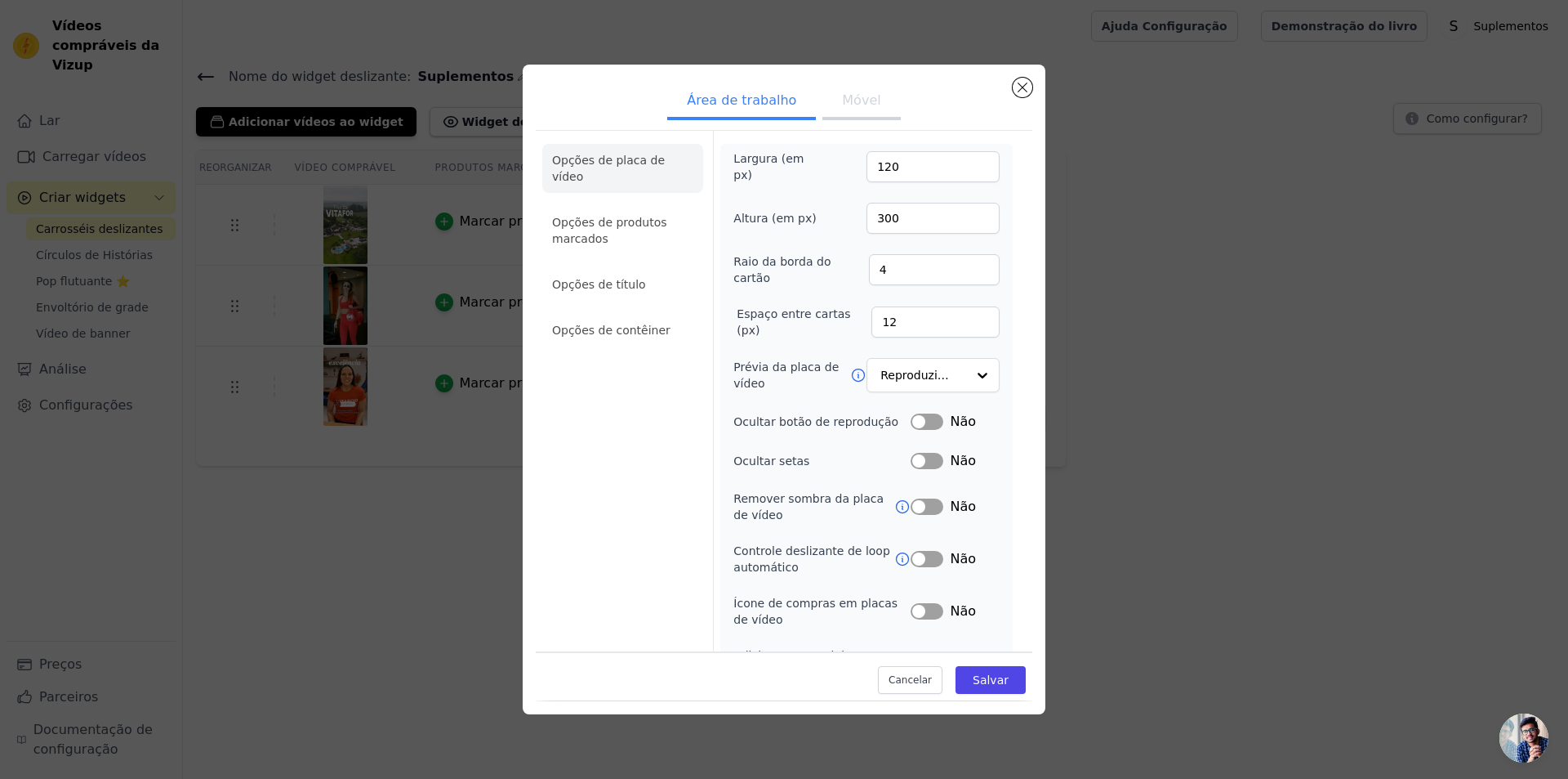
click at [900, 120] on button "Móvel" at bounding box center [862, 101] width 78 height 36
click at [868, 470] on div "Ocultar setas Rótulo Não" at bounding box center [866, 461] width 266 height 20
click at [676, 314] on li "Opções de produtos marcados" at bounding box center [623, 329] width 161 height 32
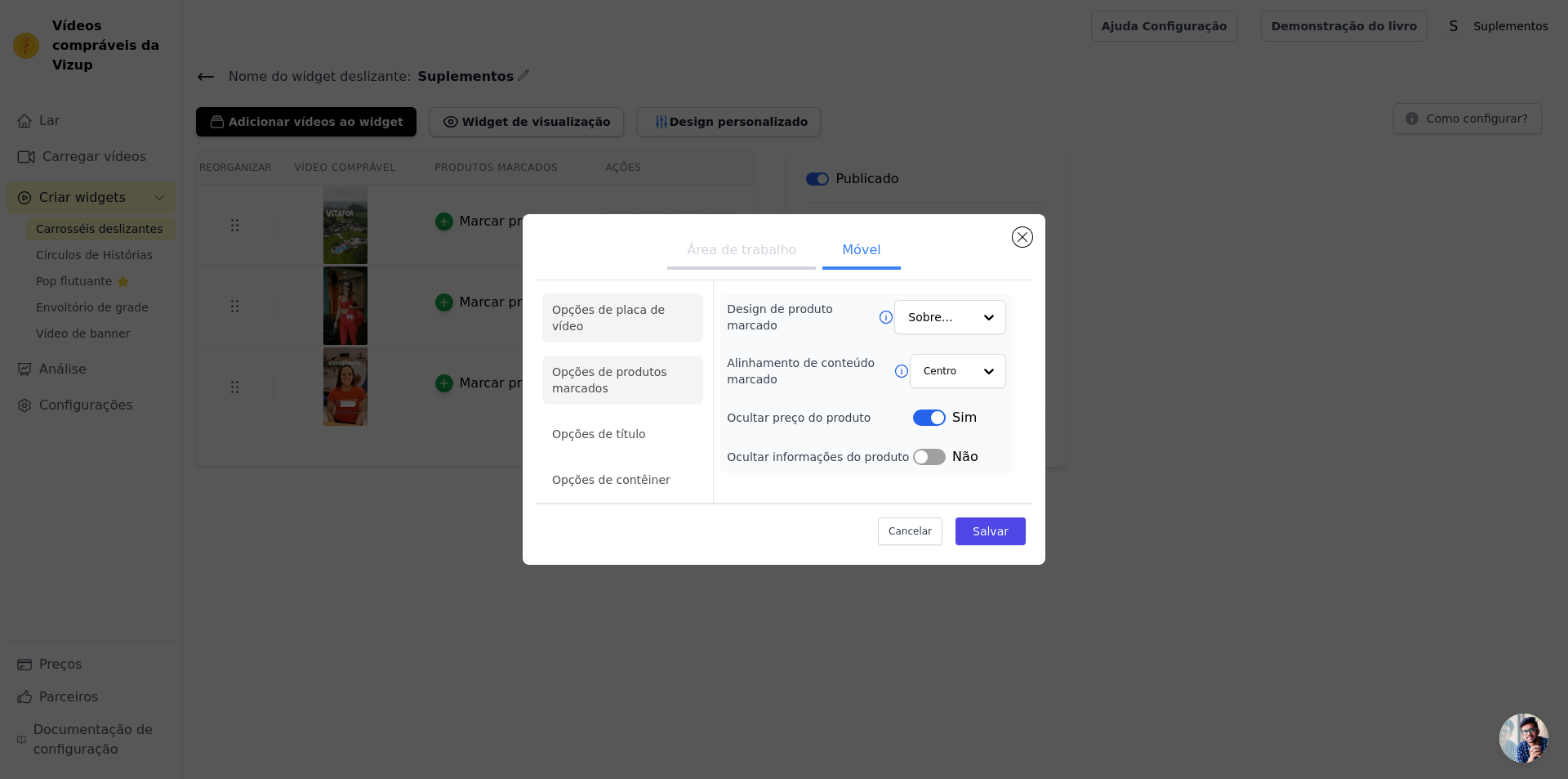
click at [656, 355] on li "Opções de placa de vídeo" at bounding box center [623, 379] width 161 height 49
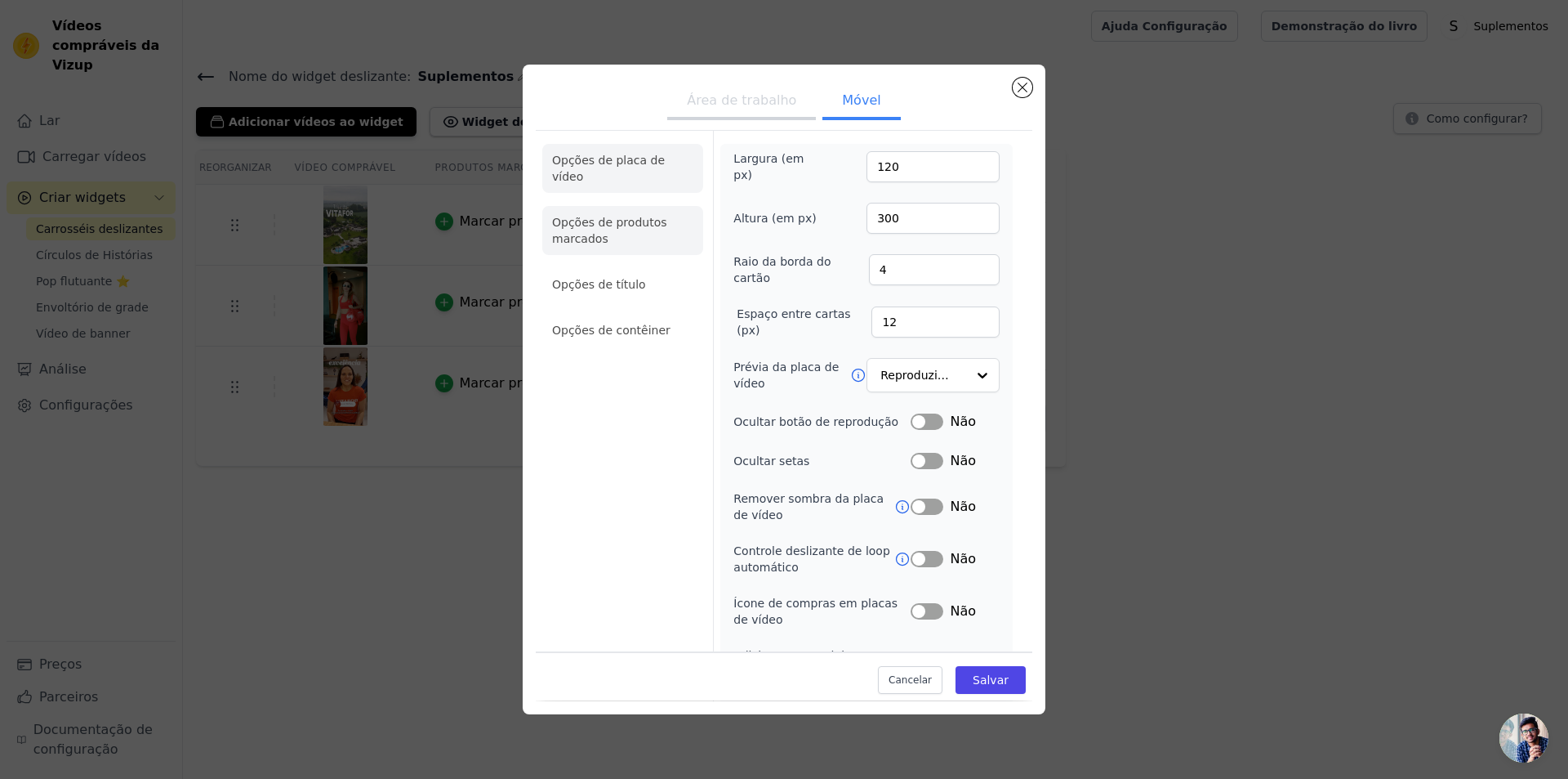
click at [667, 245] on font "Opções de produtos marcados" at bounding box center [609, 230] width 115 height 29
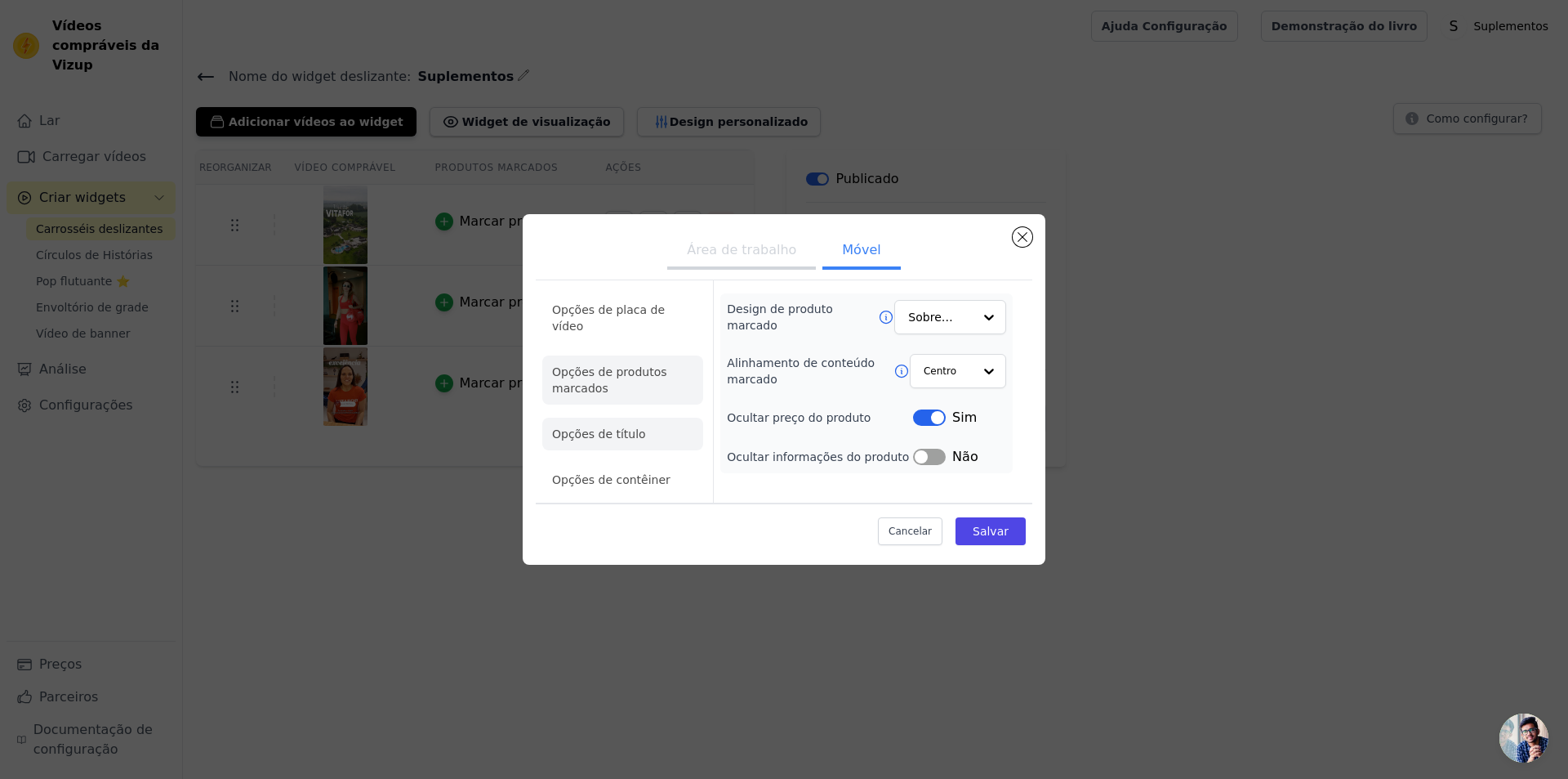
click at [653, 417] on li "Opções de título" at bounding box center [623, 433] width 161 height 32
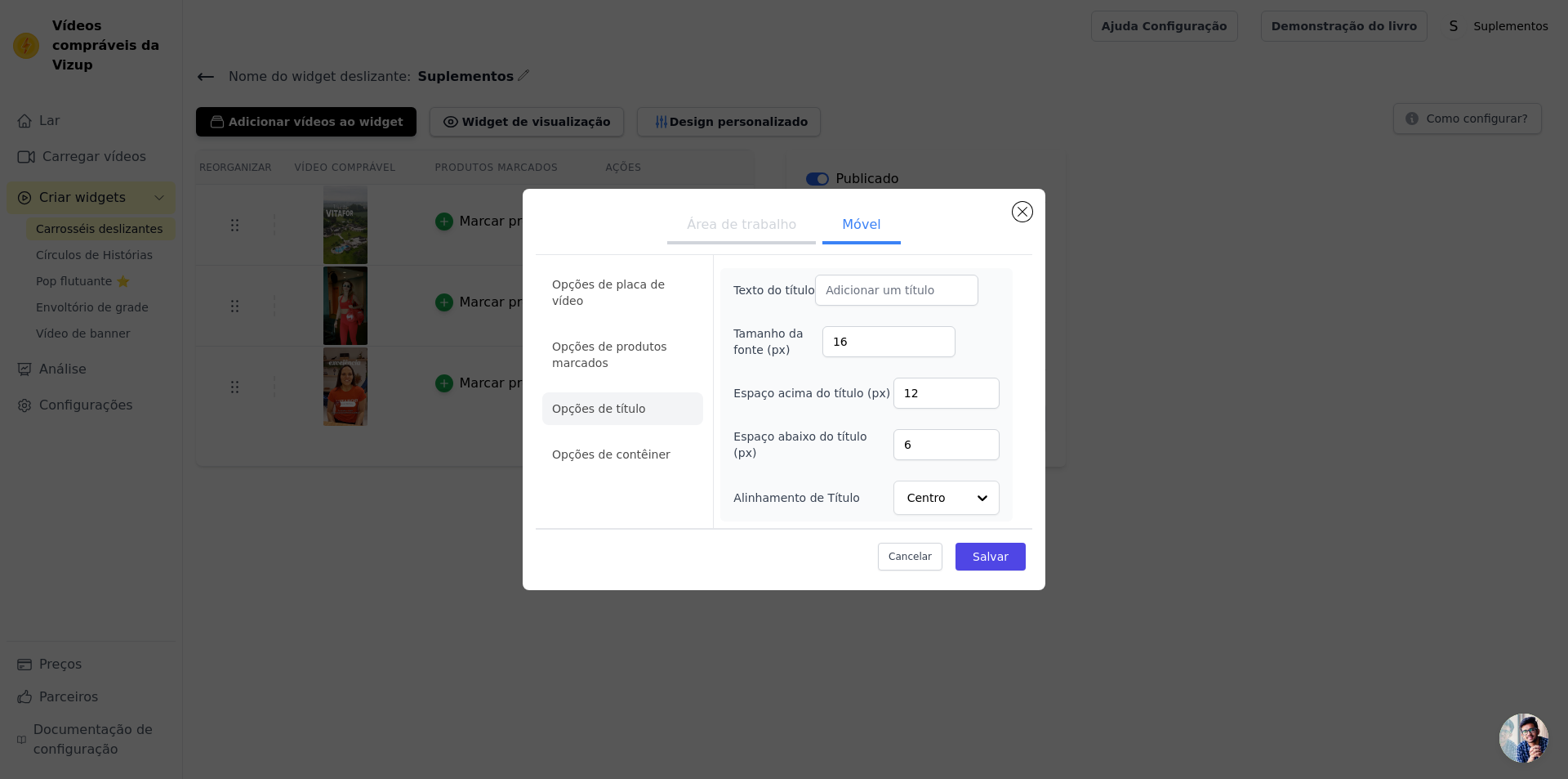
click at [796, 217] on font "Área de trabalho" at bounding box center [741, 224] width 109 height 16
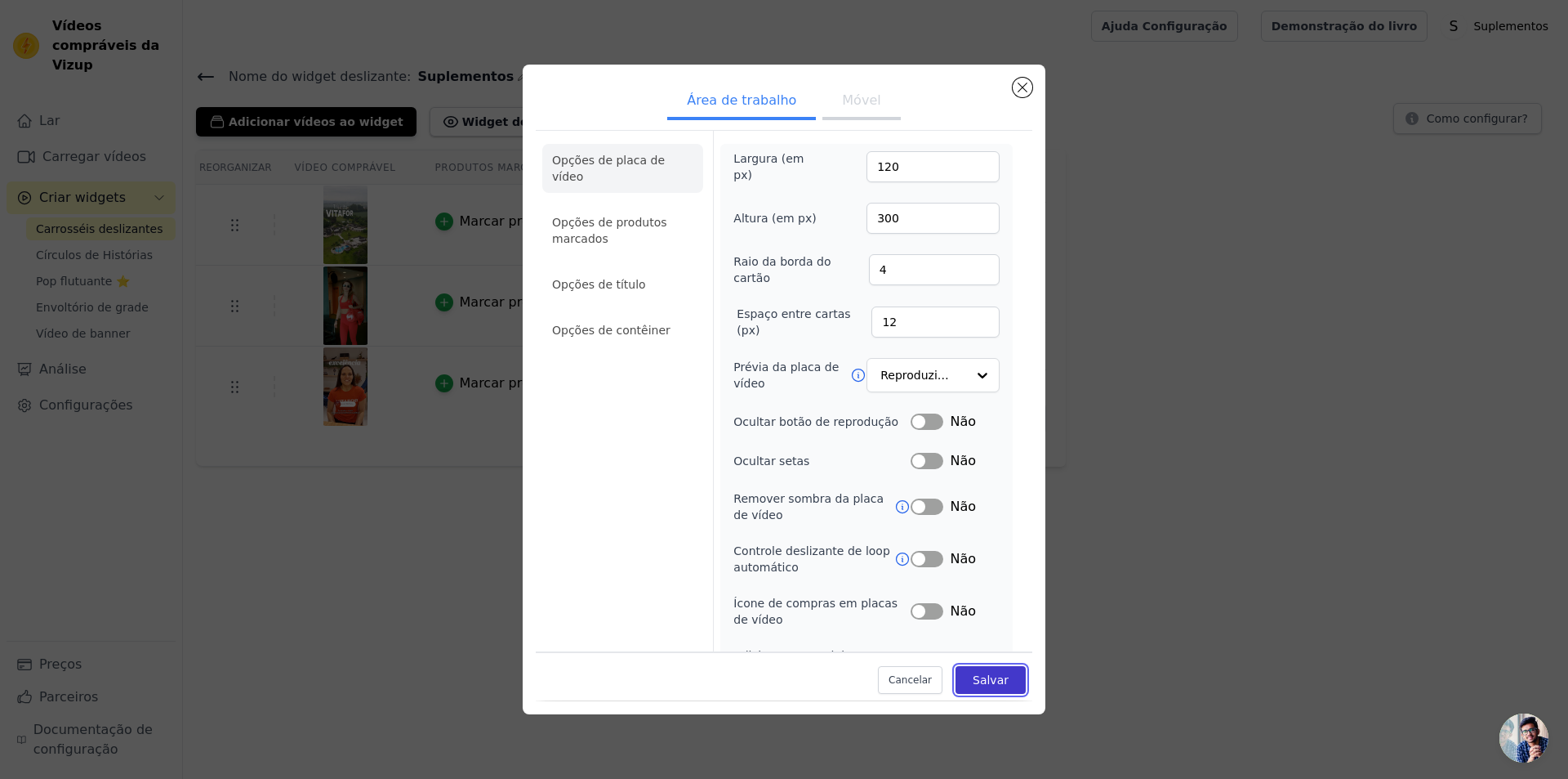
click at [1026, 694] on button "Salvar" at bounding box center [990, 680] width 70 height 27
click at [881, 108] on font "Móvel" at bounding box center [861, 100] width 38 height 16
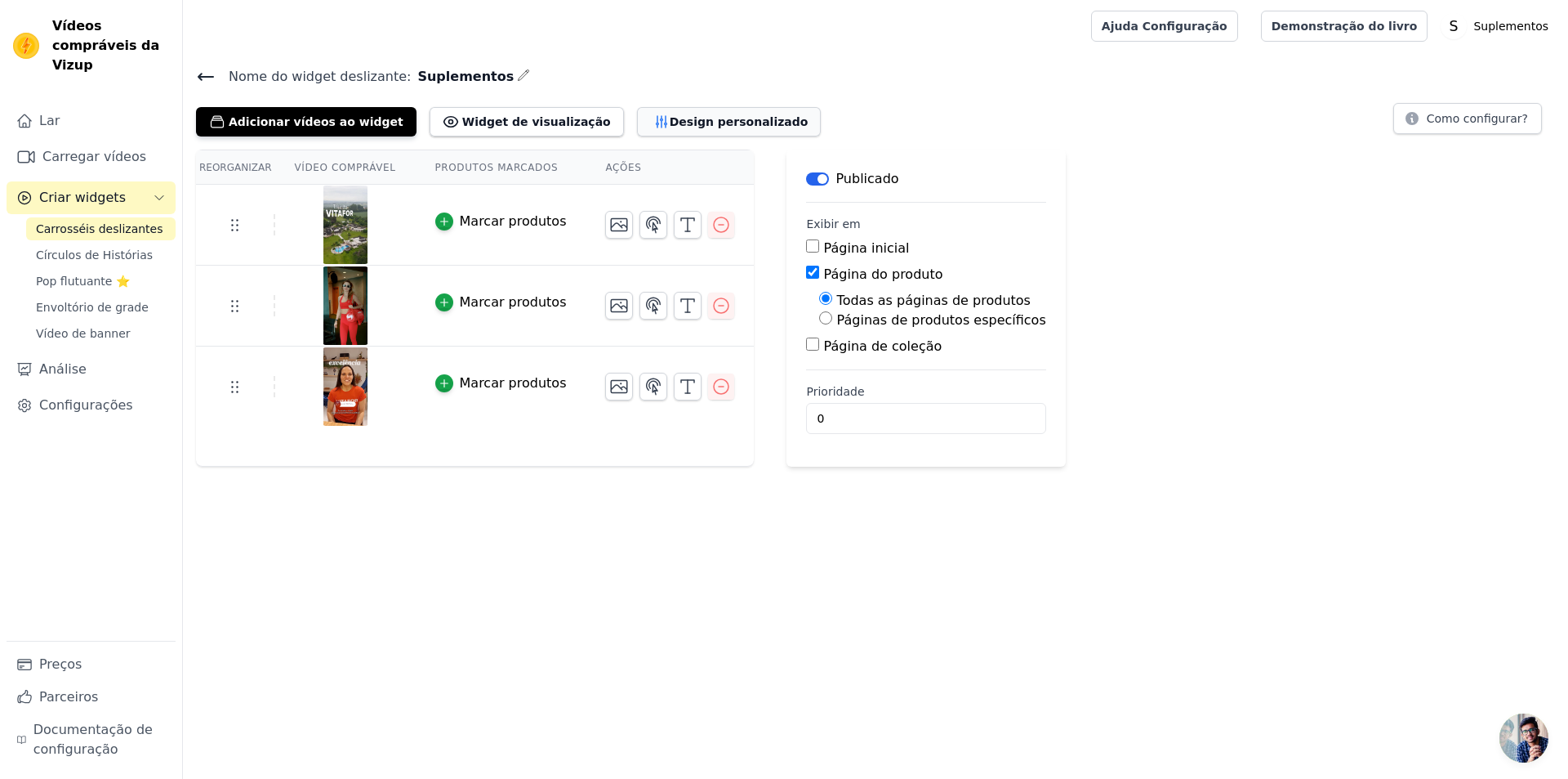
click at [672, 117] on font "Design personalizado" at bounding box center [739, 122] width 138 height 13
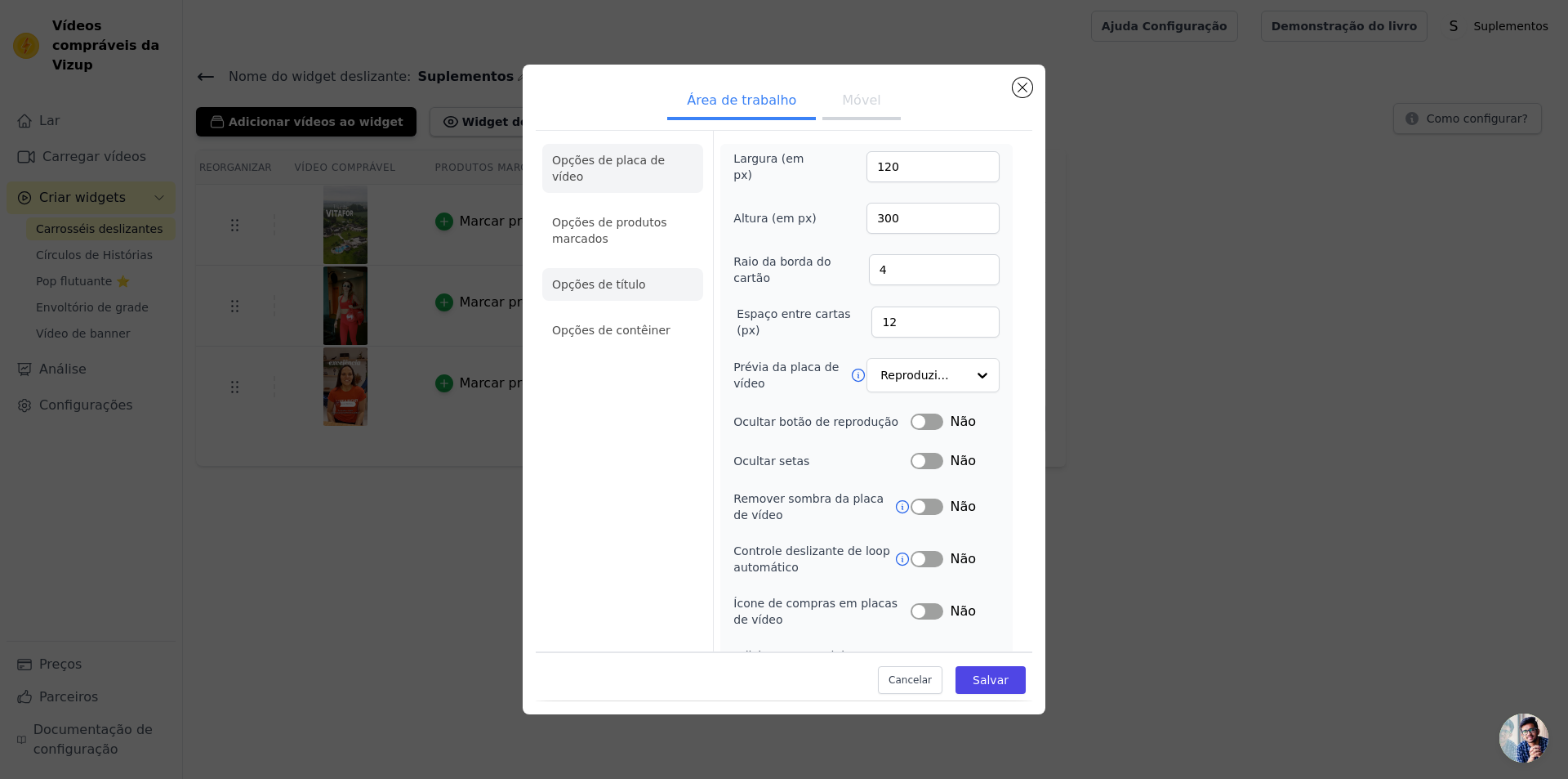
click at [658, 300] on li "Opções de título" at bounding box center [623, 284] width 161 height 32
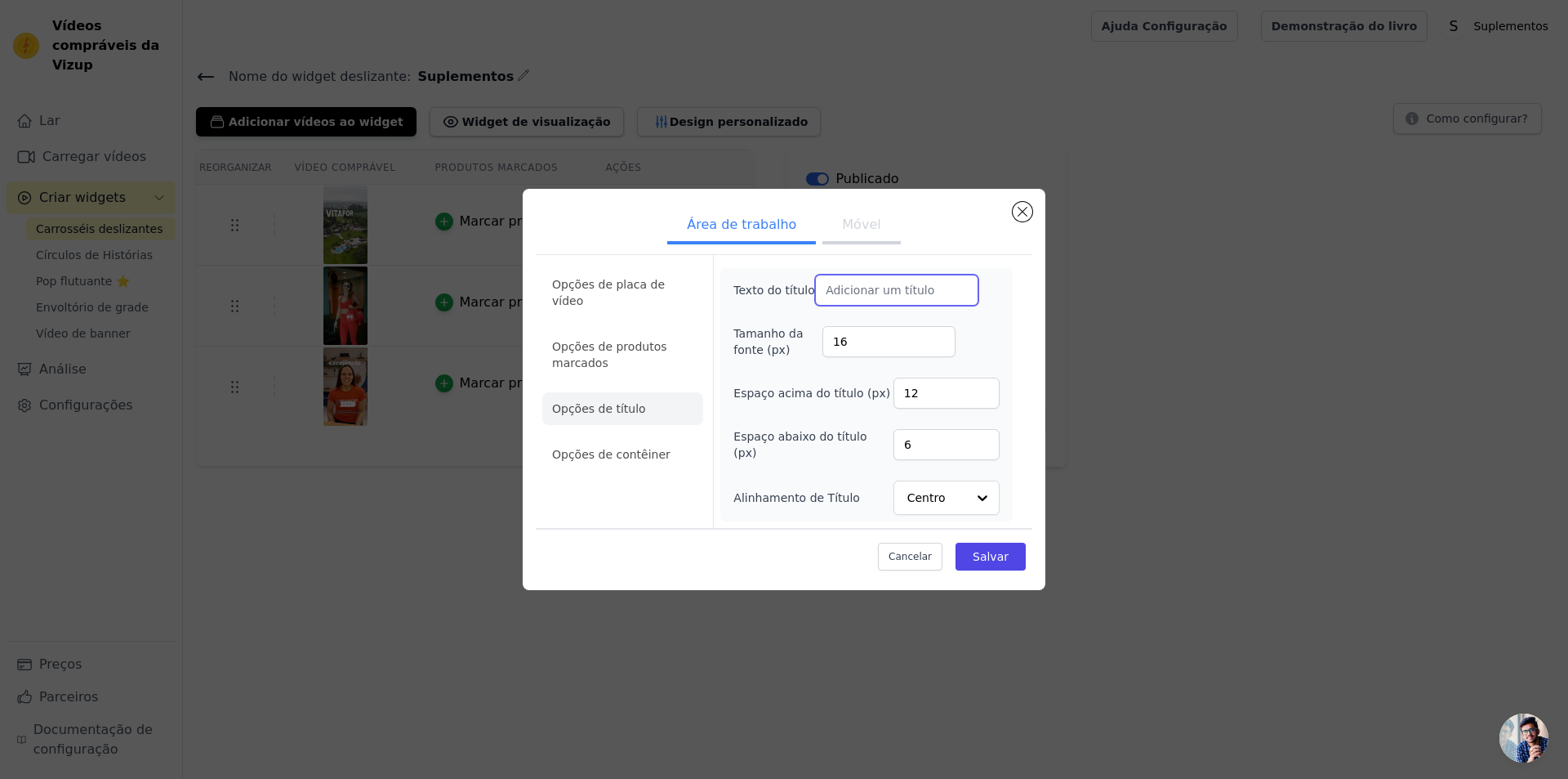
click at [914, 275] on input "Texto do título" at bounding box center [896, 290] width 163 height 31
paste input "text"
click at [895, 275] on input "Texto do título" at bounding box center [896, 290] width 163 height 31
paste input "text"
click at [896, 275] on input "Texto do título" at bounding box center [896, 290] width 163 height 31
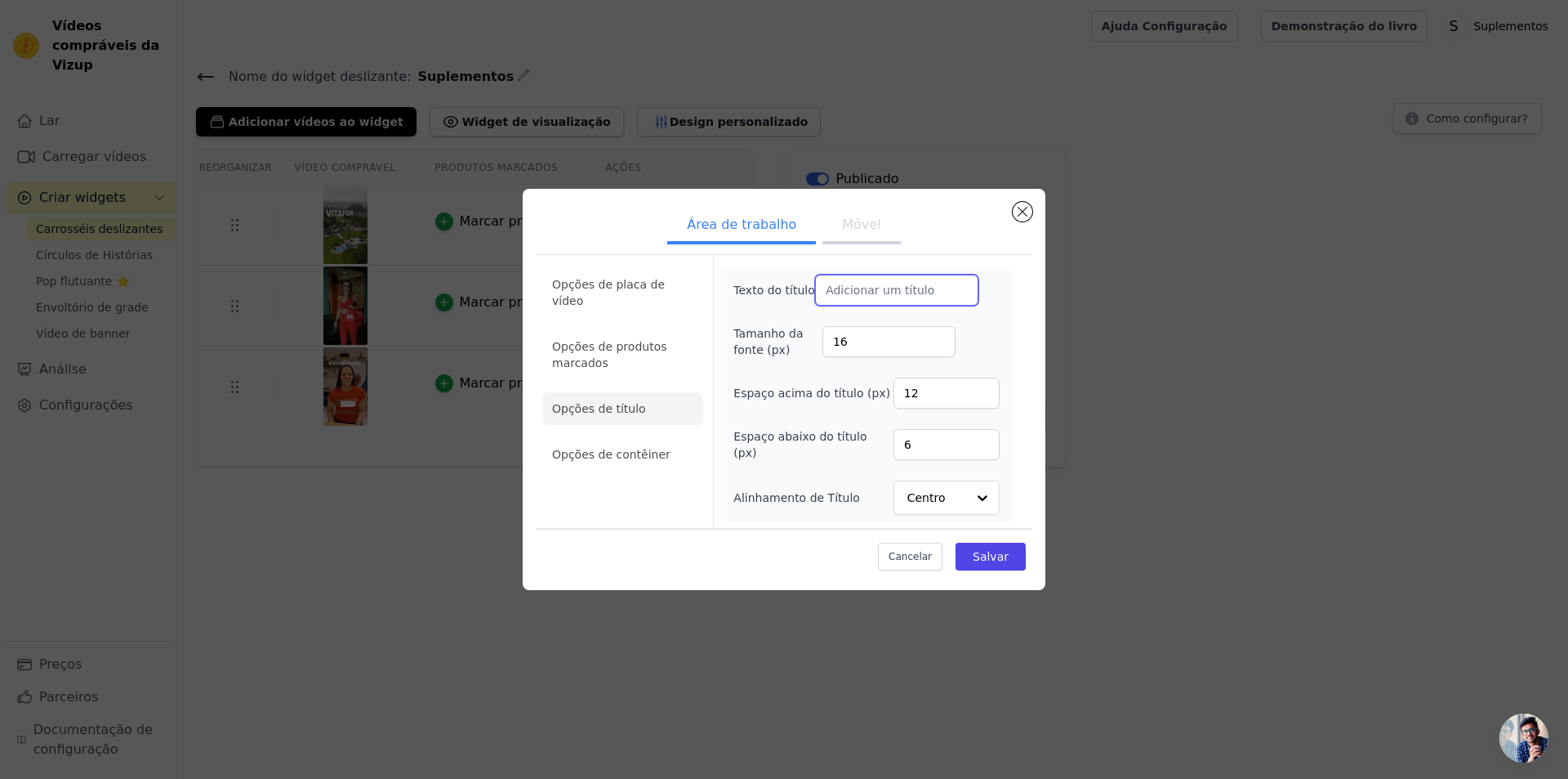
paste input "text"
click at [902, 275] on input "Texto do título" at bounding box center [896, 290] width 163 height 31
paste input "text"
click at [932, 551] on font "Cancelar" at bounding box center [910, 557] width 43 height 12
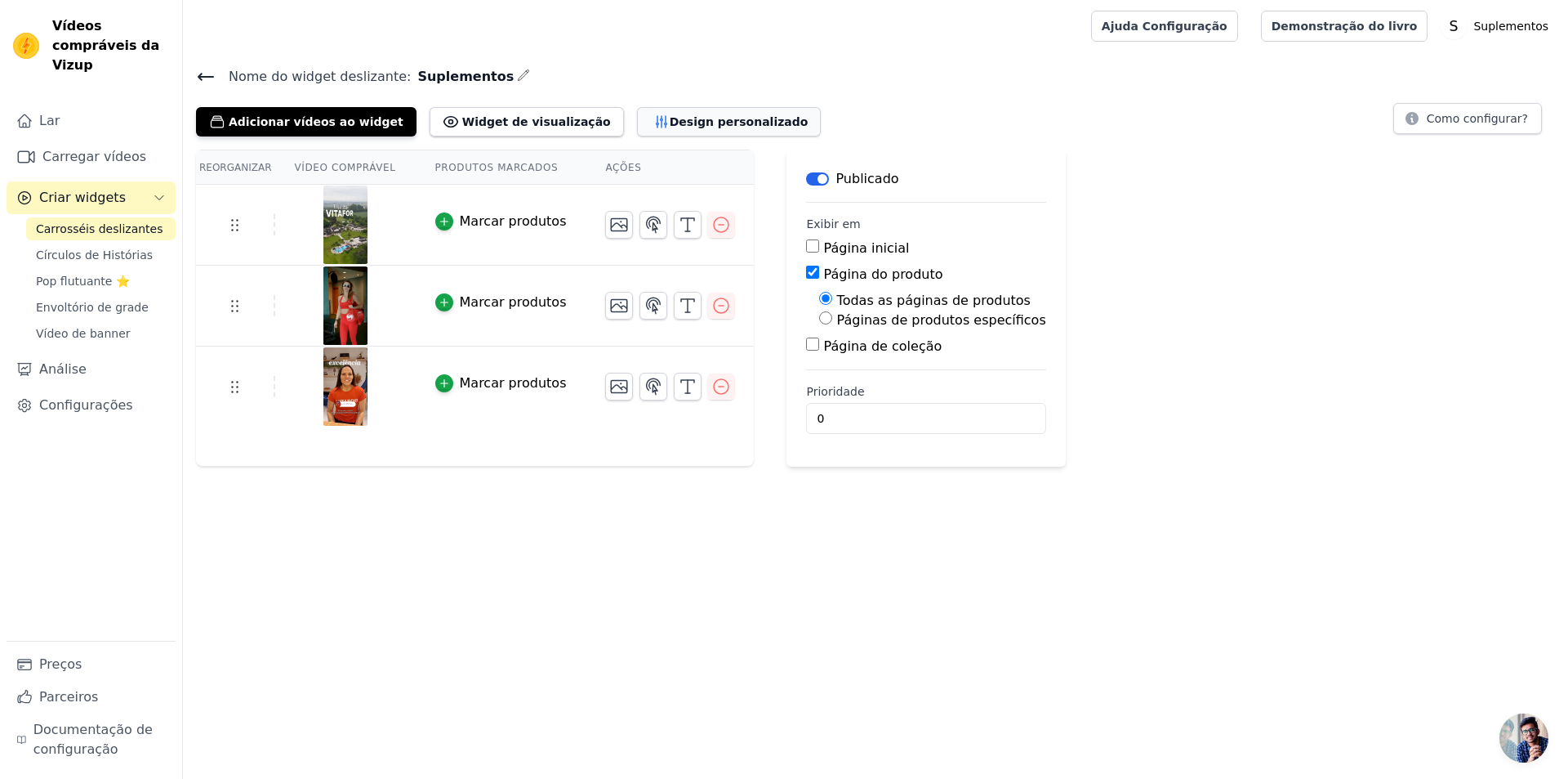
click at [670, 125] on font "Design personalizado" at bounding box center [739, 122] width 138 height 13
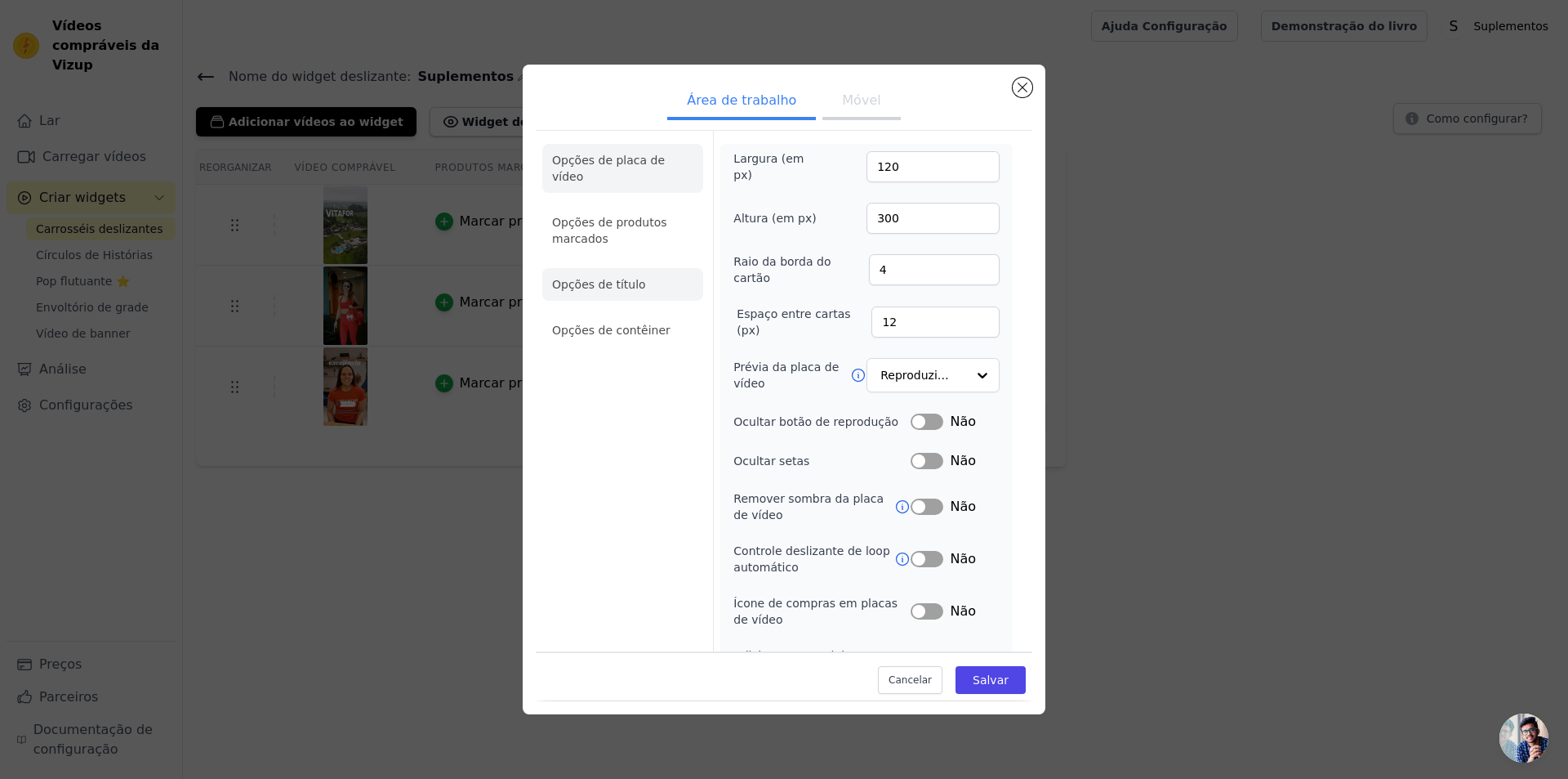
click at [646, 291] on font "Opções de título" at bounding box center [599, 285] width 94 height 13
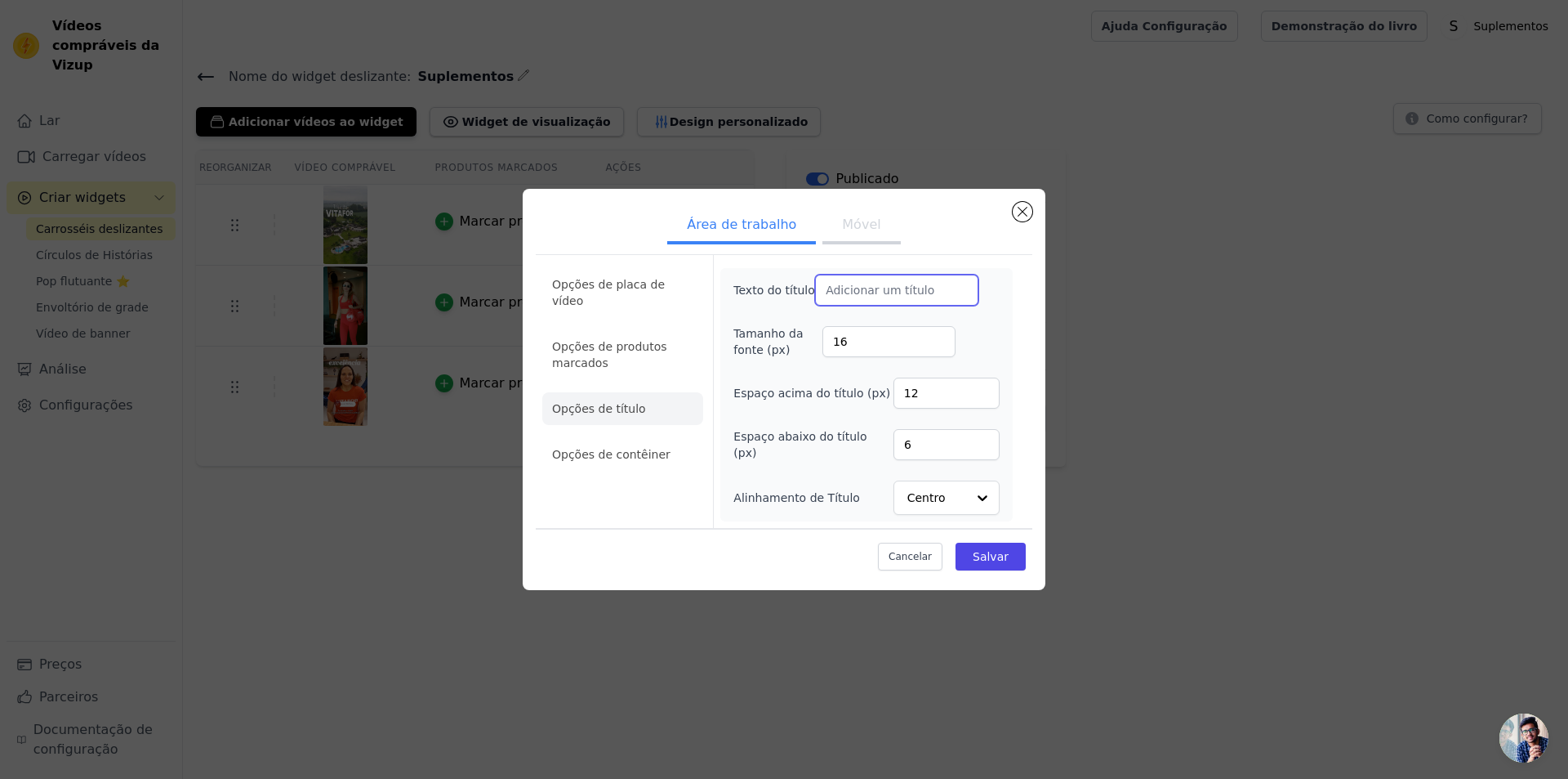
click at [893, 275] on input "Texto do título" at bounding box center [896, 290] width 163 height 31
paste input "text"
click at [876, 275] on input "Texto do título" at bounding box center [896, 290] width 163 height 31
click at [880, 202] on ul "Área de trabalho Móvel" at bounding box center [784, 226] width 497 height 49
click at [881, 217] on font "Móvel" at bounding box center [861, 224] width 38 height 16
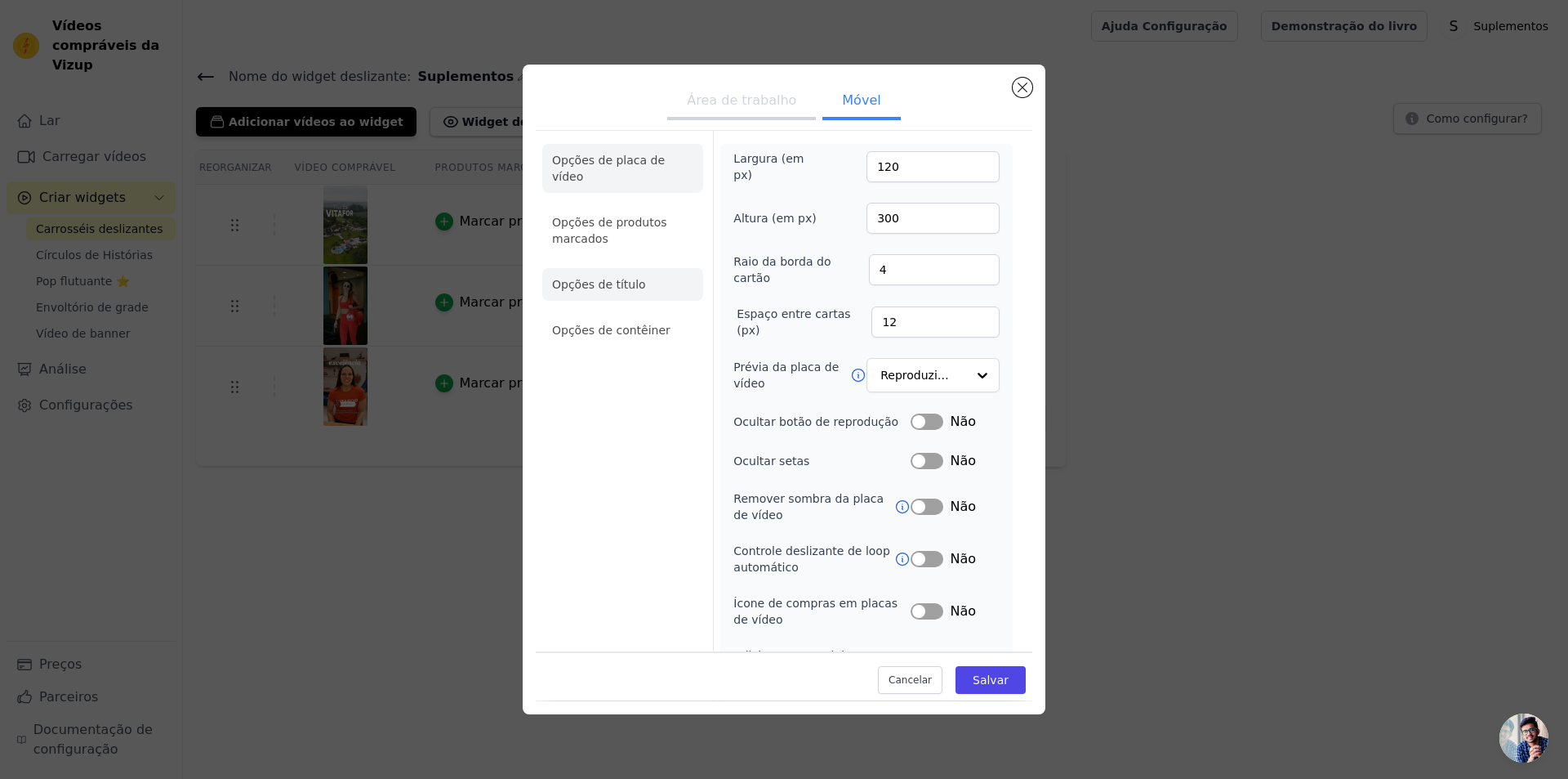
click at [656, 300] on li "Opções de título" at bounding box center [623, 284] width 161 height 32
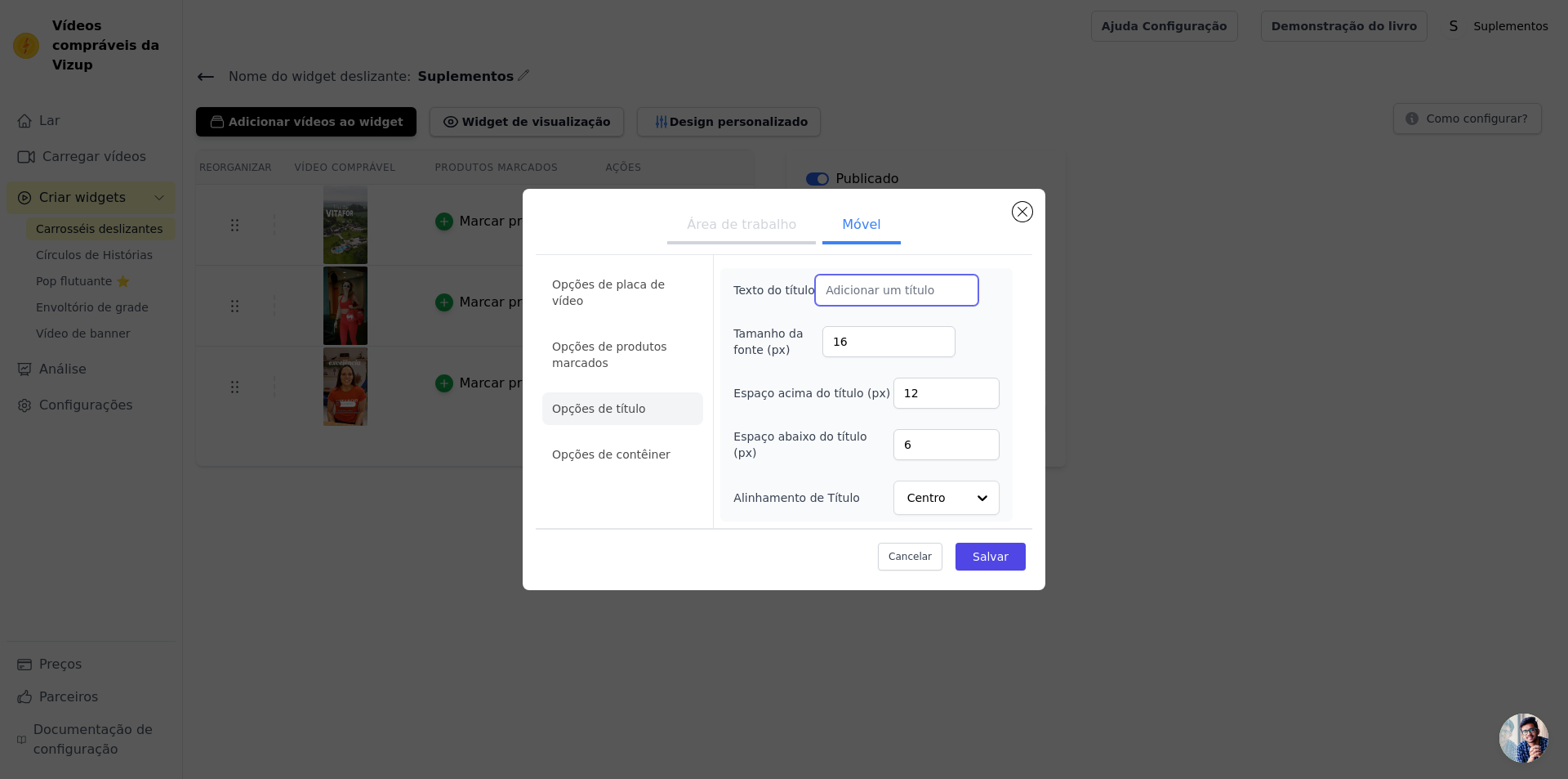
click at [902, 275] on input "Texto do título" at bounding box center [896, 290] width 163 height 31
click at [927, 551] on font "Cancelar" at bounding box center [910, 557] width 43 height 12
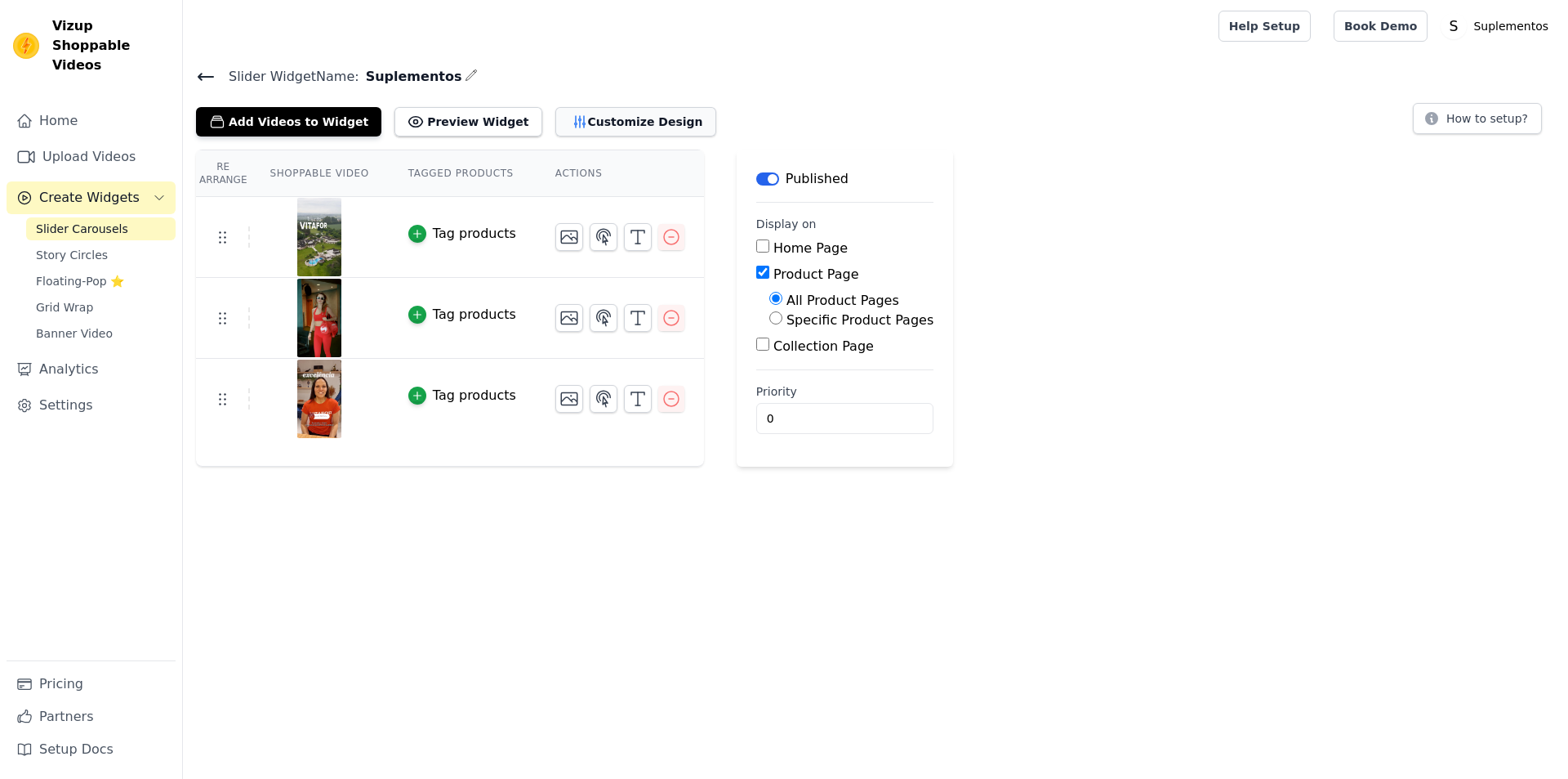
click at [582, 119] on button "Customize Design" at bounding box center [636, 121] width 161 height 29
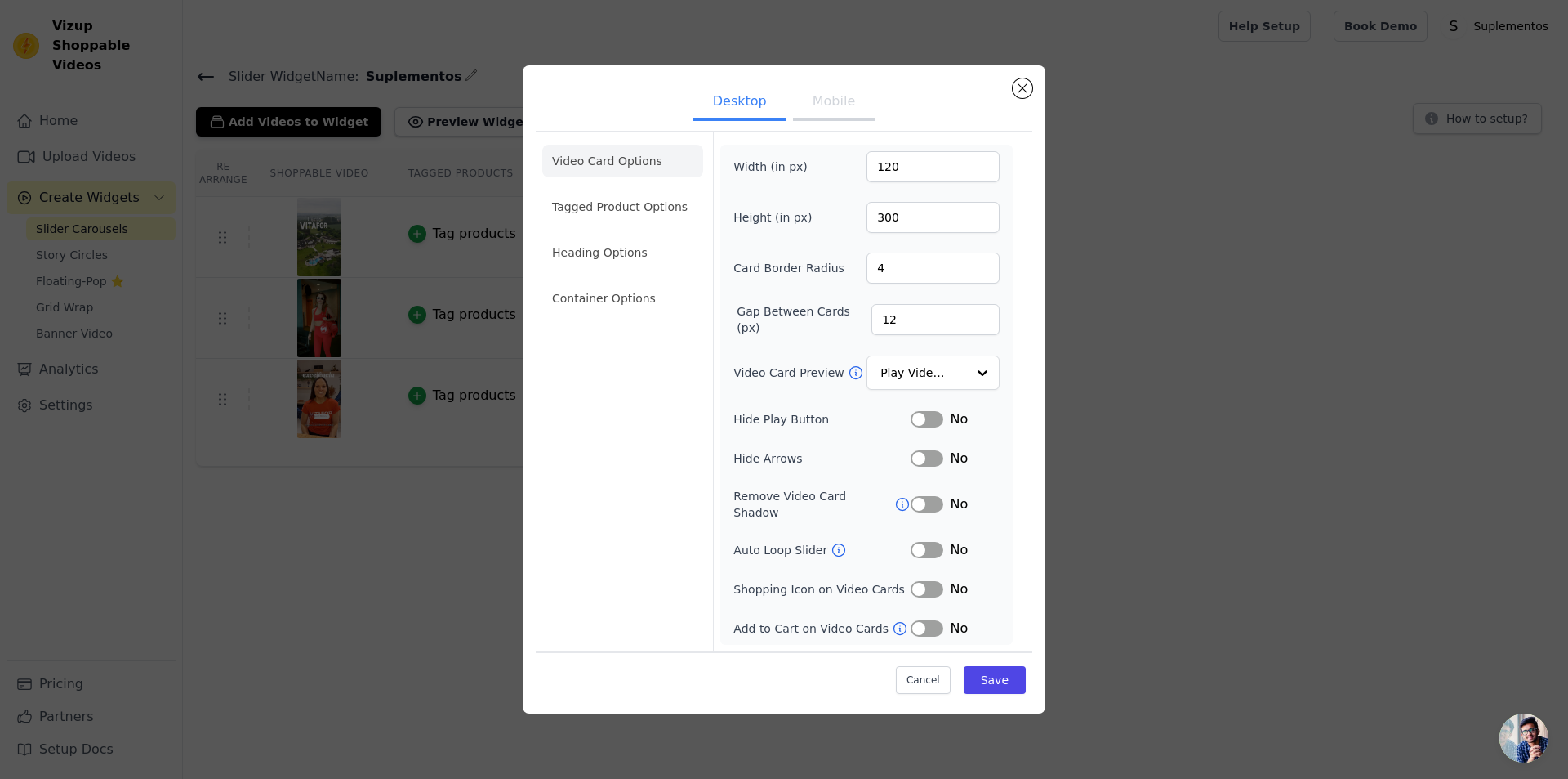
click at [799, 121] on button "Mobile" at bounding box center [833, 102] width 81 height 36
click at [597, 268] on li "Heading Options" at bounding box center [623, 251] width 161 height 32
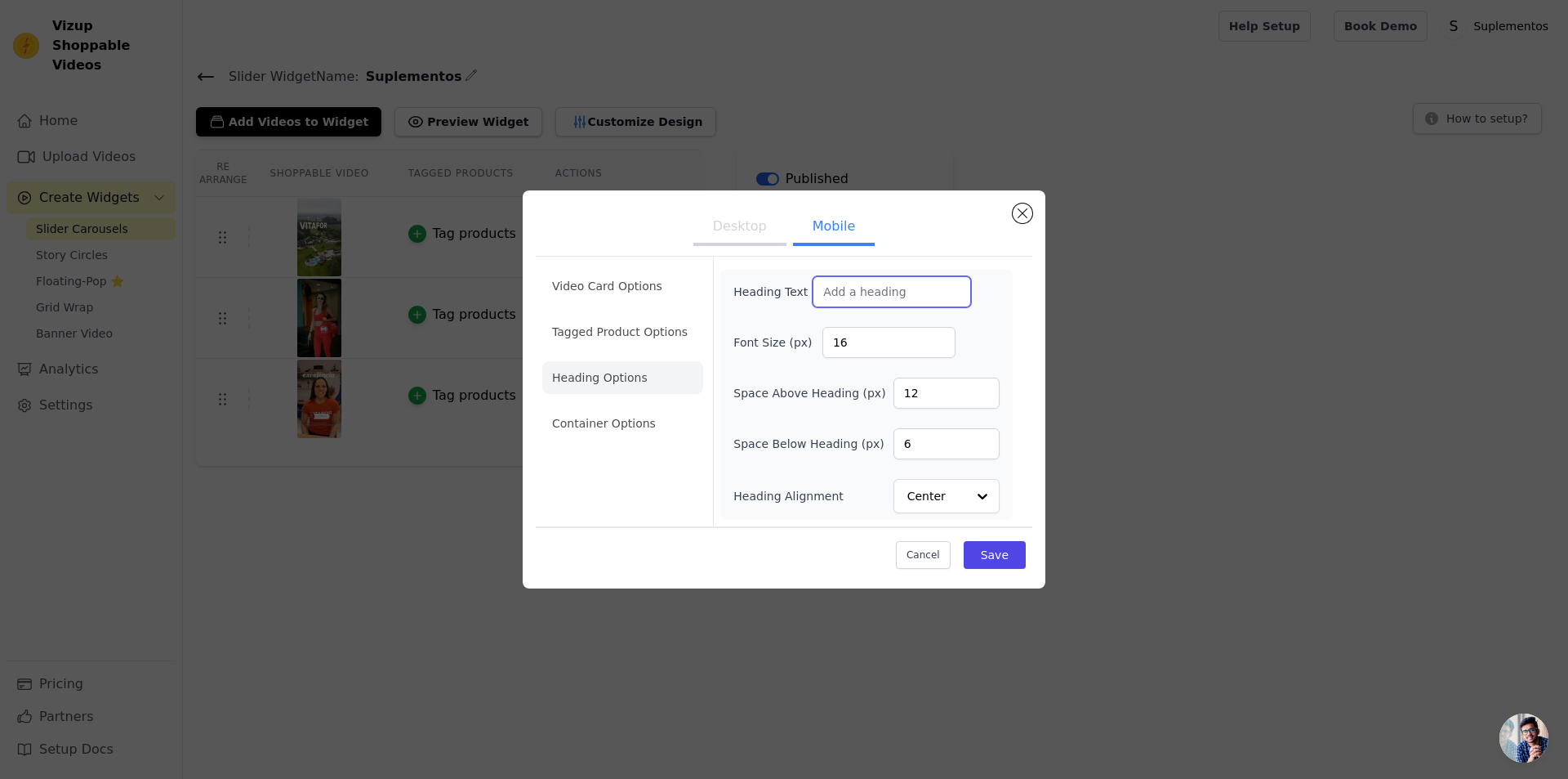
click at [824, 276] on input "Heading Text" at bounding box center [891, 291] width 158 height 31
drag, startPoint x: 804, startPoint y: 190, endPoint x: 788, endPoint y: 223, distance: 36.7
click at [813, 276] on input "Heading Text" at bounding box center [891, 291] width 158 height 31
click at [551, 407] on li "Tagged Product Options" at bounding box center [623, 423] width 161 height 32
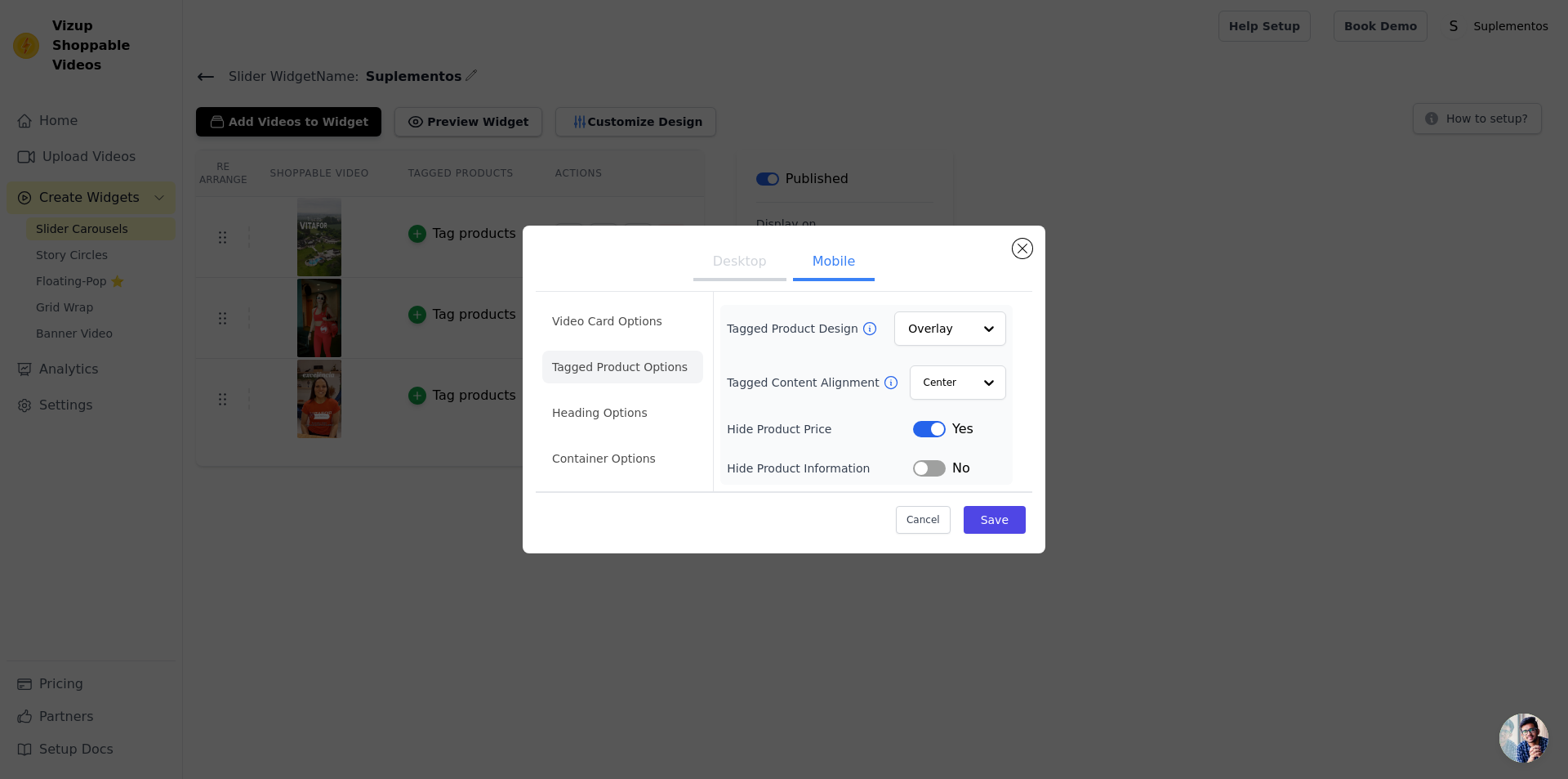
click at [793, 245] on button "Mobile" at bounding box center [833, 262] width 81 height 36
click at [570, 351] on li "Video Card Options" at bounding box center [623, 367] width 161 height 32
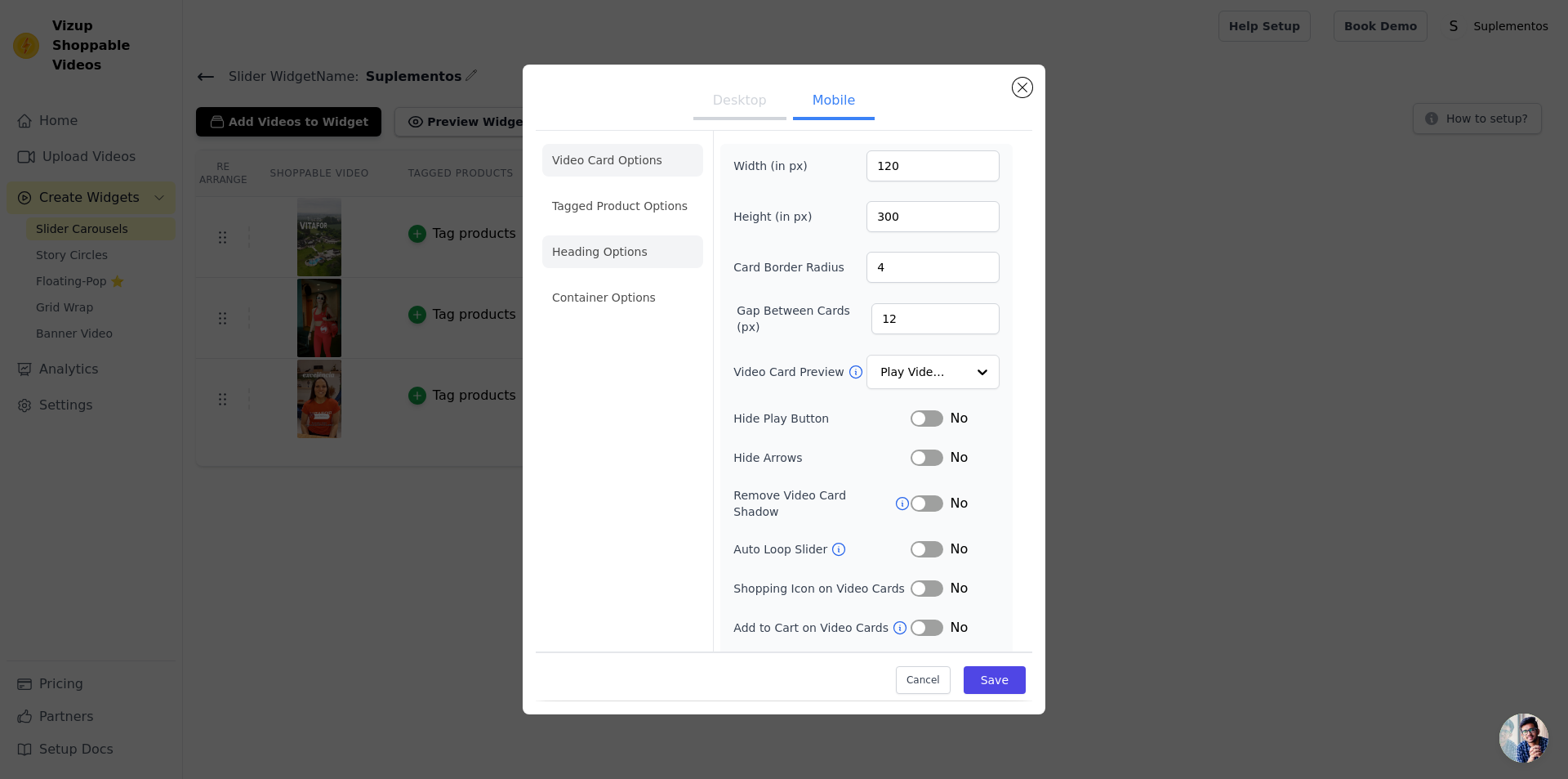
click at [568, 268] on li "Heading Options" at bounding box center [623, 251] width 161 height 32
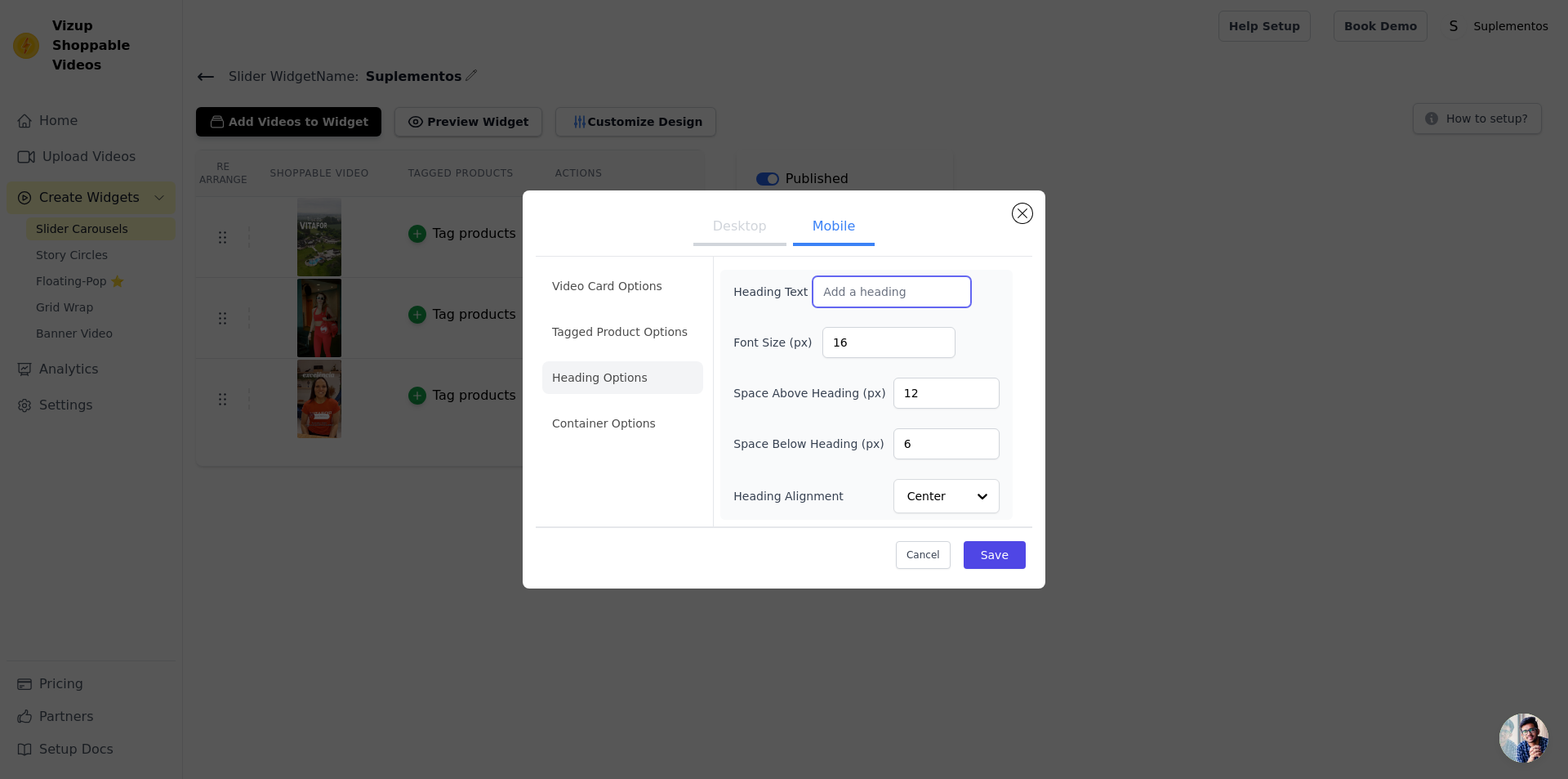
click at [823, 276] on input "Heading Text" at bounding box center [891, 291] width 158 height 31
click at [896, 541] on button "Cancel" at bounding box center [923, 554] width 55 height 27
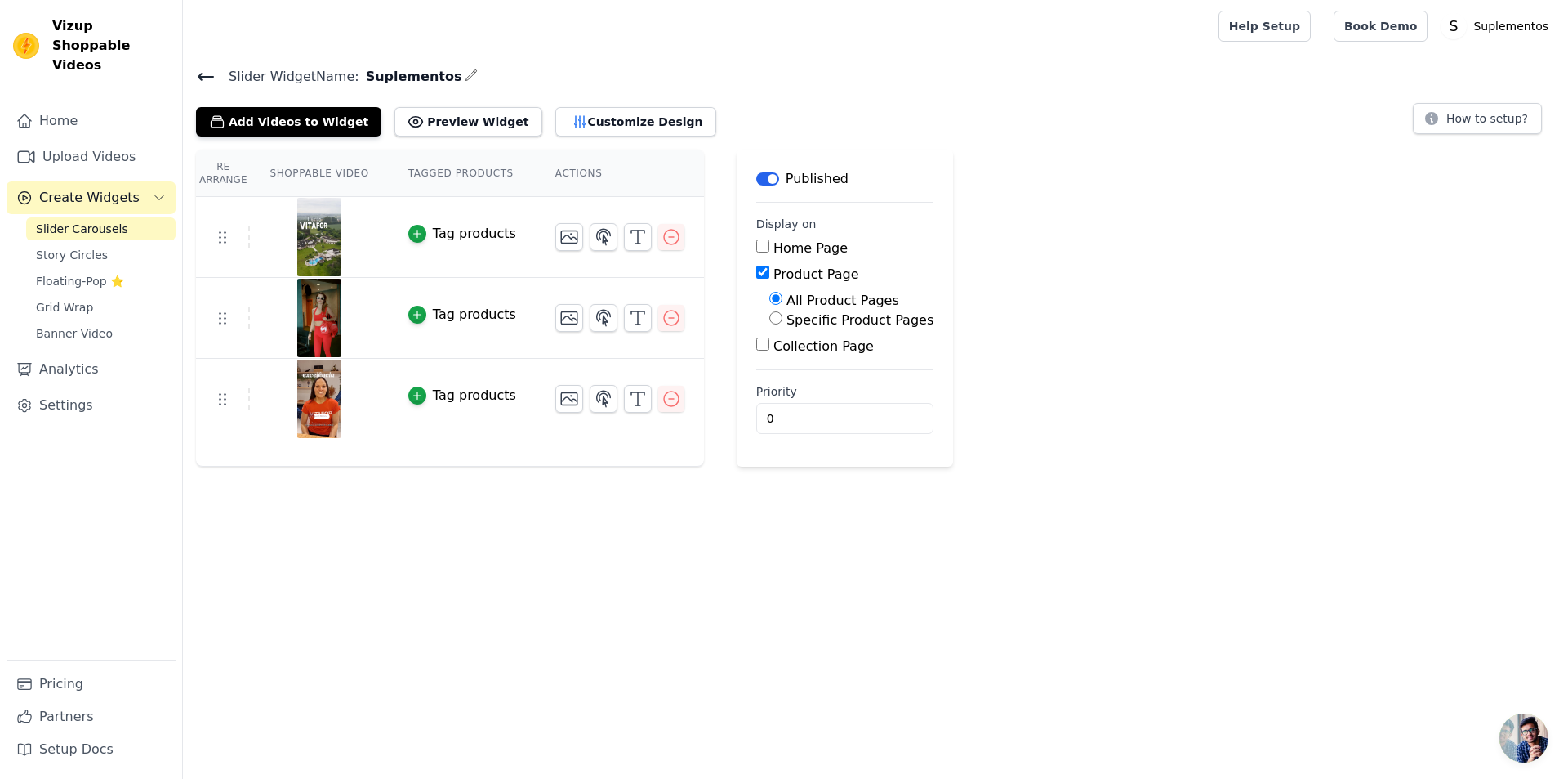
click at [772, 466] on html "Vizup Shoppable Videos Home Upload Videos Create Widgets Slider Carousels Story…" at bounding box center [784, 233] width 1568 height 466
click at [615, 129] on button "Customize Design" at bounding box center [636, 121] width 161 height 29
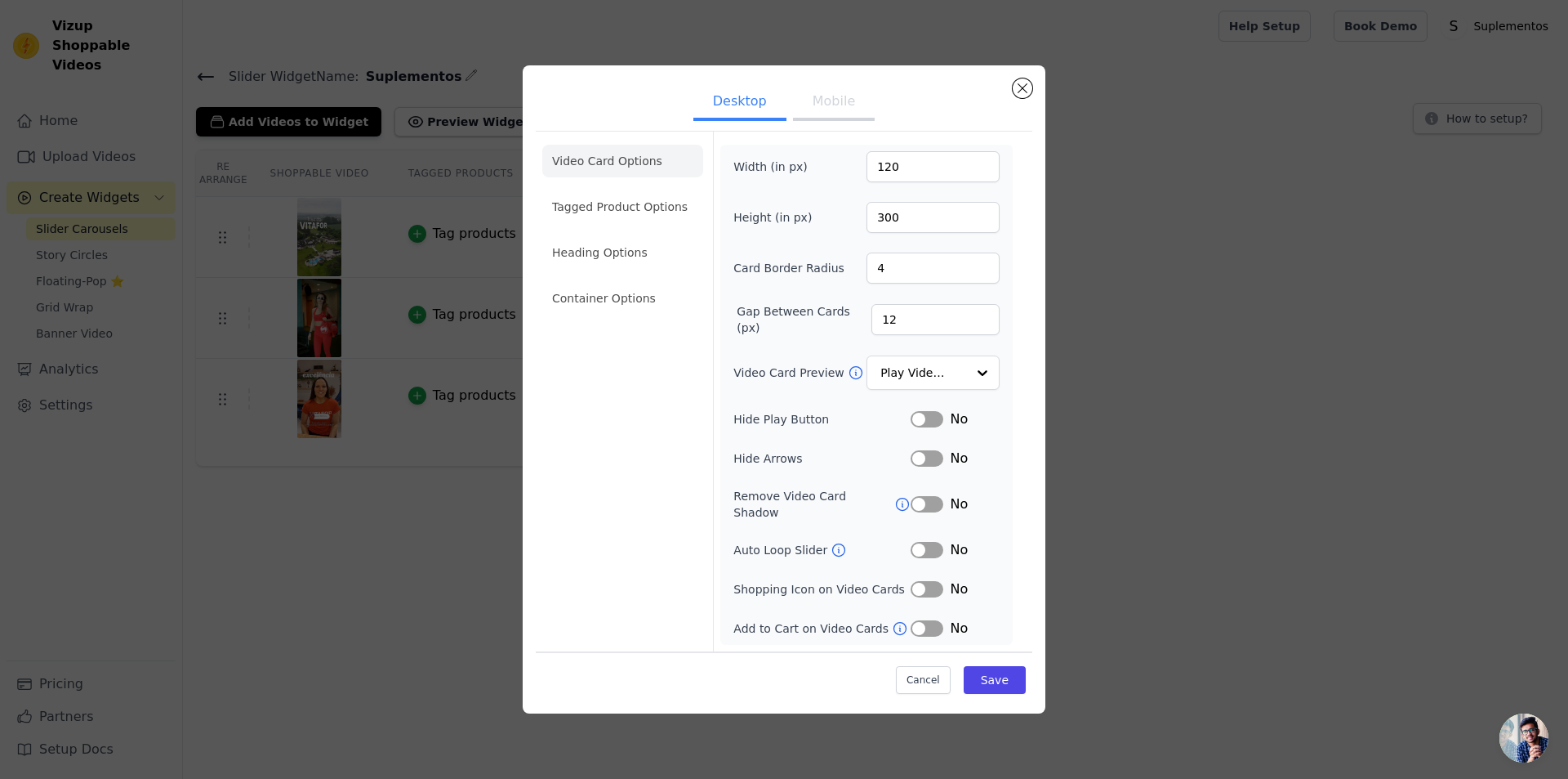
scroll to position [81, 0]
click at [950, 460] on span "No" at bounding box center [959, 459] width 18 height 20
click at [733, 454] on label "Hide Arrows" at bounding box center [822, 459] width 177 height 17
click at [602, 282] on li "Tagged Product Options" at bounding box center [623, 298] width 161 height 32
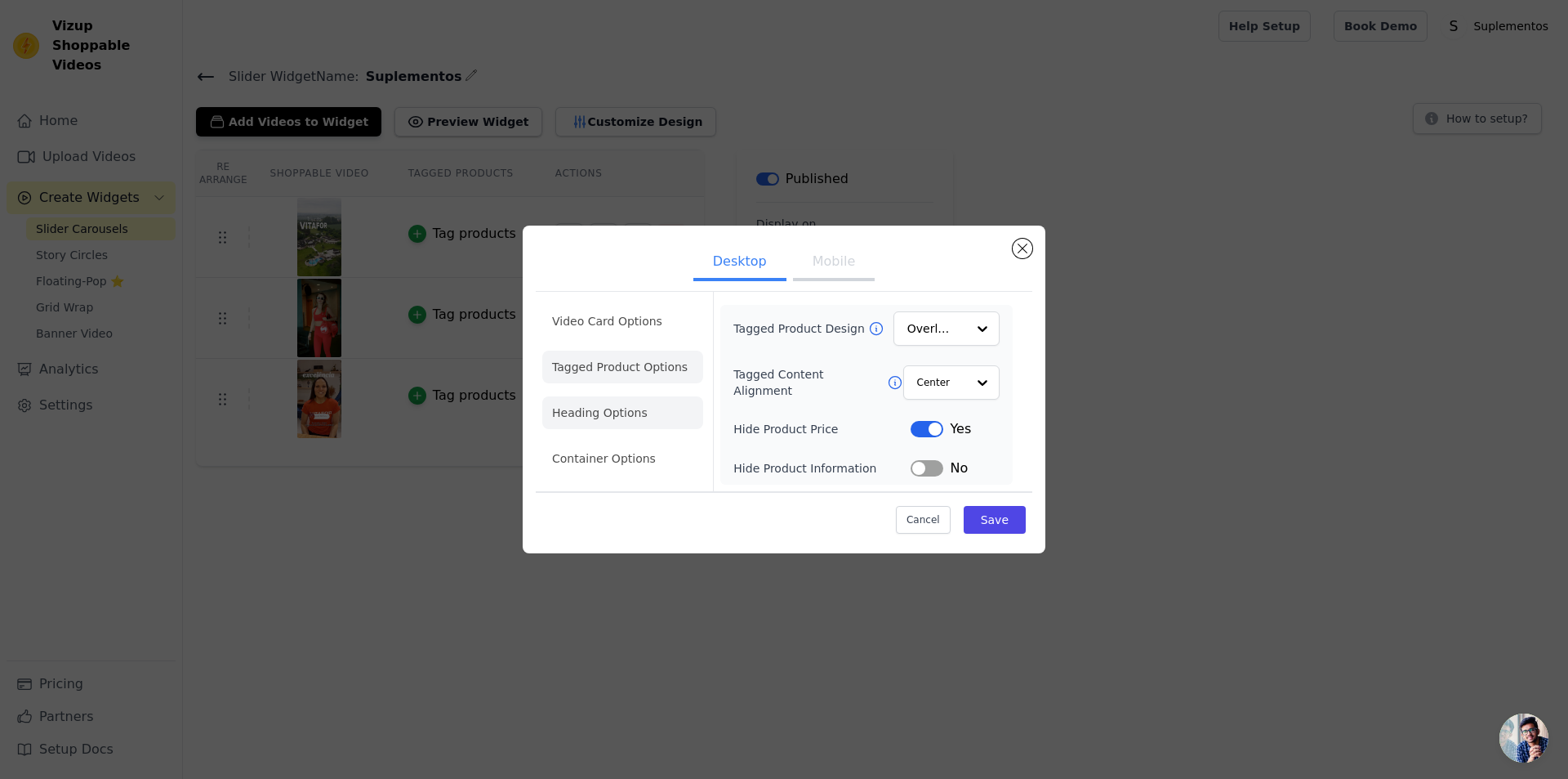
click at [561, 397] on li "Heading Options" at bounding box center [623, 412] width 161 height 32
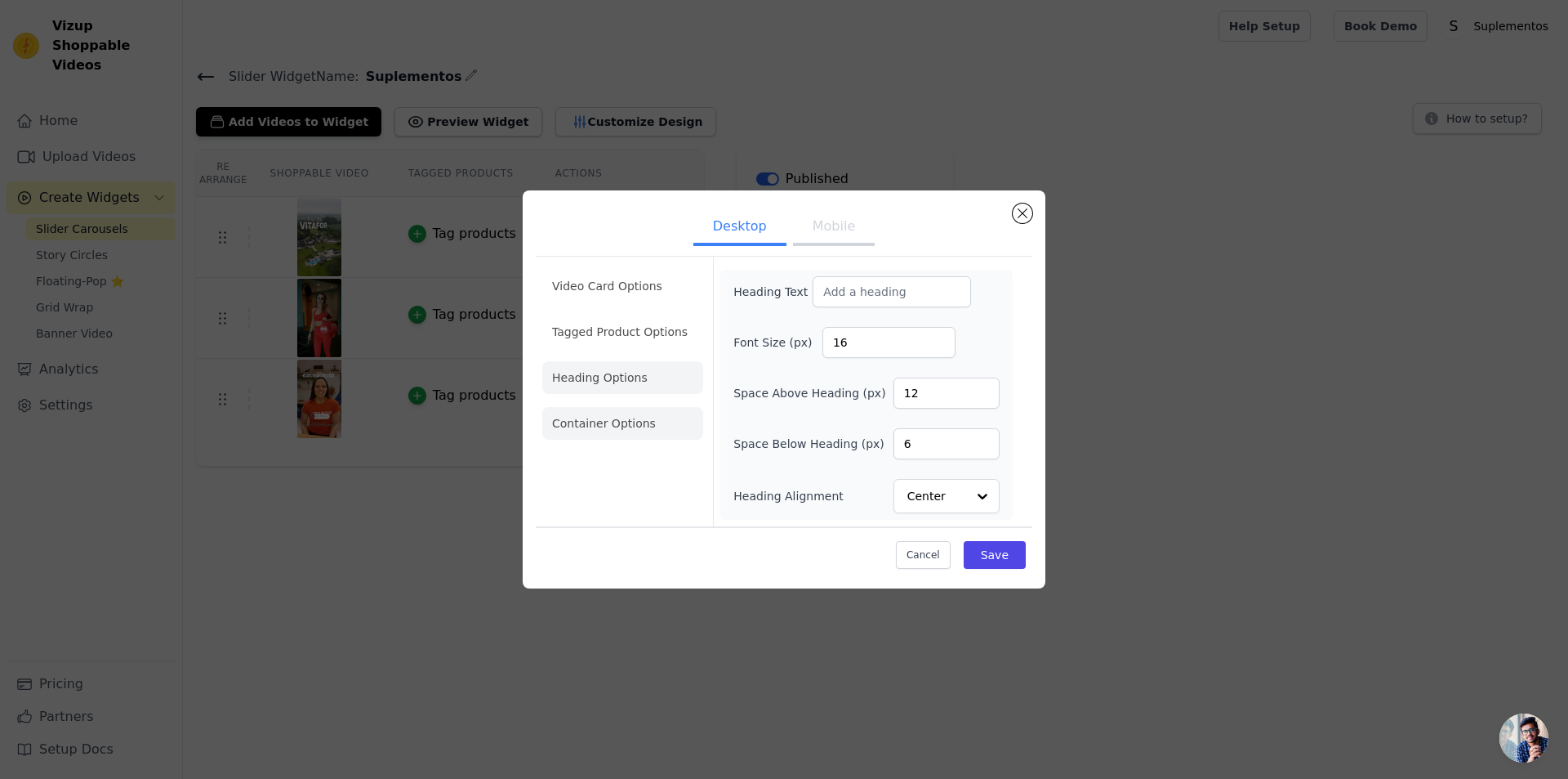
click at [605, 407] on li "Container Options" at bounding box center [623, 423] width 161 height 32
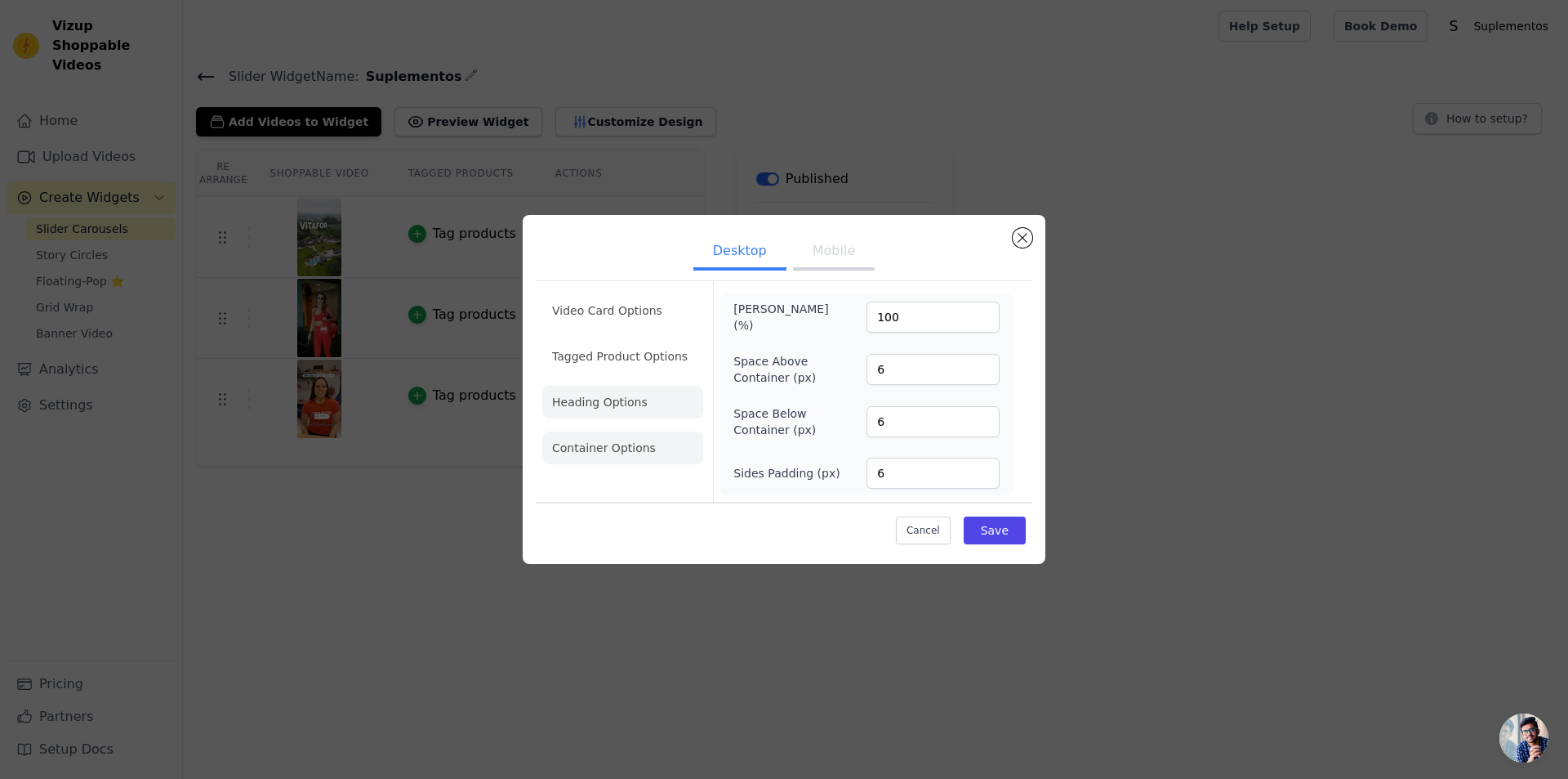
click at [604, 386] on li "Heading Options" at bounding box center [623, 402] width 161 height 32
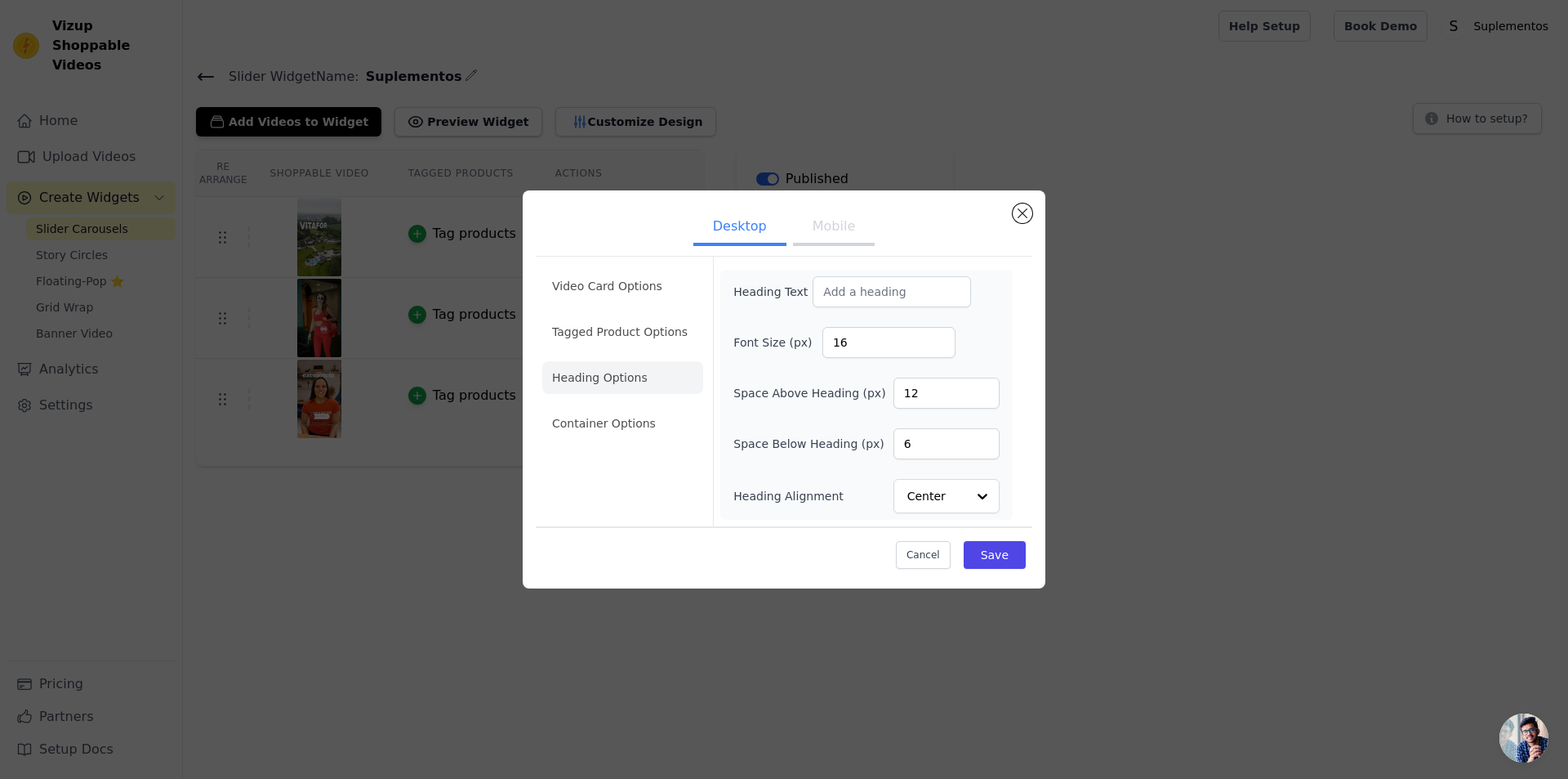
click at [785, 270] on div "Heading Text Font Size (px) 16 Space Above Heading (px) 12 Space Below Heading …" at bounding box center [867, 394] width 293 height 250
click at [813, 276] on input "Heading Text" at bounding box center [891, 291] width 158 height 31
drag, startPoint x: 787, startPoint y: 215, endPoint x: 1156, endPoint y: 236, distance: 369.6
click at [1156, 136] on div "Add Videos to Widget Preview Widget Desktop Mobile Video Card Options Tagged Pr…" at bounding box center [875, 118] width 1359 height 36
click at [816, 276] on input "Heading Text" at bounding box center [891, 291] width 158 height 31
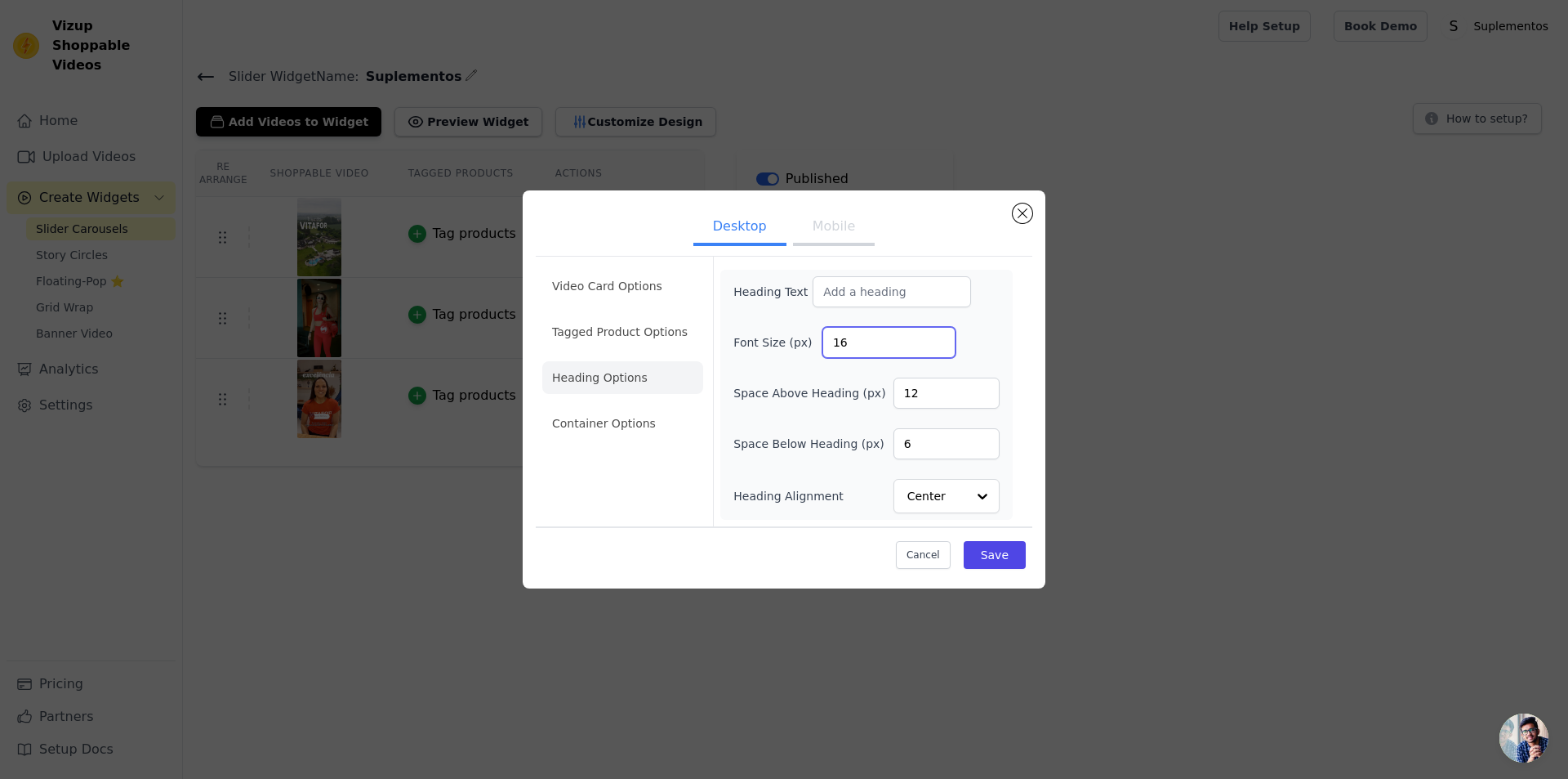
click at [823, 327] on input "16" at bounding box center [889, 342] width 133 height 31
click at [855, 327] on input "15" at bounding box center [889, 342] width 133 height 31
type input "16"
click at [855, 327] on input "16" at bounding box center [889, 342] width 133 height 31
click at [813, 276] on input "Heading Text" at bounding box center [891, 291] width 158 height 31
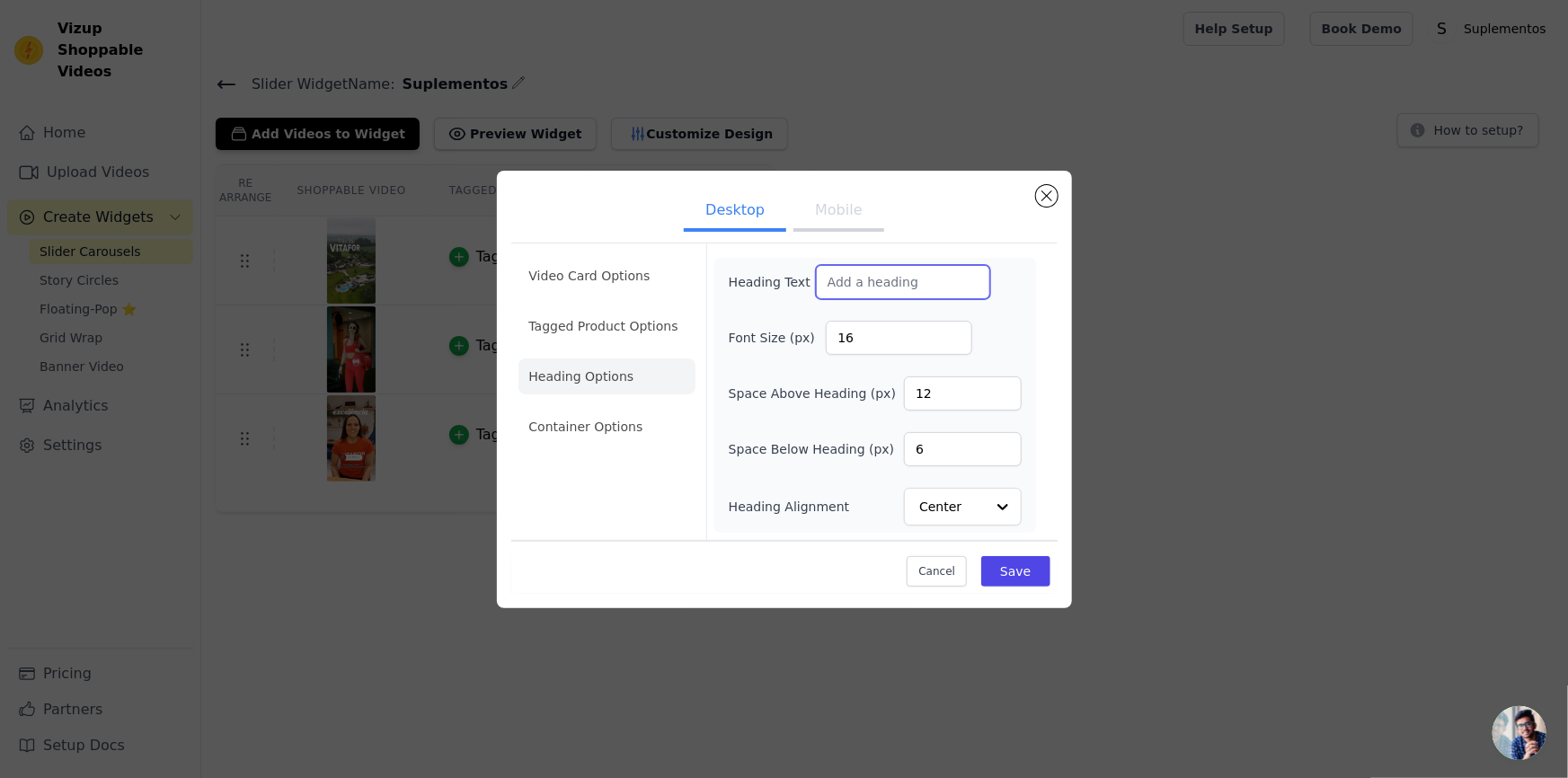
click at [884, 265] on input "Heading Text" at bounding box center [902, 282] width 174 height 34
click at [95, 115] on link "Home" at bounding box center [100, 132] width 186 height 36
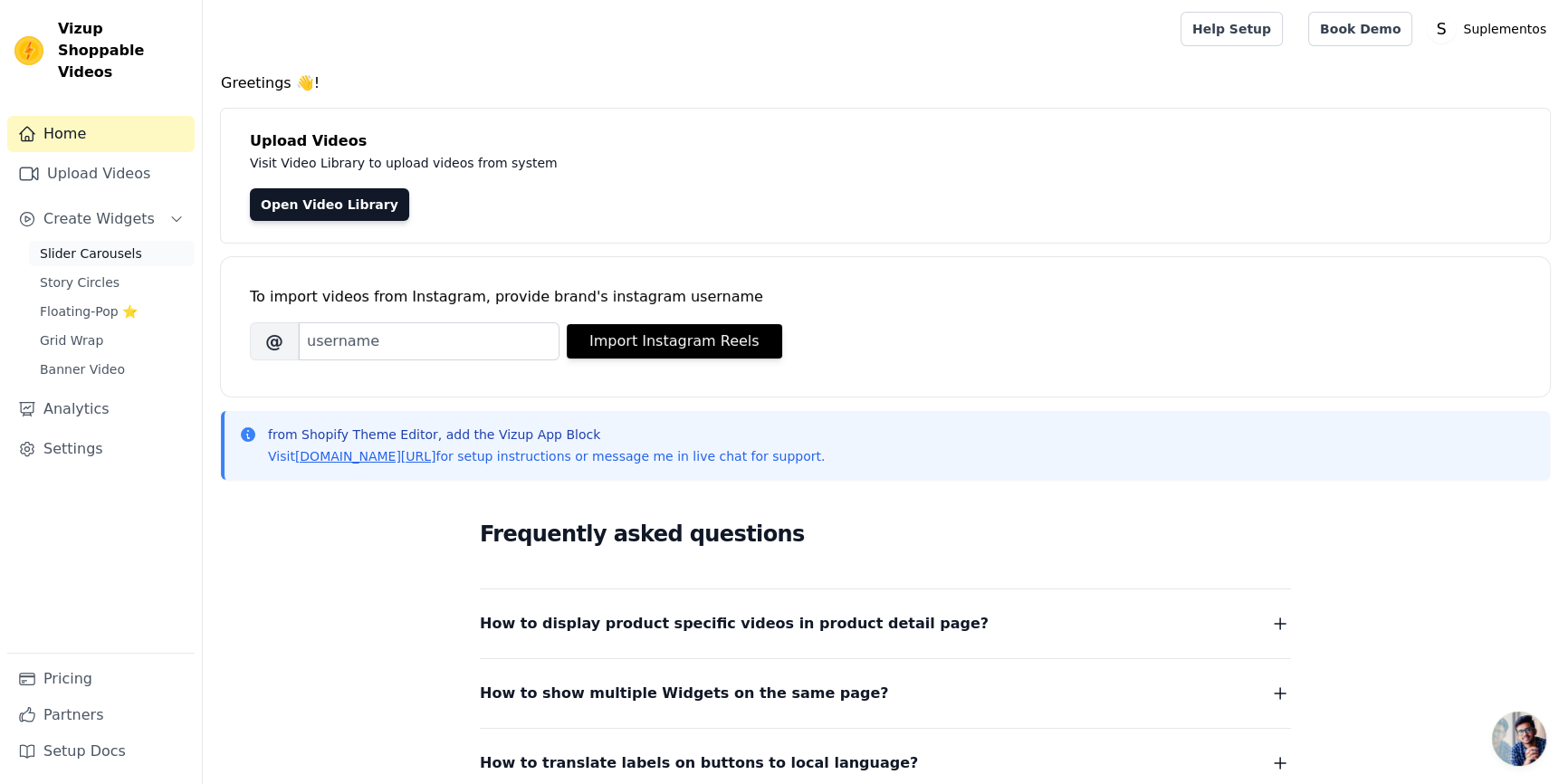
click at [86, 241] on link "Slider Carousels" at bounding box center [112, 254] width 165 height 26
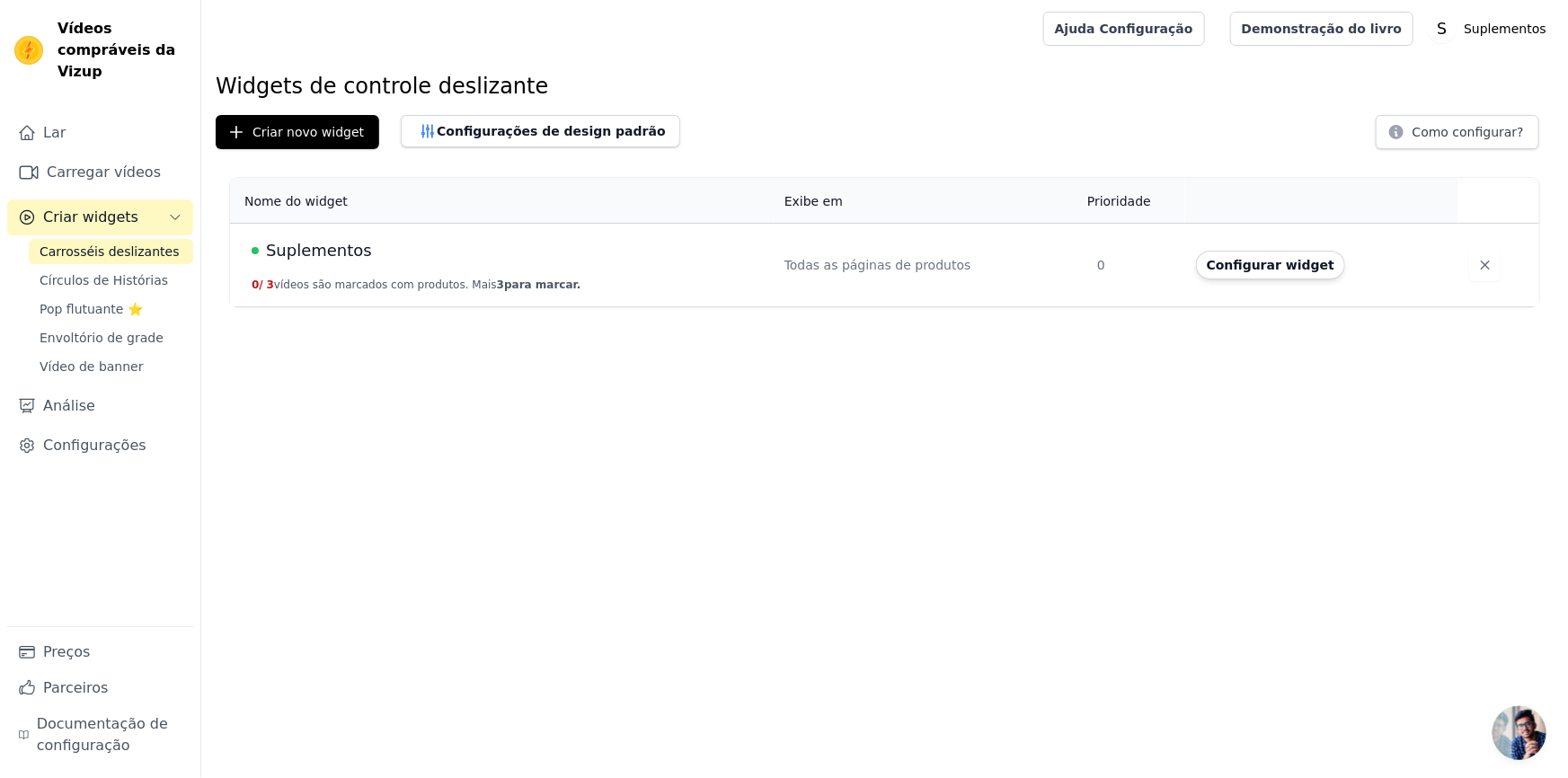
click at [563, 243] on div "Suplementos" at bounding box center [507, 251] width 511 height 26
click at [1249, 265] on font "Configurar widget" at bounding box center [1271, 265] width 128 height 15
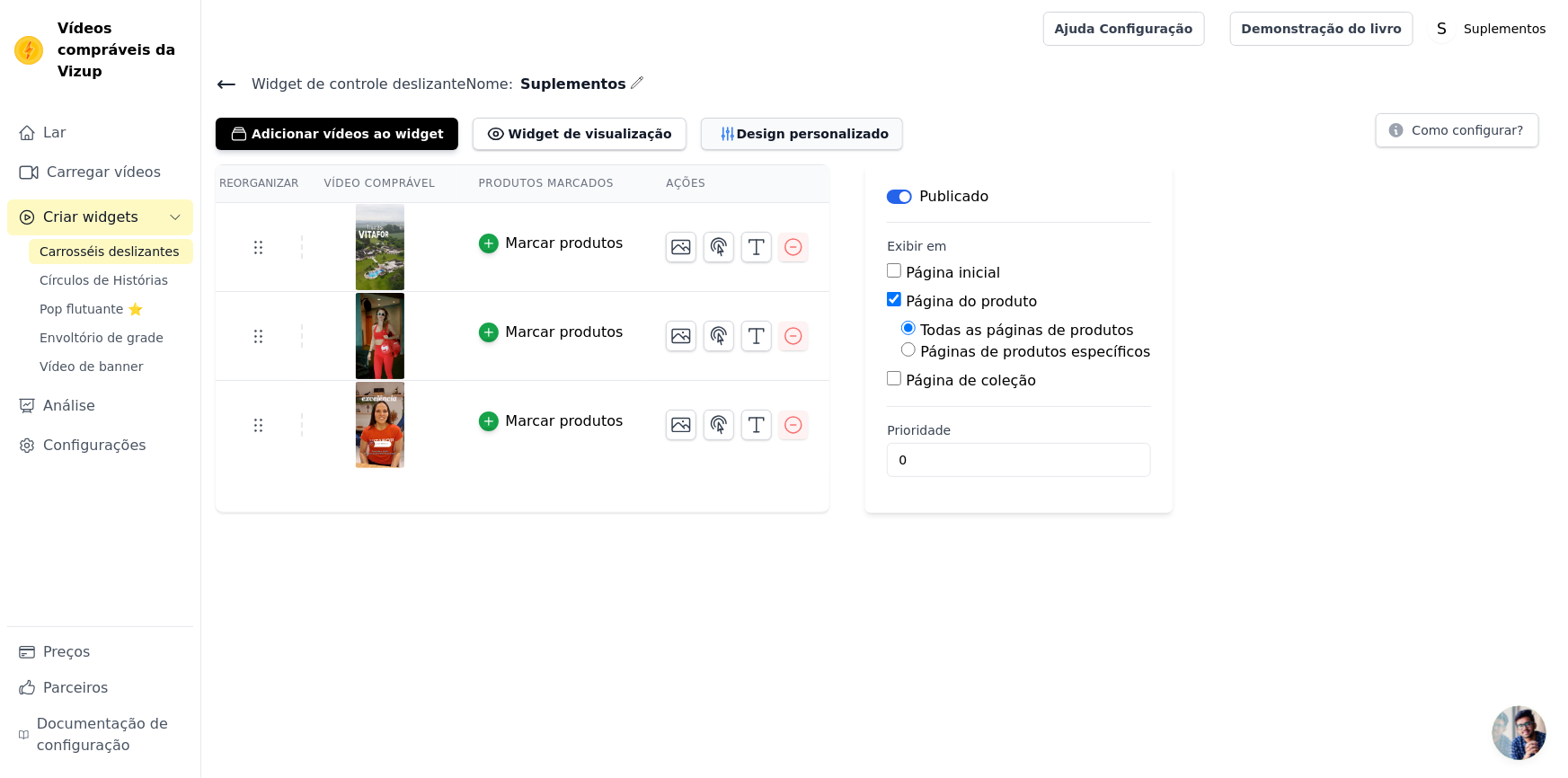
click at [737, 141] on font "Design personalizado" at bounding box center [813, 134] width 152 height 18
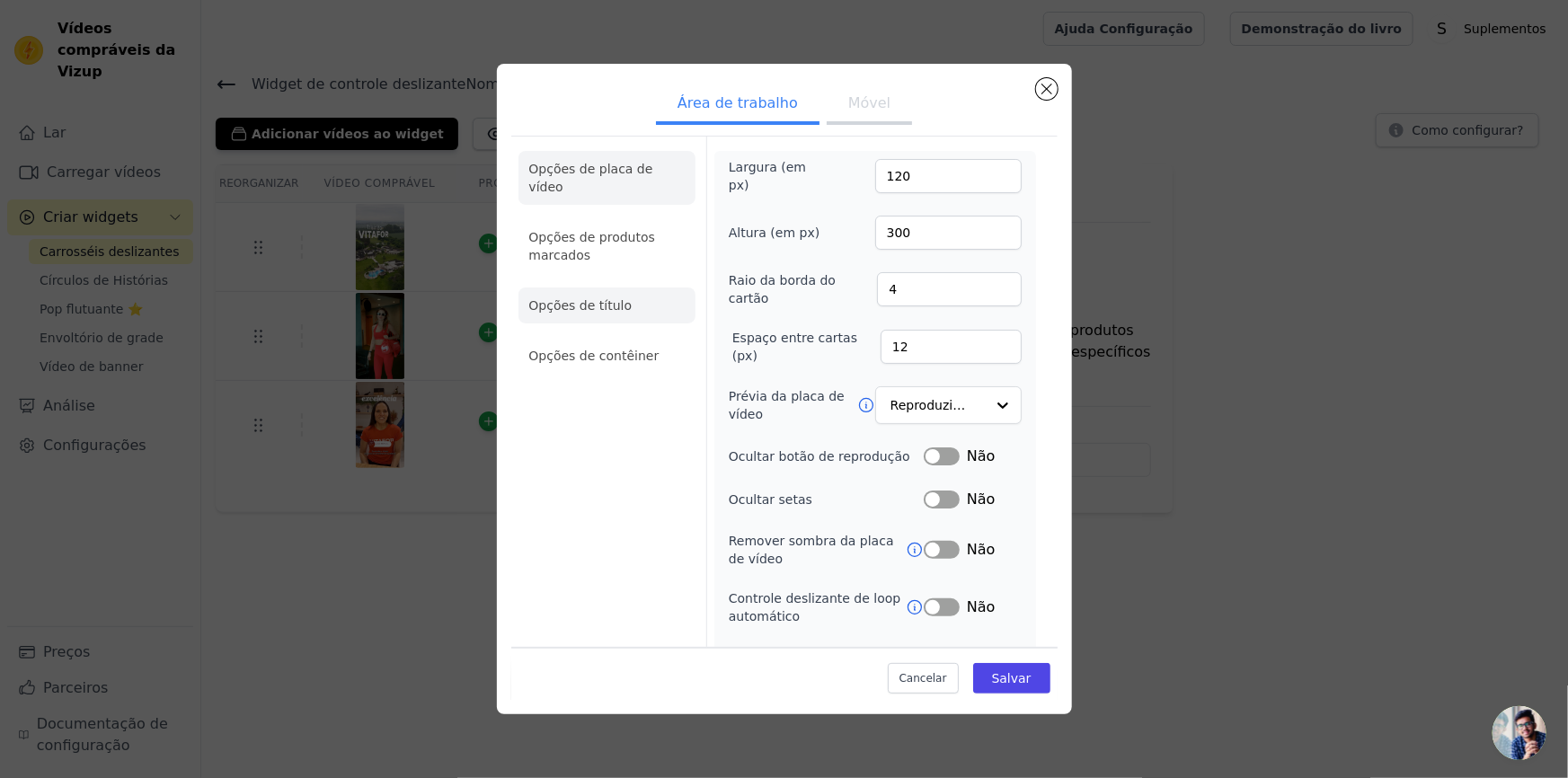
click at [695, 313] on li "Opções de título" at bounding box center [607, 305] width 177 height 36
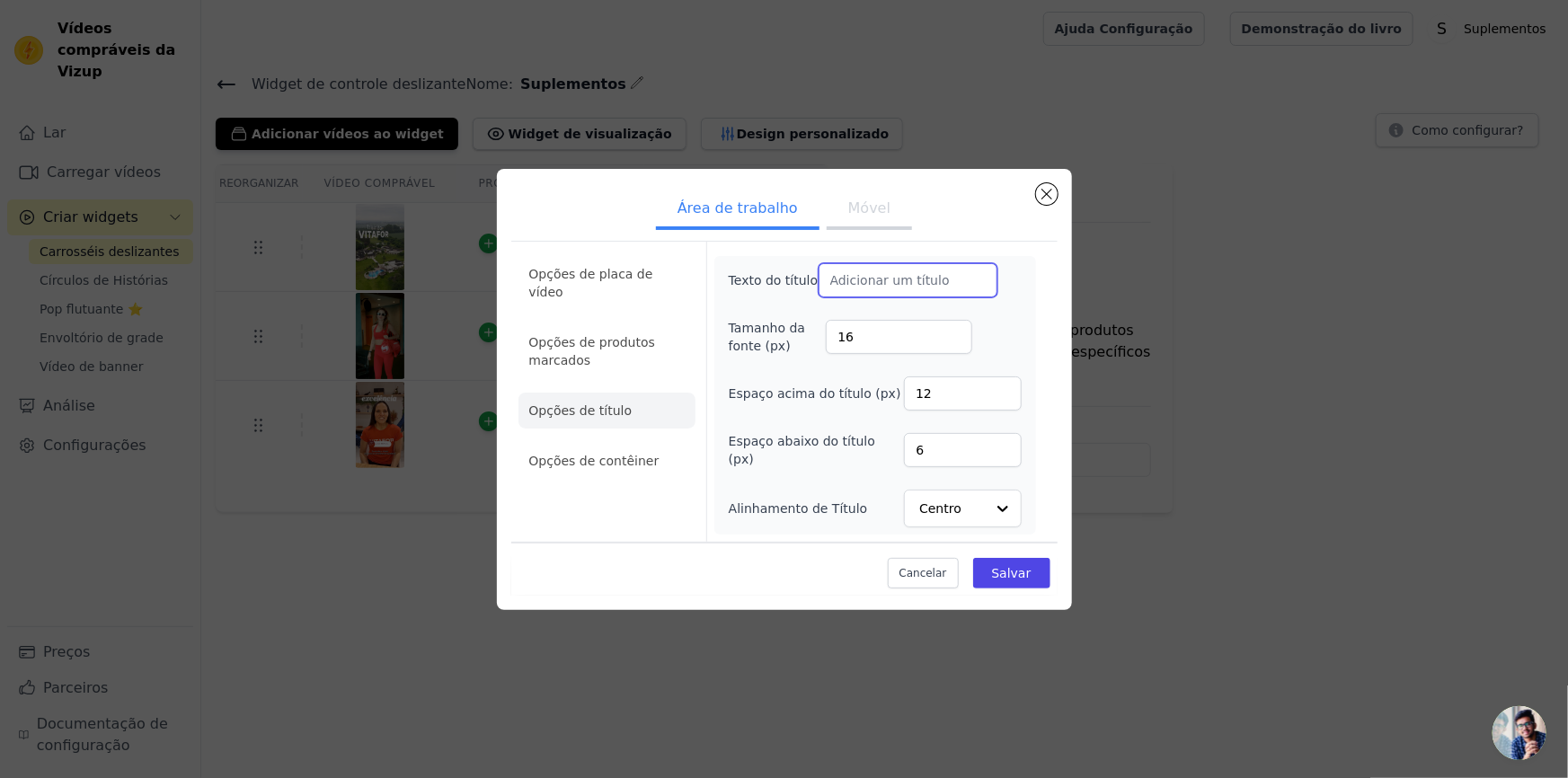
click at [998, 264] on input "Texto do título" at bounding box center [908, 280] width 180 height 34
click at [890, 200] on font "Móvel" at bounding box center [869, 208] width 42 height 17
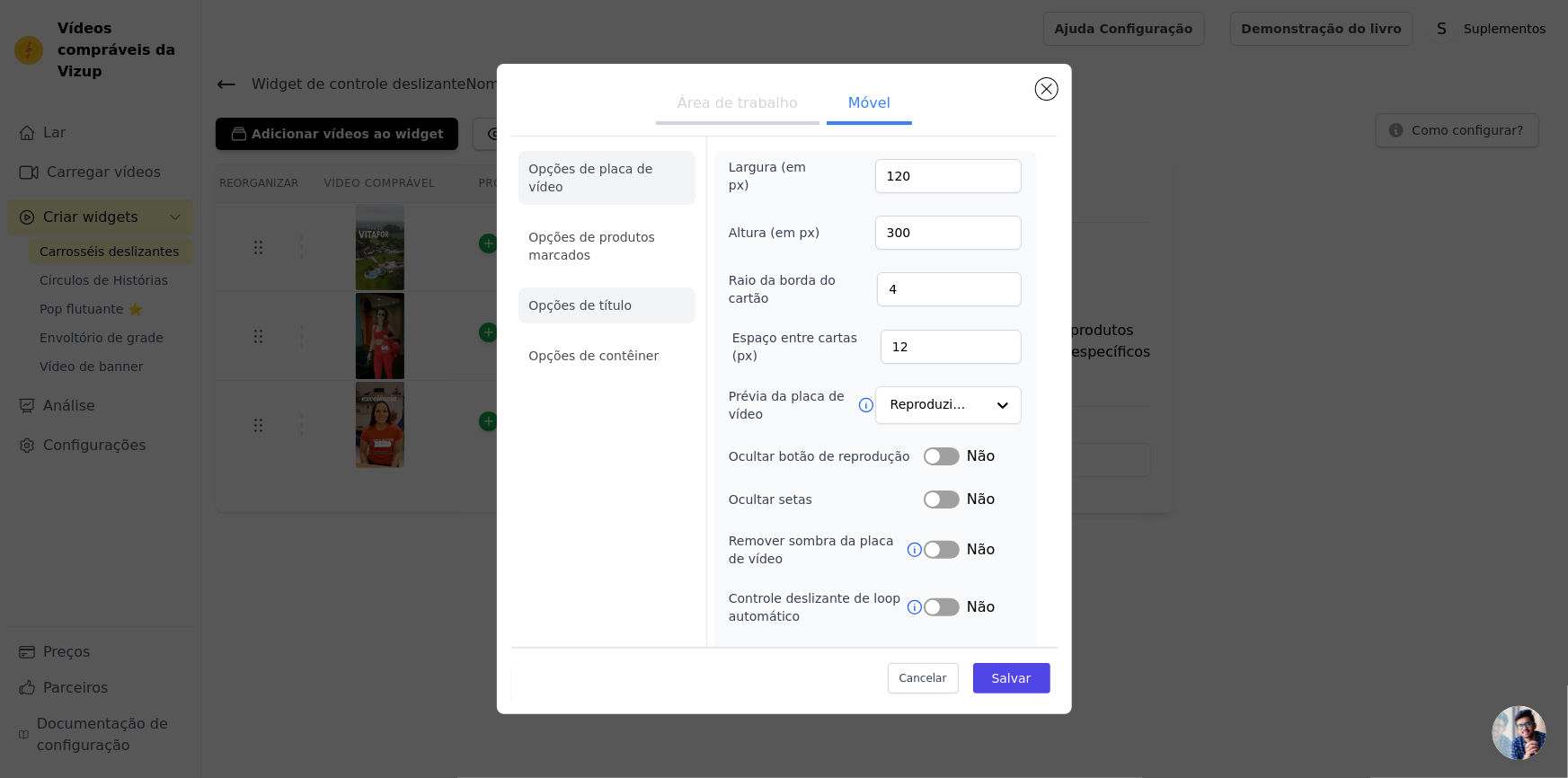
click at [695, 315] on li "Opções de título" at bounding box center [607, 305] width 177 height 36
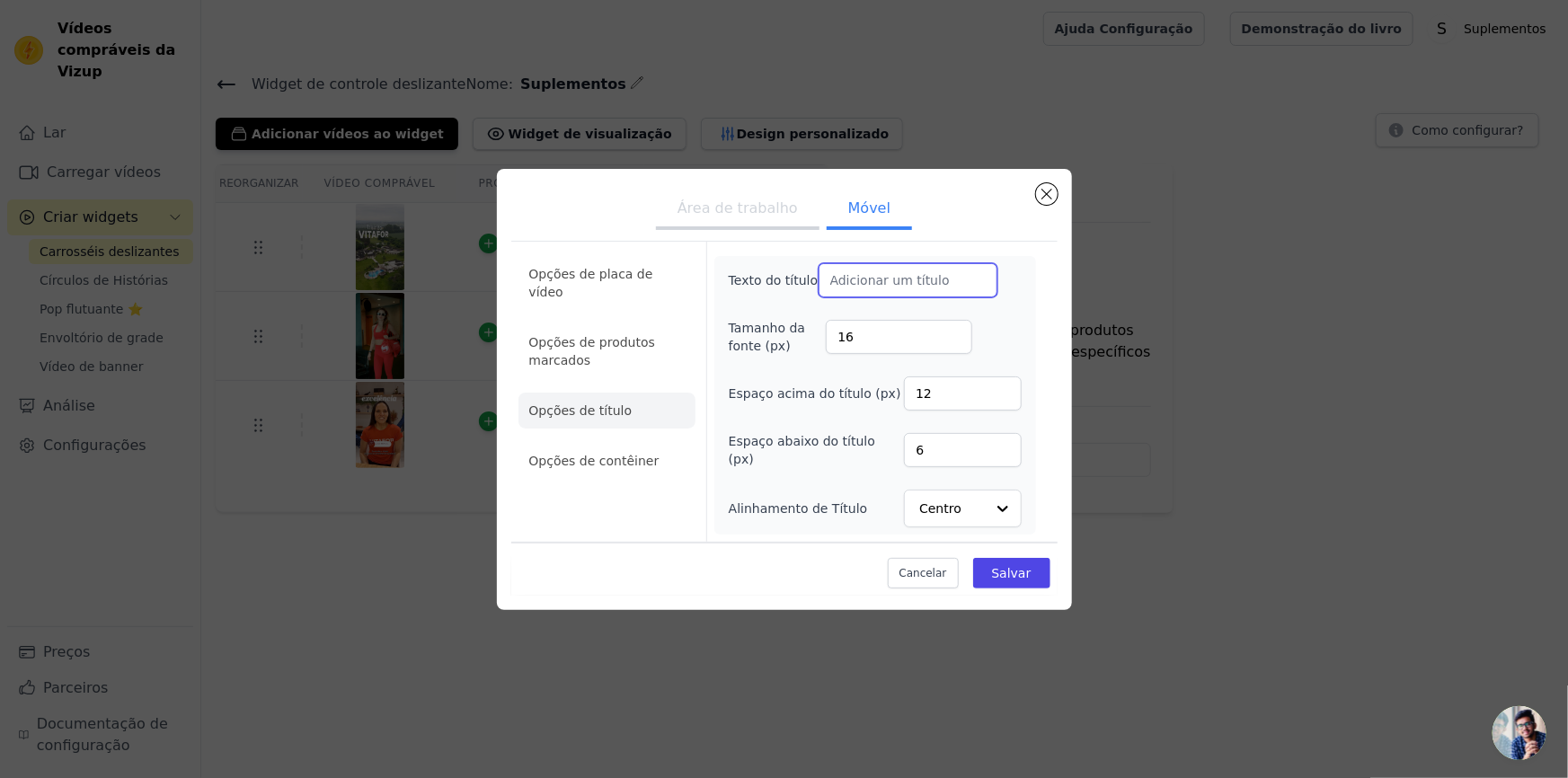
click at [998, 264] on input "Texto do título" at bounding box center [908, 280] width 180 height 34
click at [653, 267] on font "Opções de placa de vídeo" at bounding box center [591, 283] width 124 height 32
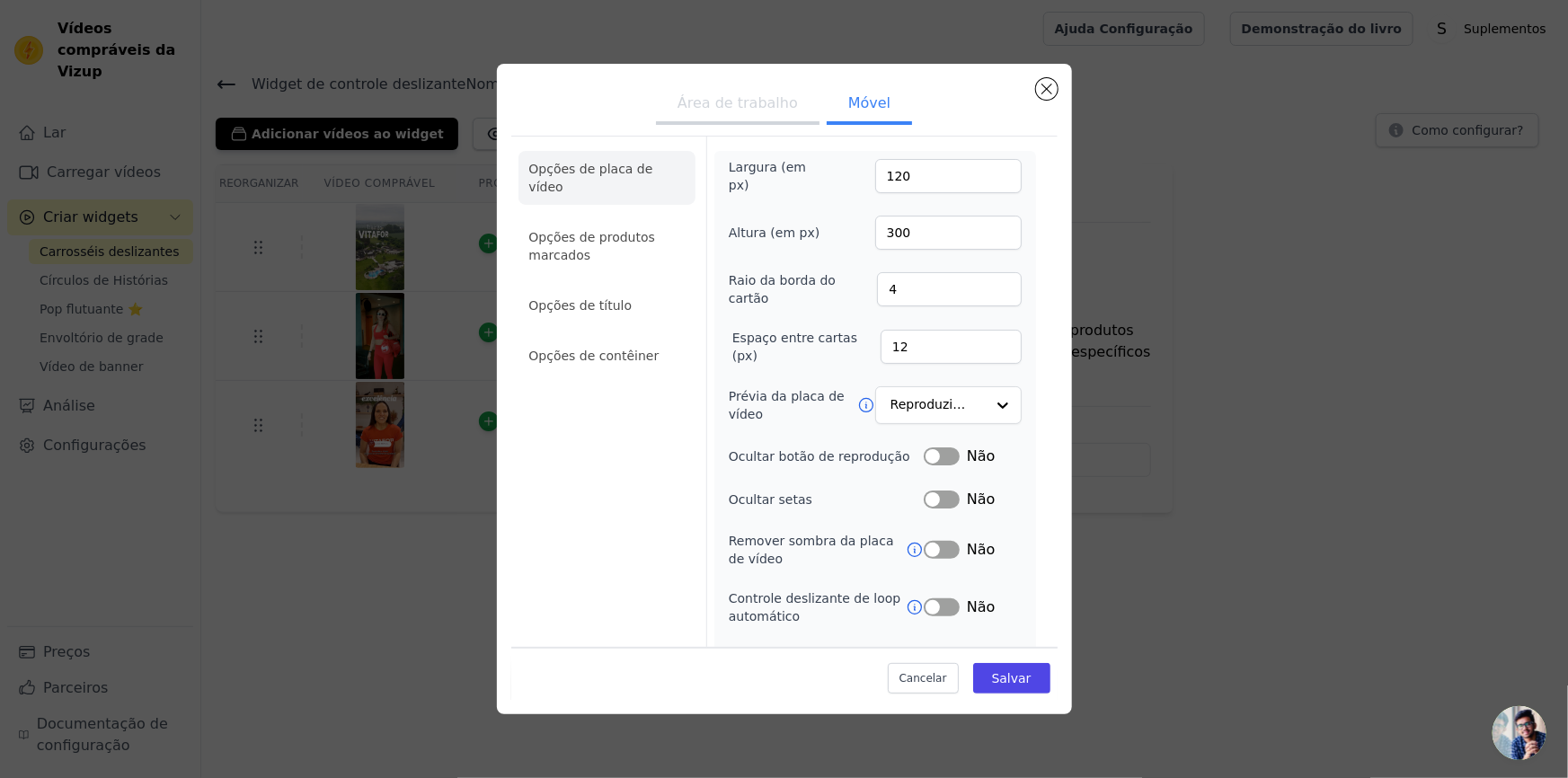
scroll to position [236, 0]
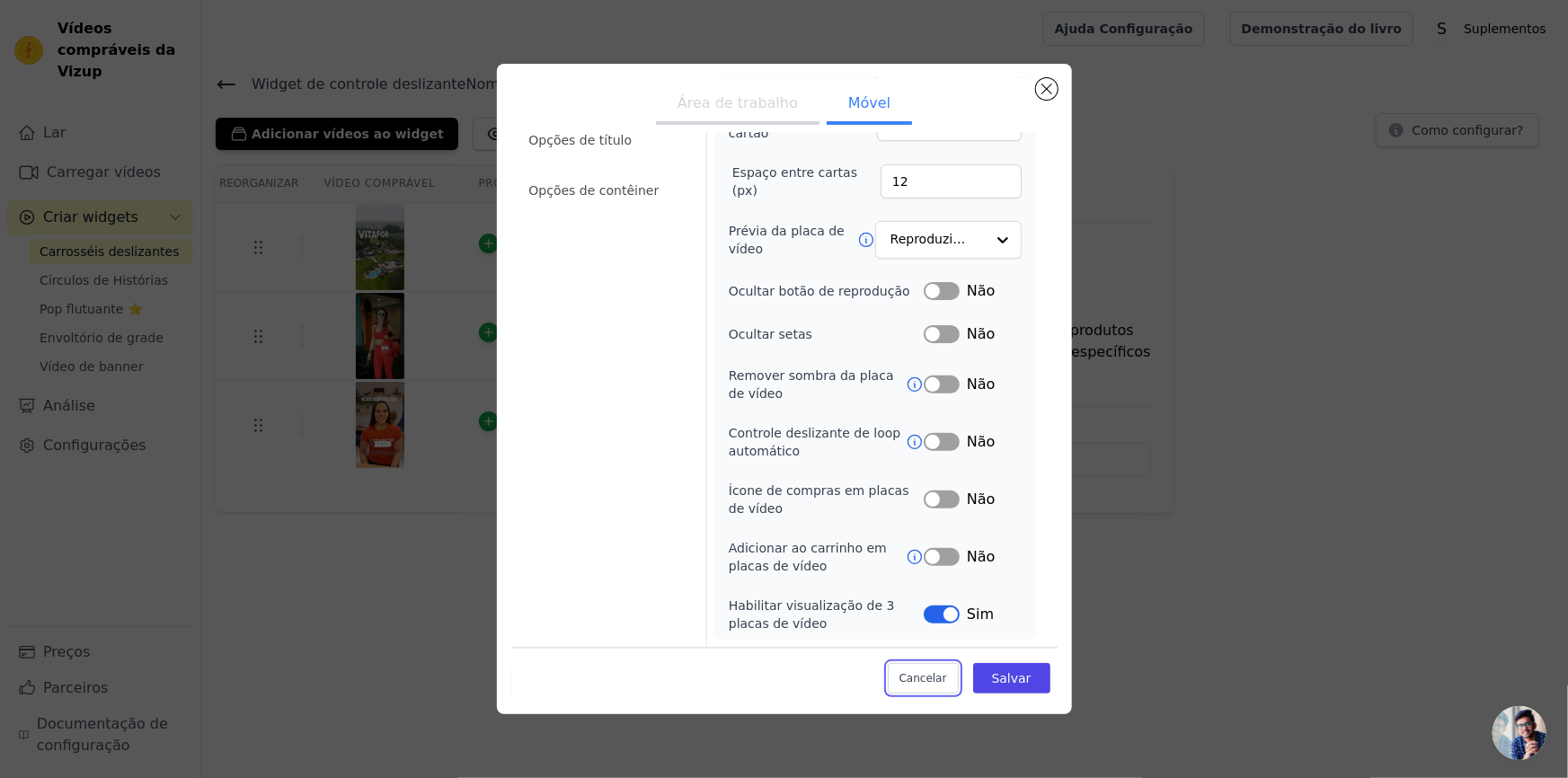
click at [947, 684] on font "Cancelar" at bounding box center [923, 678] width 47 height 13
